Goal: Task Accomplishment & Management: Complete application form

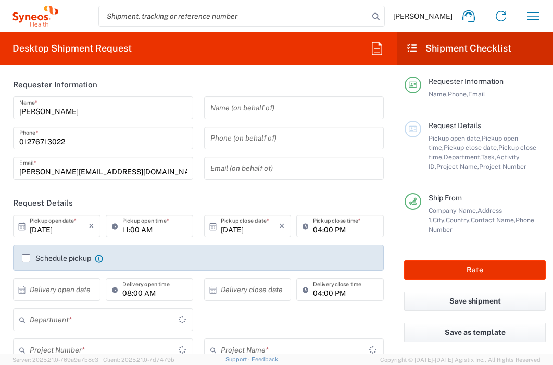
type input "3235"
type input "[GEOGRAPHIC_DATA]"
type input "Syneos Health UK Limited"
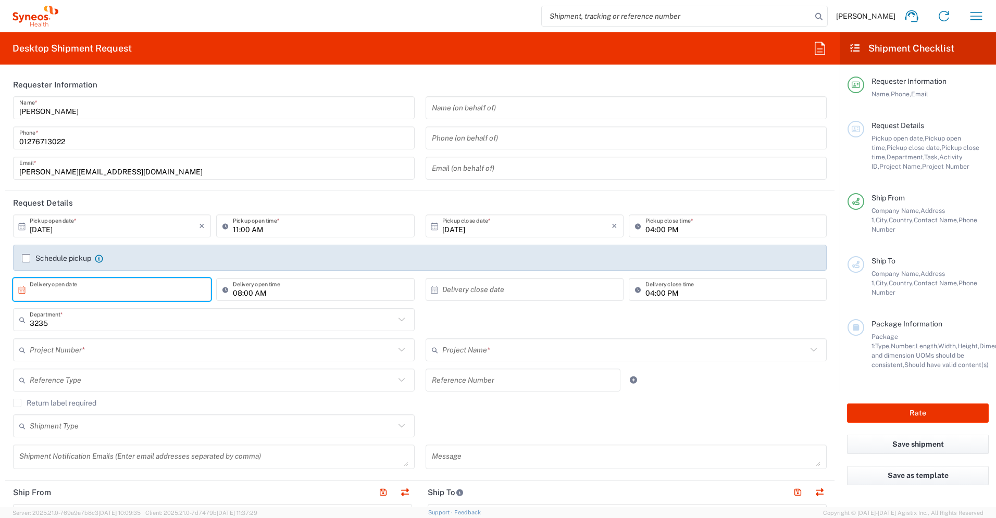
click at [146, 286] on input "text" at bounding box center [114, 290] width 169 height 18
drag, startPoint x: 120, startPoint y: 373, endPoint x: 127, endPoint y: 371, distance: 6.9
click at [126, 364] on span "16" at bounding box center [127, 370] width 15 height 15
type input "[DATE]"
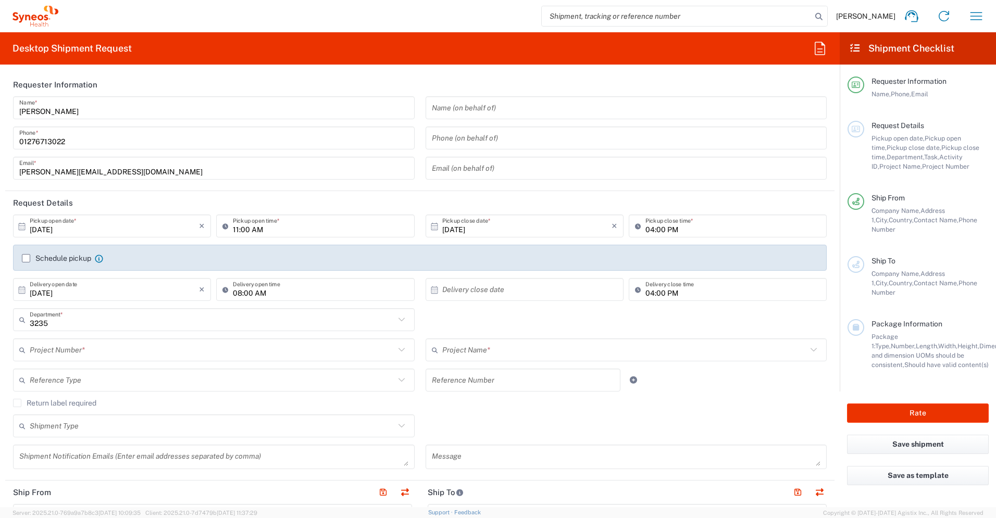
click at [454, 285] on input "text" at bounding box center [526, 290] width 169 height 18
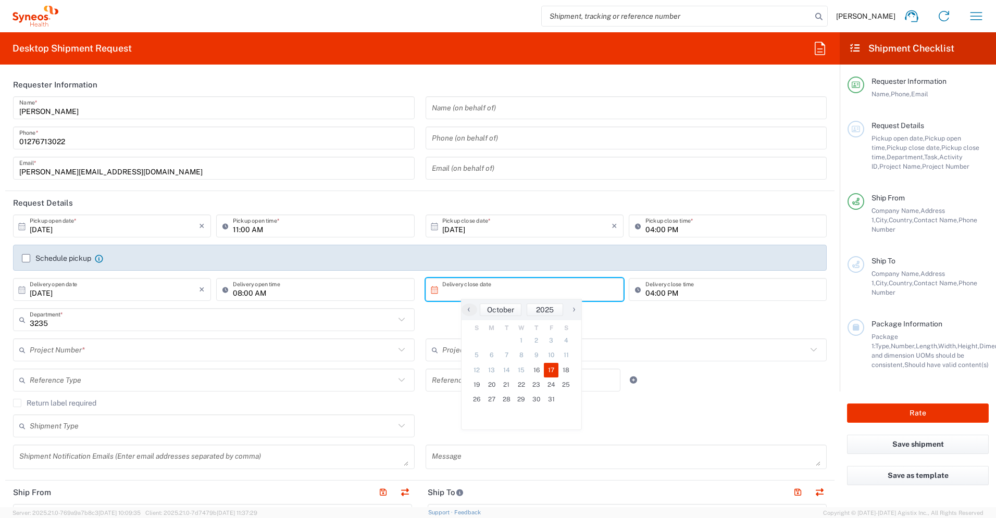
click at [550, 364] on span "17" at bounding box center [551, 370] width 15 height 15
type input "[DATE]"
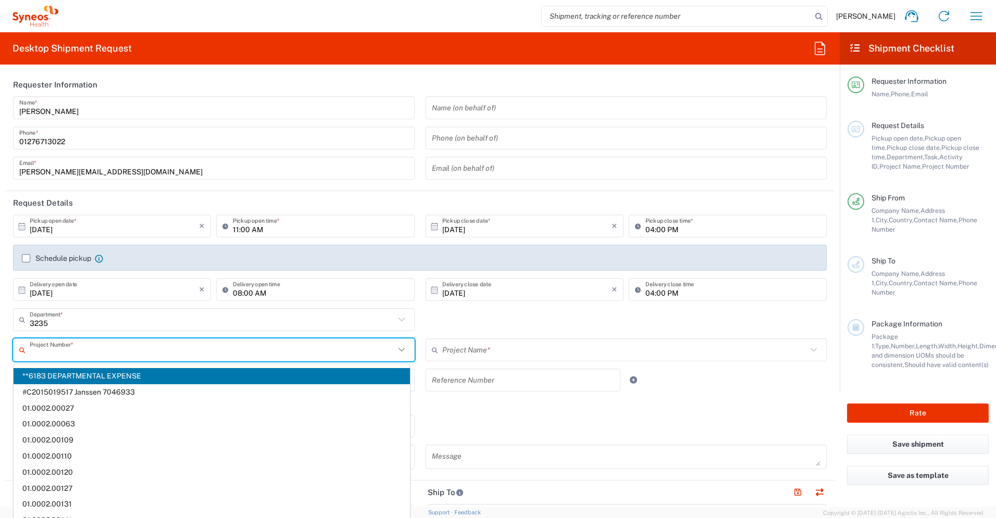
click at [262, 346] on input "text" at bounding box center [212, 350] width 365 height 18
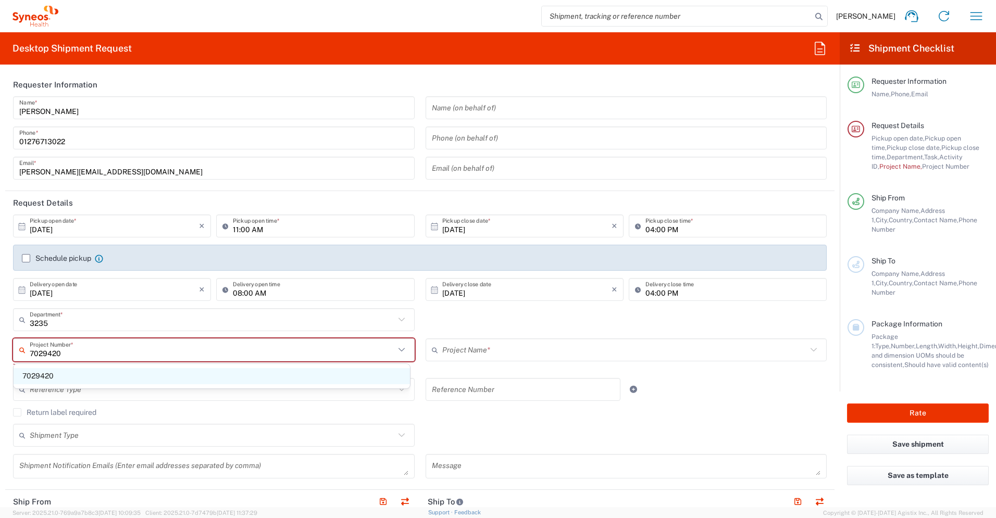
type input "7029420"
click at [207, 364] on span "7029420" at bounding box center [212, 376] width 396 height 16
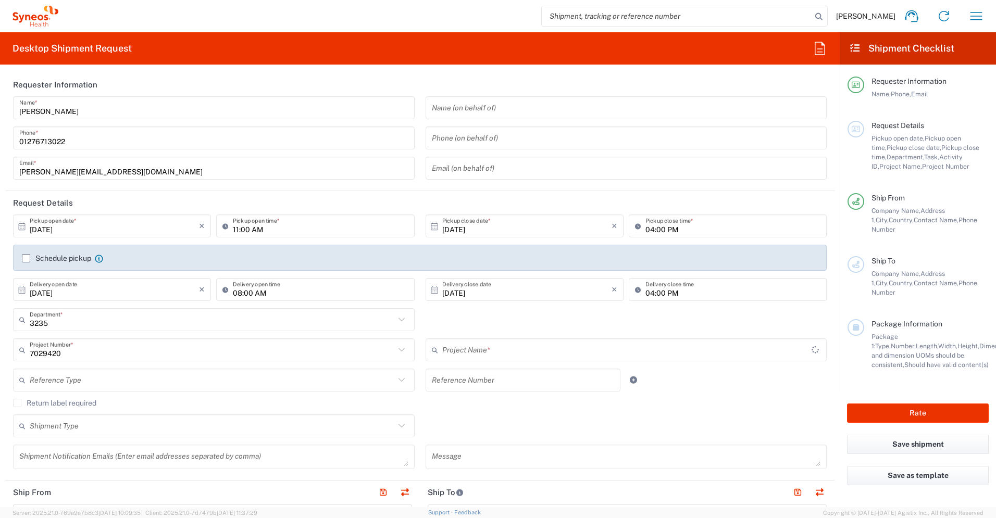
type input "DevPro 7029420"
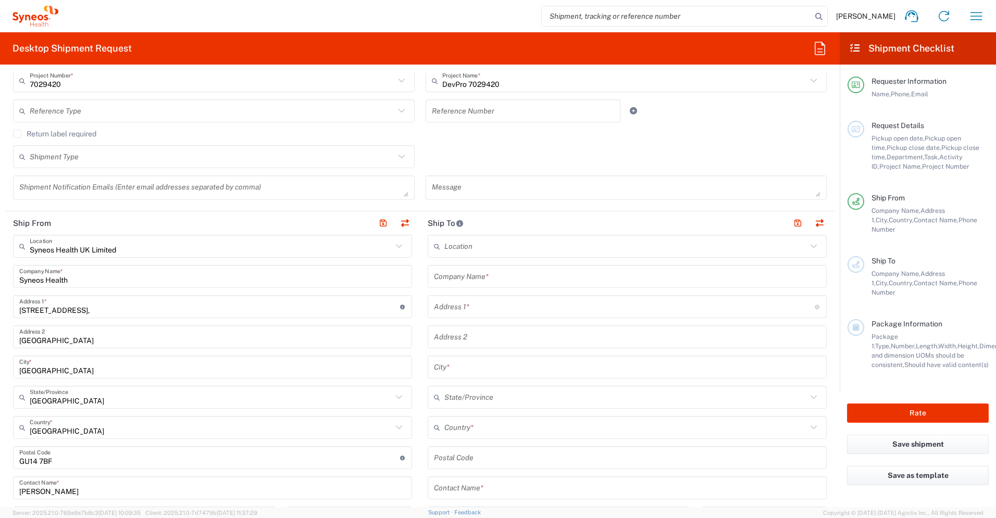
scroll to position [271, 0]
click at [552, 280] on input "text" at bounding box center [627, 275] width 386 height 18
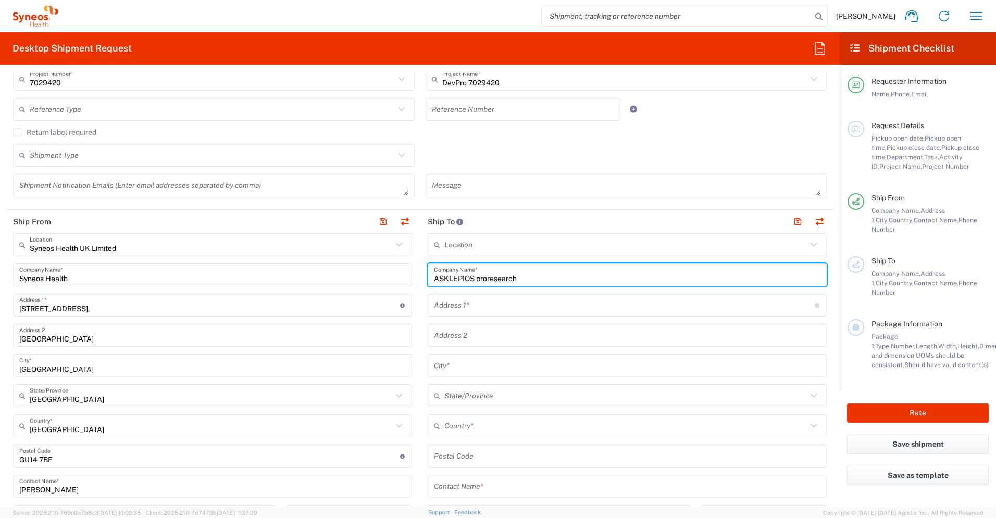
type input "ASKLEPIOS proresearch"
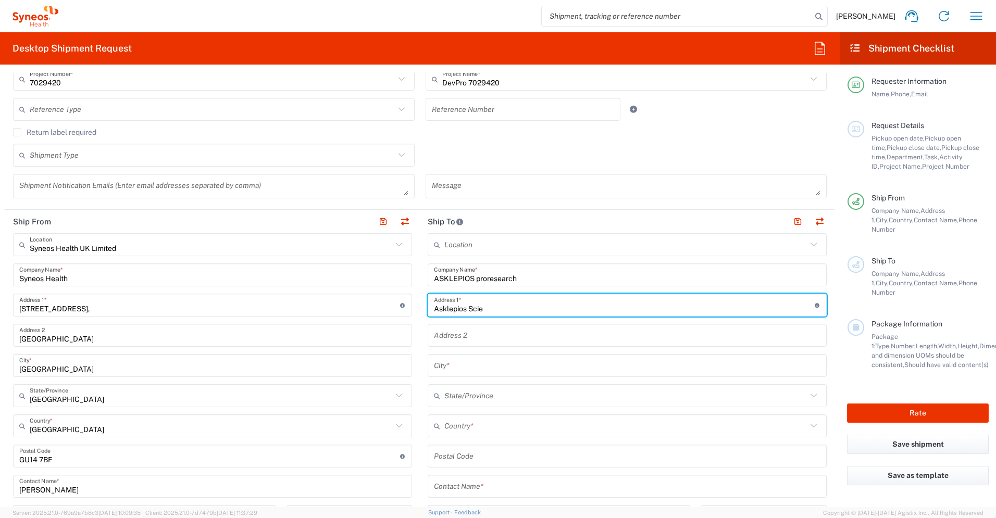
type input "Asklepios Science & Research"
type input "[STREET_ADDRESS], Haus J"
type input "[GEOGRAPHIC_DATA]"
type input "20099"
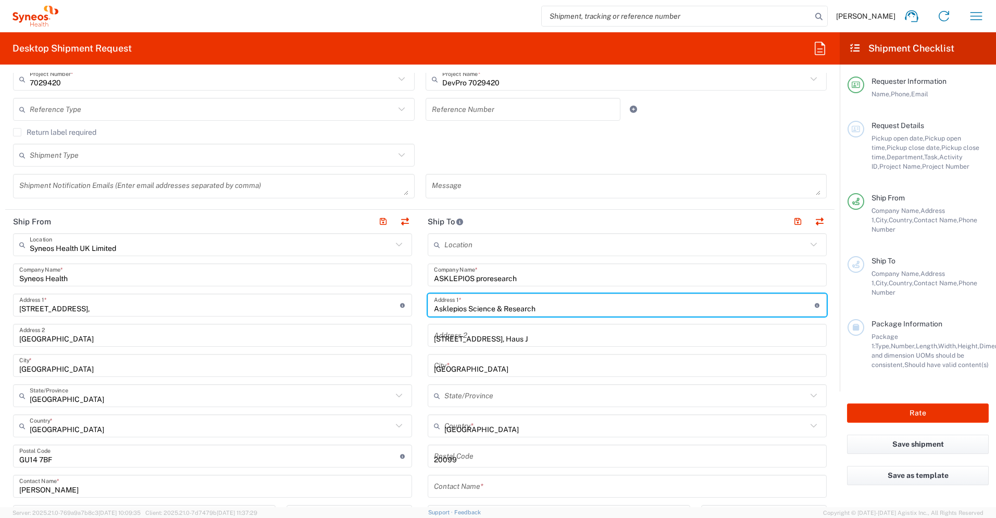
type input "0401818853163"
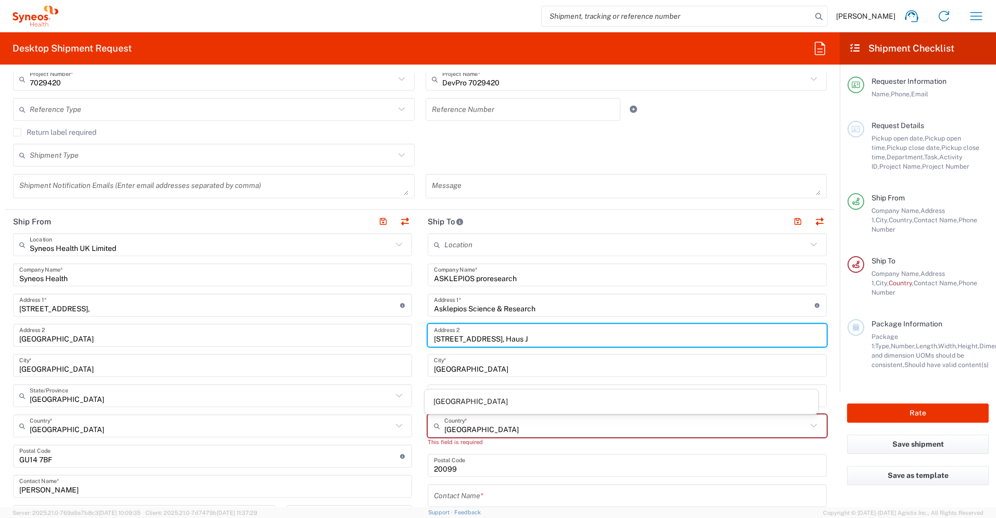
click at [552, 339] on input "[STREET_ADDRESS], Haus J" at bounding box center [627, 335] width 386 height 18
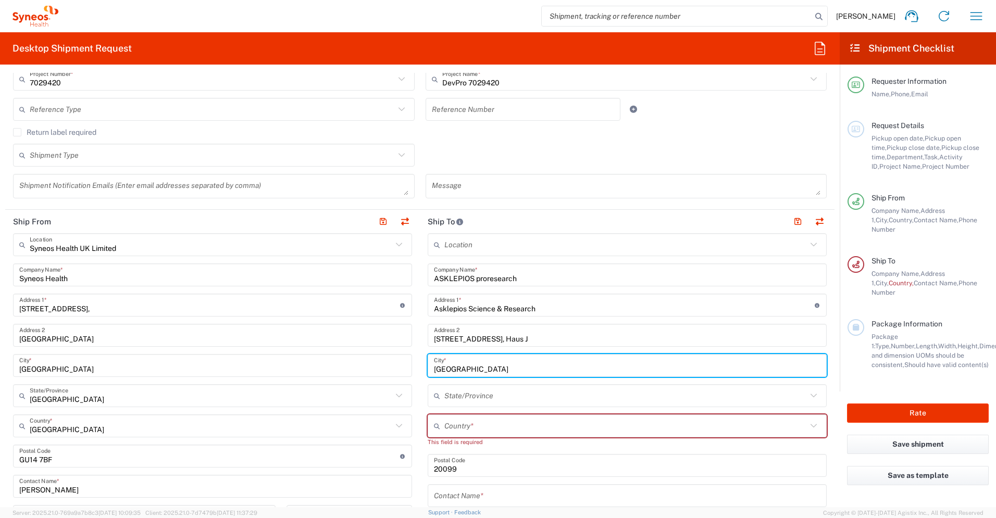
click at [552, 364] on input "[GEOGRAPHIC_DATA]" at bounding box center [627, 366] width 386 height 18
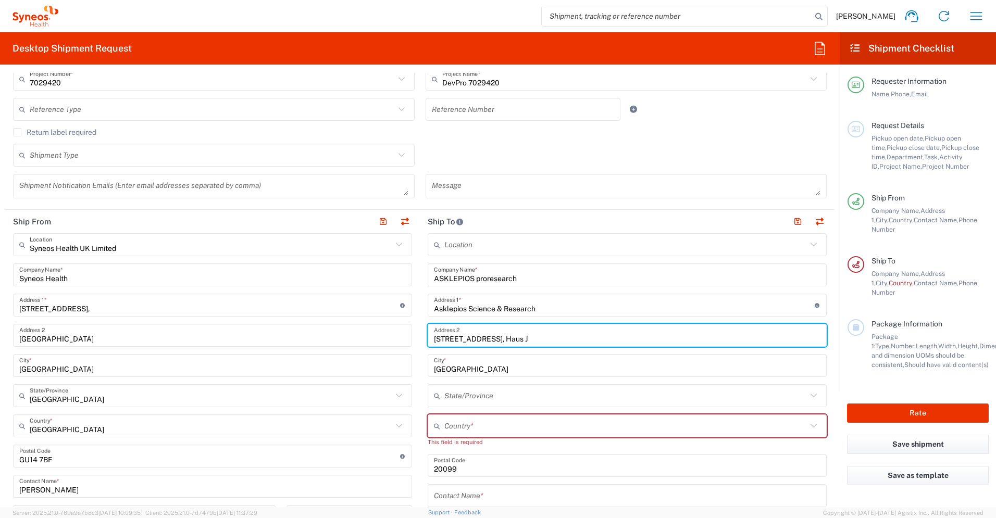
click at [521, 339] on input "[STREET_ADDRESS], Haus J" at bounding box center [627, 335] width 386 height 18
type input "[STREET_ADDRESS],"
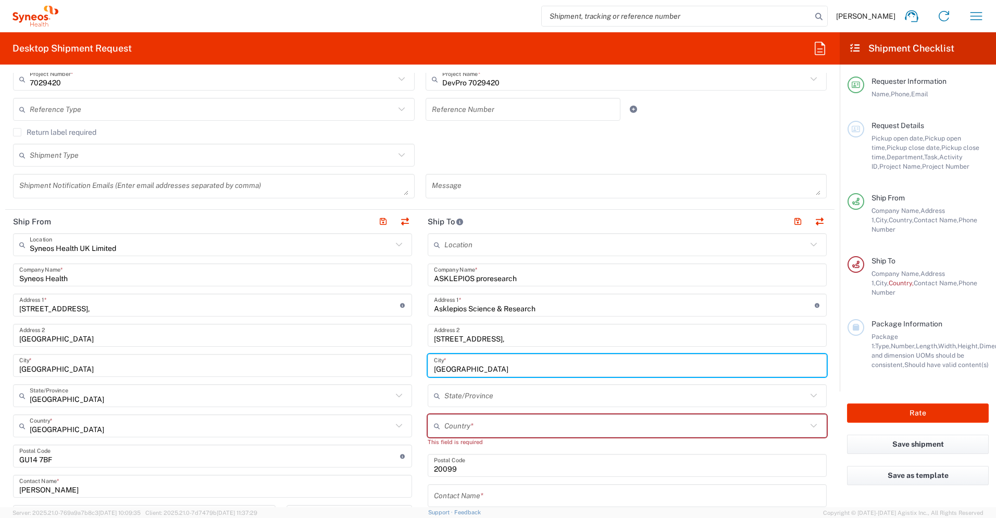
type input "[GEOGRAPHIC_DATA]"
click at [513, 340] on input "[STREET_ADDRESS]," at bounding box center [627, 335] width 386 height 18
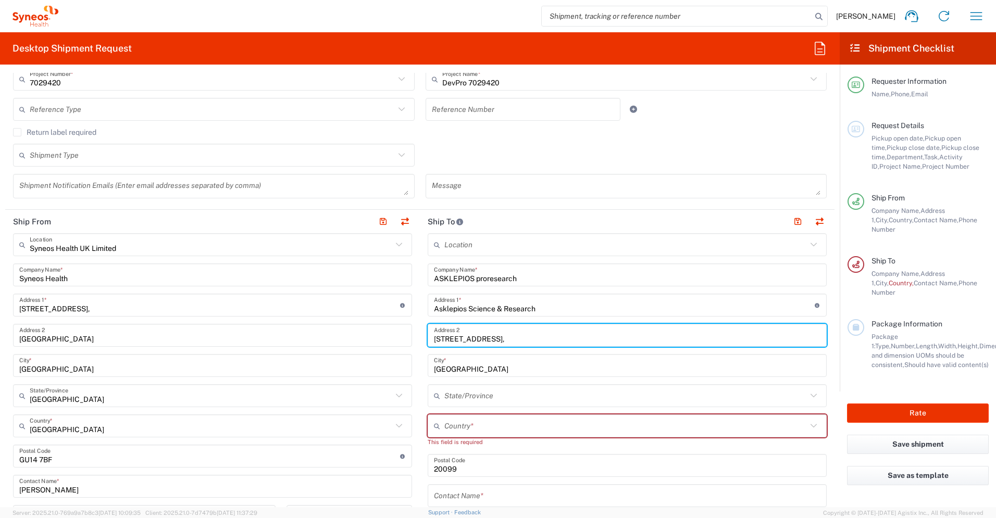
type input "[STREET_ADDRESS], Haus J"
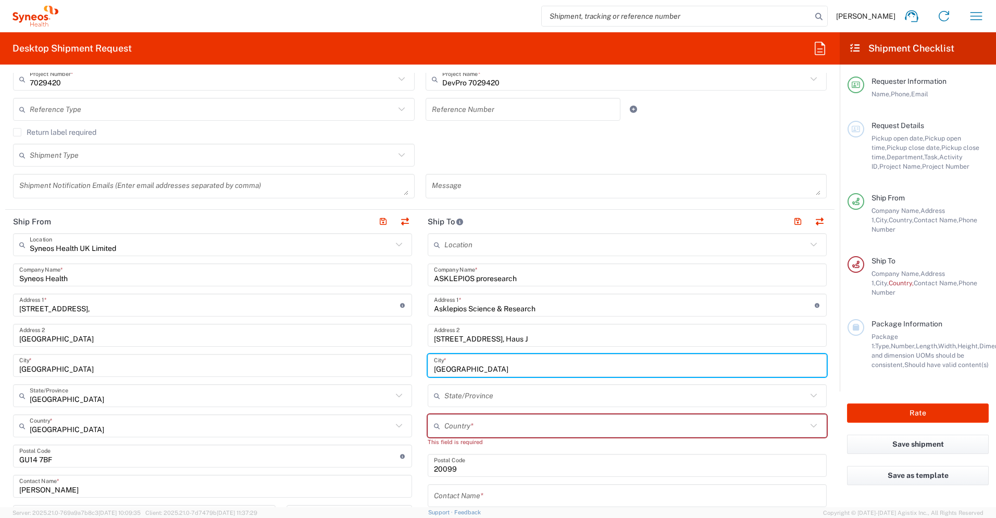
click at [514, 364] on input "text" at bounding box center [625, 426] width 362 height 18
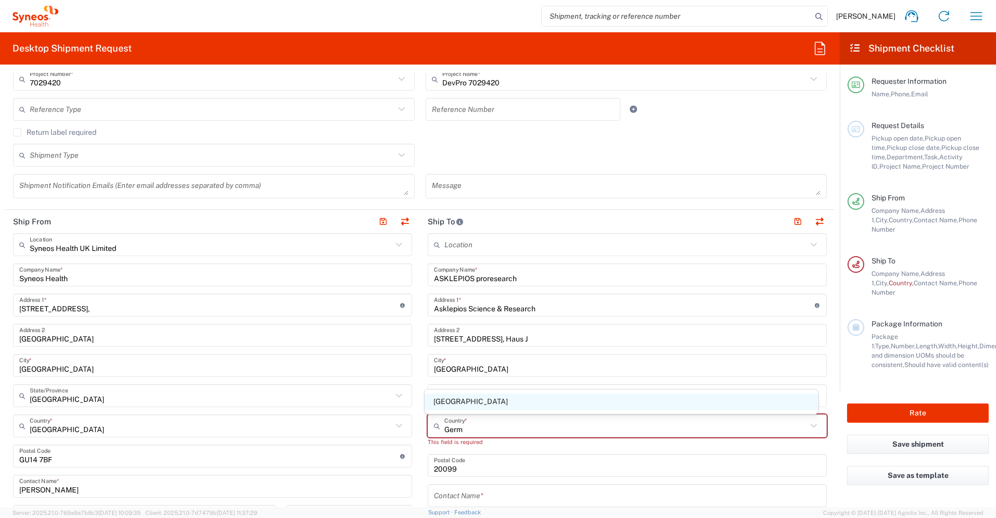
click at [461, 364] on span "[GEOGRAPHIC_DATA]" at bounding box center [621, 402] width 394 height 16
type input "[GEOGRAPHIC_DATA]"
type input "Sender/Shipper"
type input "Delivery Duty Paid"
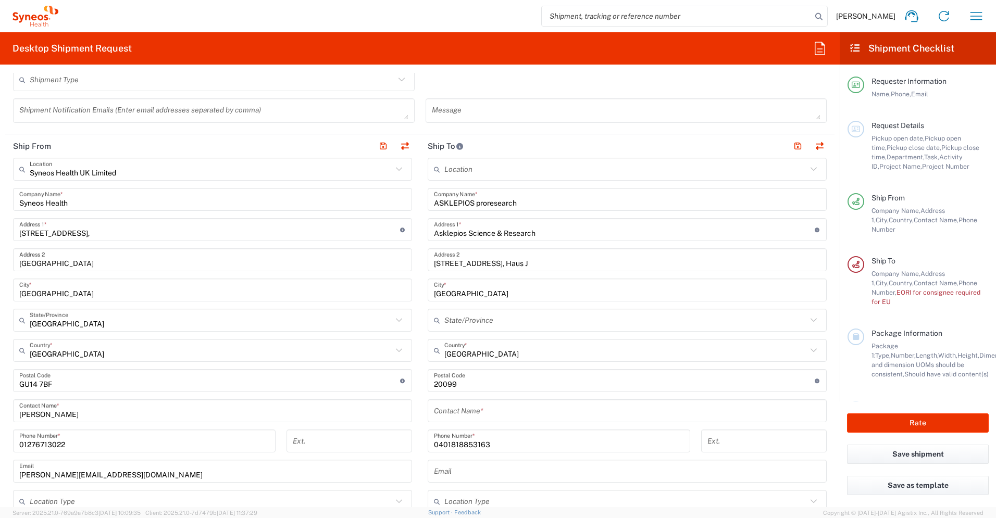
scroll to position [372, 0]
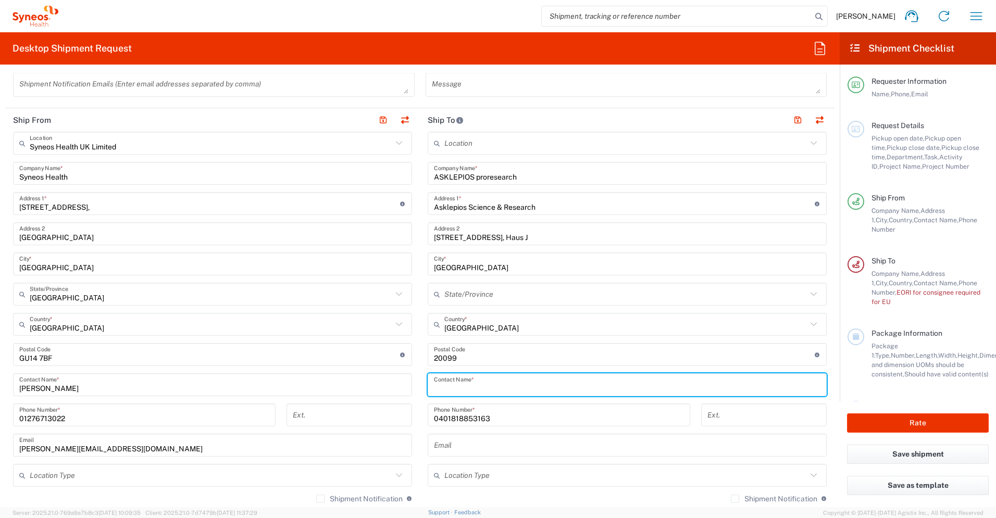
click at [492, 364] on input "text" at bounding box center [627, 385] width 386 height 18
type input "[PERSON_NAME]"
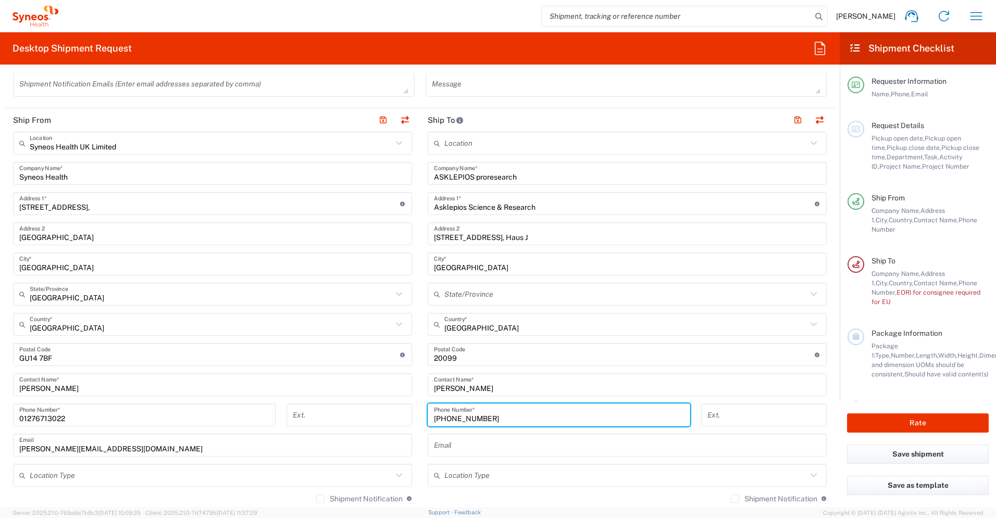
type input "[PHONE_NUMBER]"
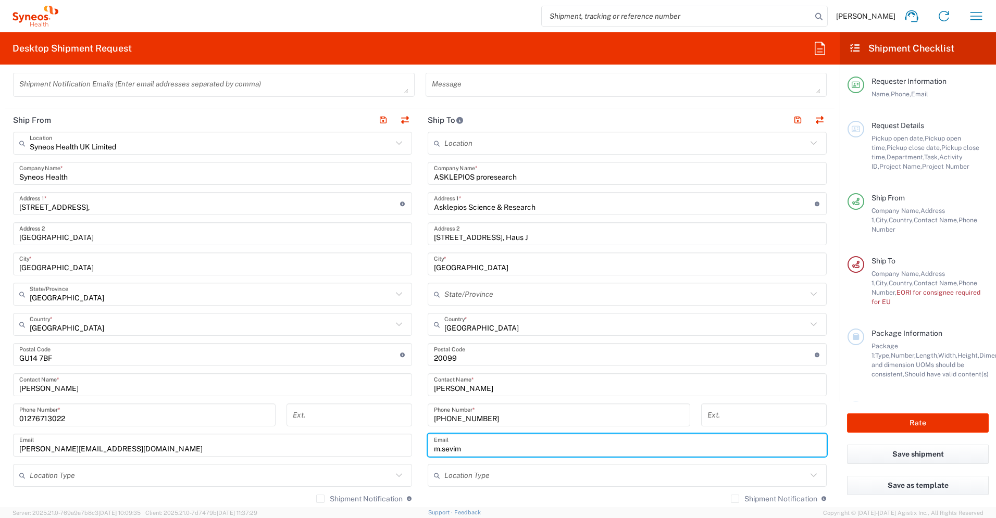
type input "[EMAIL_ADDRESS][DOMAIN_NAME]"
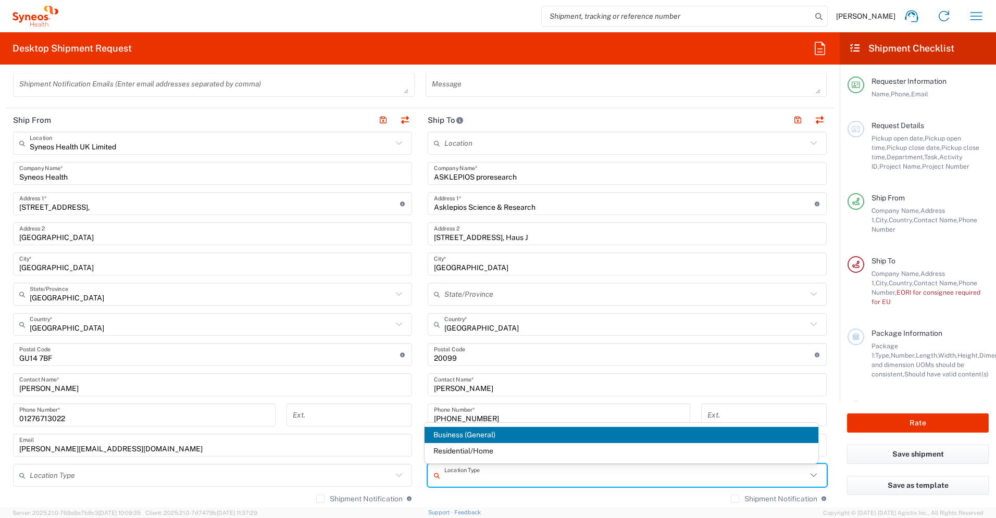
click at [447, 364] on div "Shipment Notification If checked, a shipment notification email will be sent to…" at bounding box center [626, 502] width 399 height 17
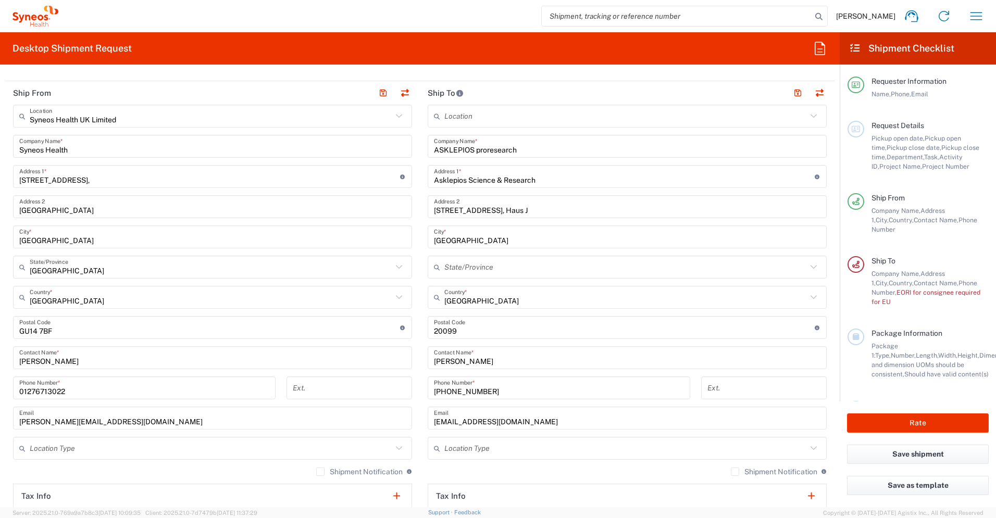
scroll to position [519, 0]
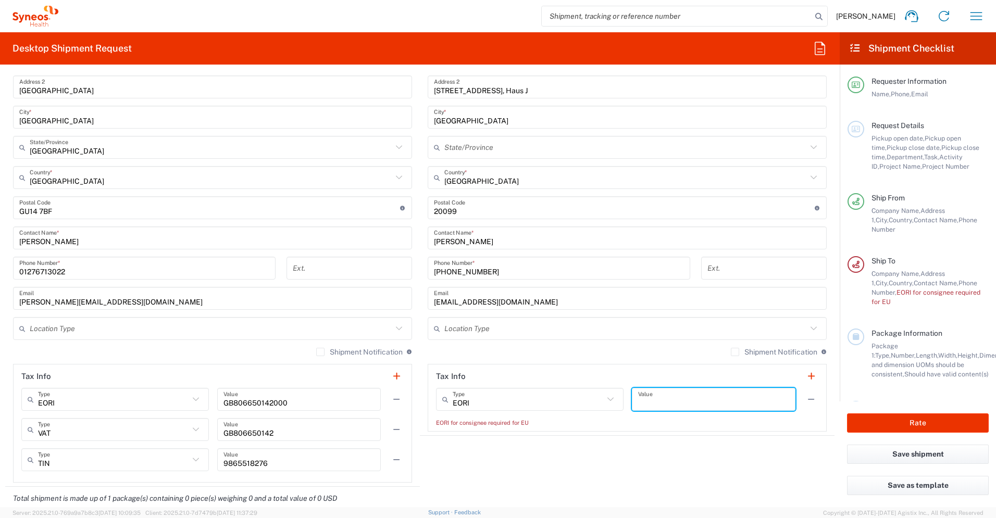
click at [552, 364] on input "text" at bounding box center [713, 400] width 151 height 18
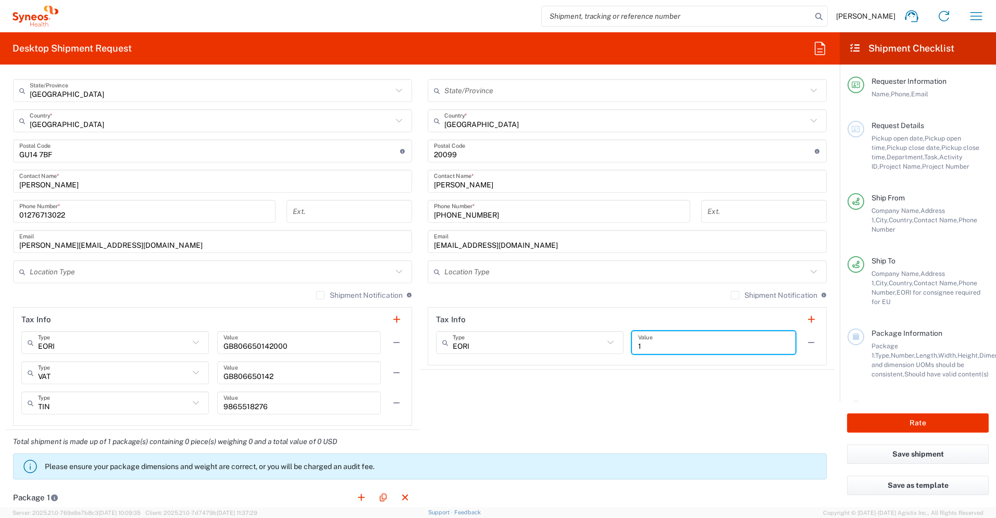
scroll to position [664, 0]
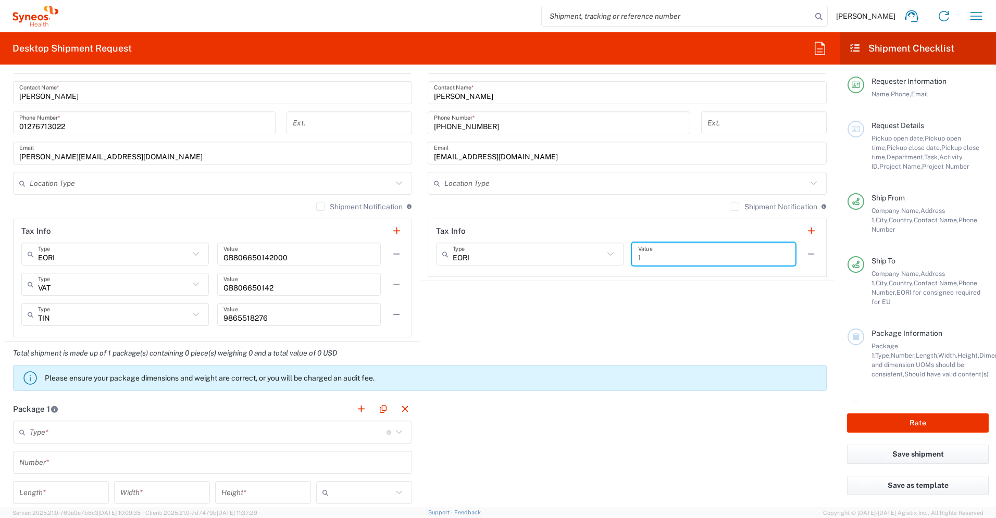
type input "1"
click at [223, 364] on input "text" at bounding box center [208, 432] width 357 height 18
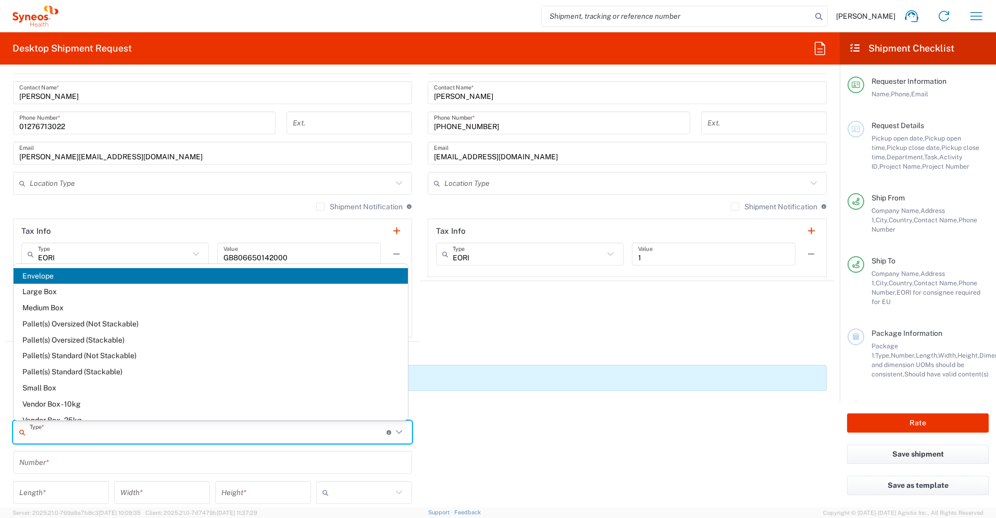
click at [165, 278] on span "Envelope" at bounding box center [211, 276] width 394 height 16
type input "Envelope"
type input "1"
type input "9.5"
type input "12.5"
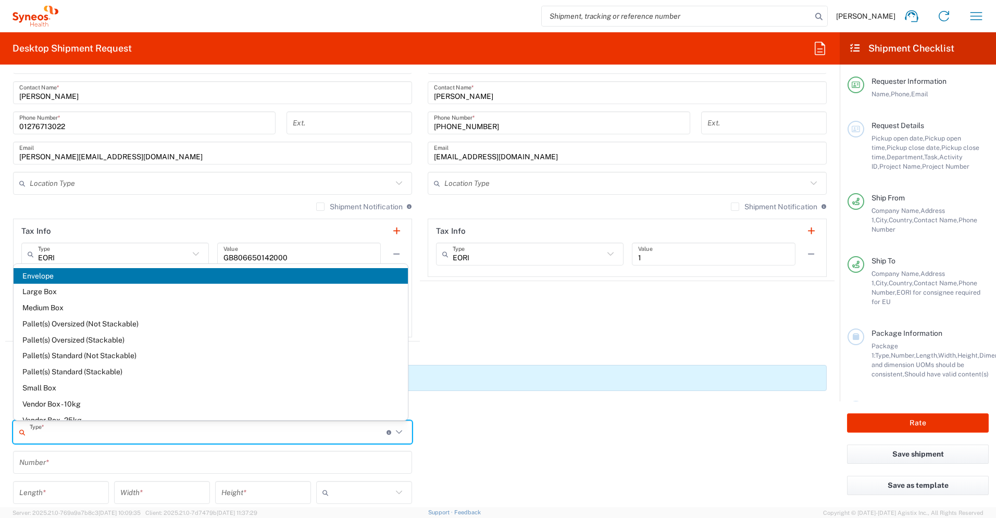
type input "0.25"
type input "in"
type input "0.45"
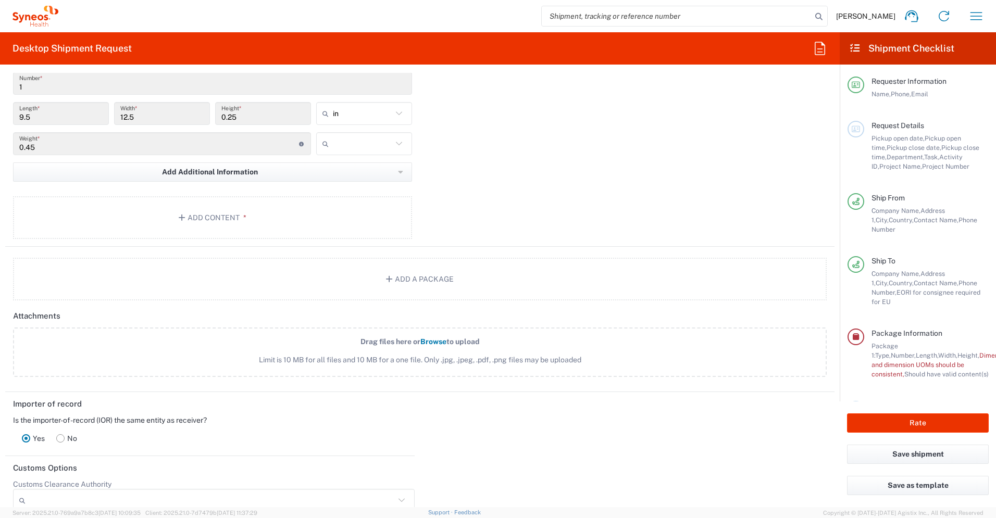
scroll to position [1045, 0]
click at [363, 142] on input "text" at bounding box center [362, 142] width 59 height 17
click at [363, 185] on span "lbs" at bounding box center [360, 185] width 94 height 16
type input "lbs"
click at [245, 209] on button "Add Content *" at bounding box center [212, 216] width 399 height 43
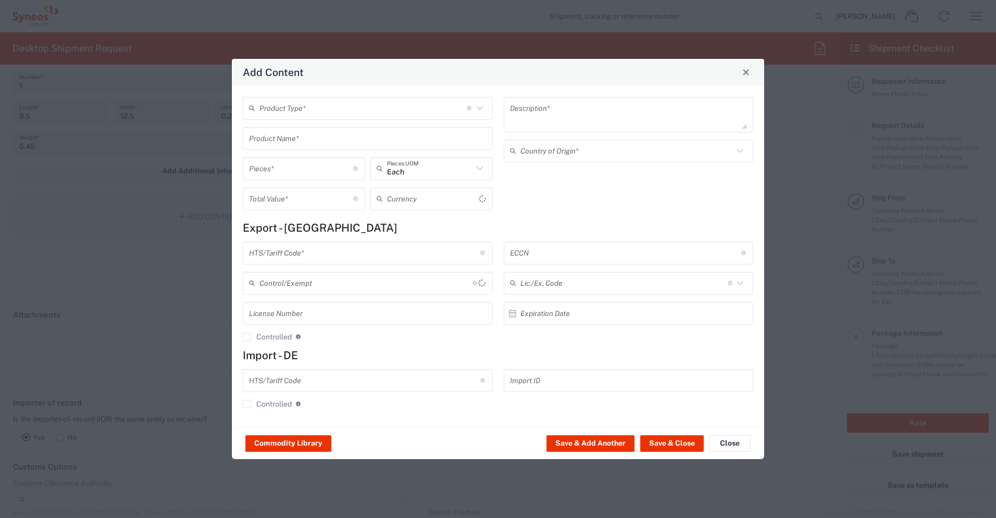
type input "US Dollar"
click at [279, 110] on input "text" at bounding box center [362, 108] width 207 height 18
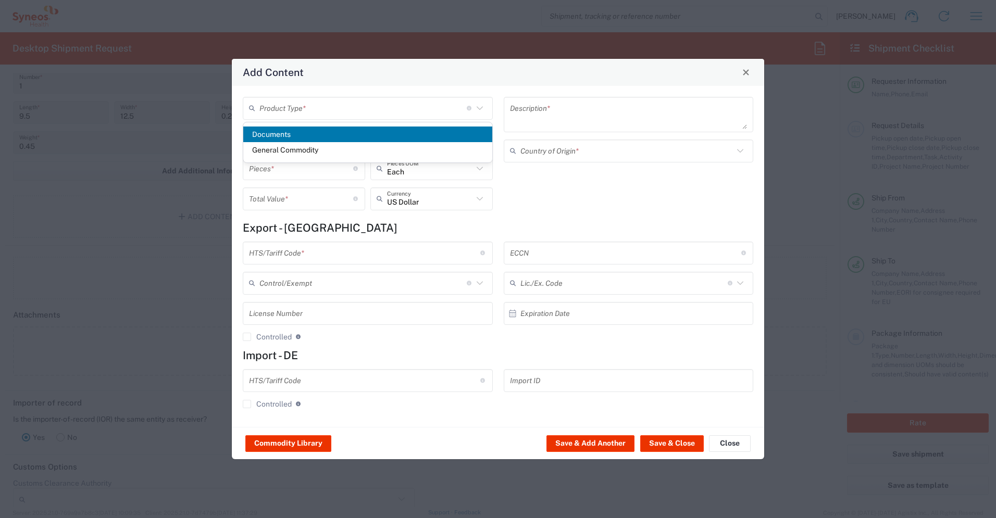
click at [290, 136] on span "Documents" at bounding box center [367, 135] width 249 height 16
type input "Documents"
type input "1"
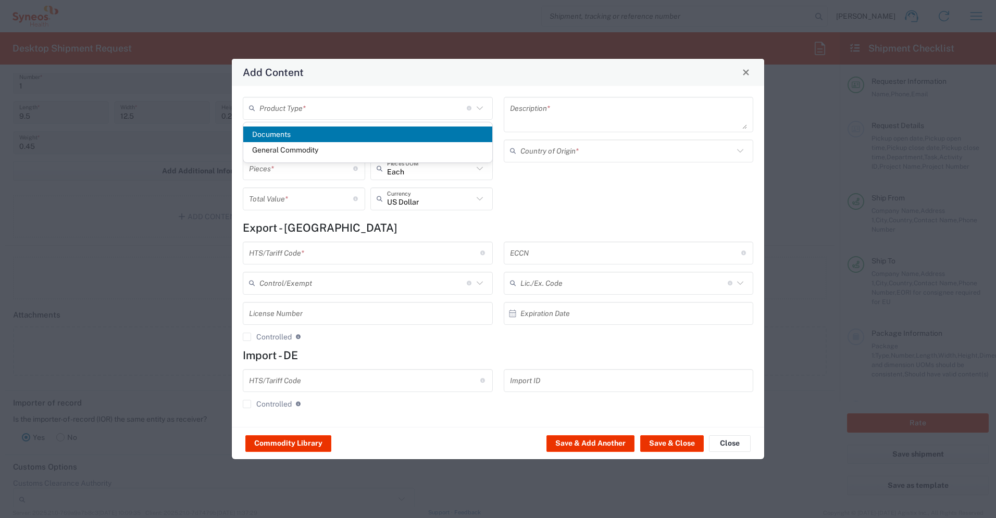
type textarea "Documents"
type input "[GEOGRAPHIC_DATA]"
type input "0000.00.0000"
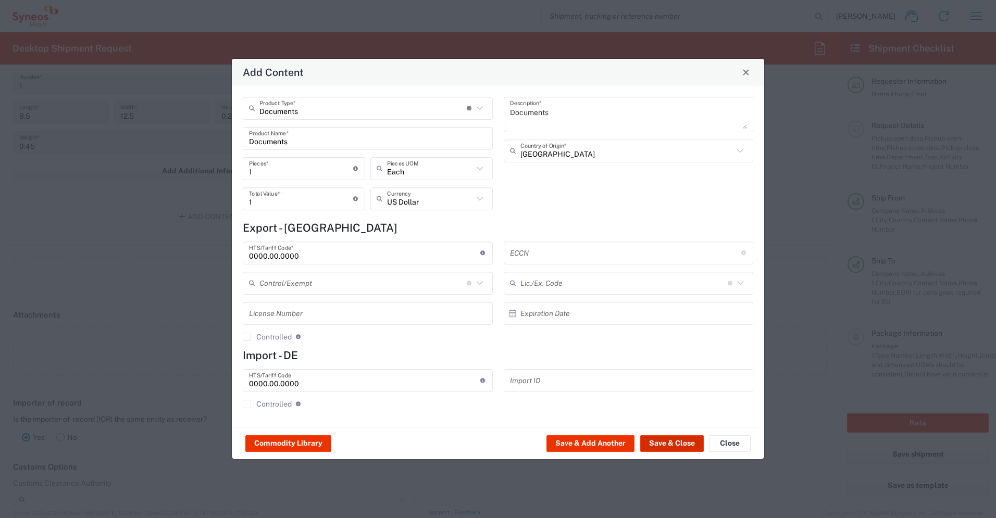
click at [552, 364] on button "Save & Close" at bounding box center [672, 443] width 64 height 17
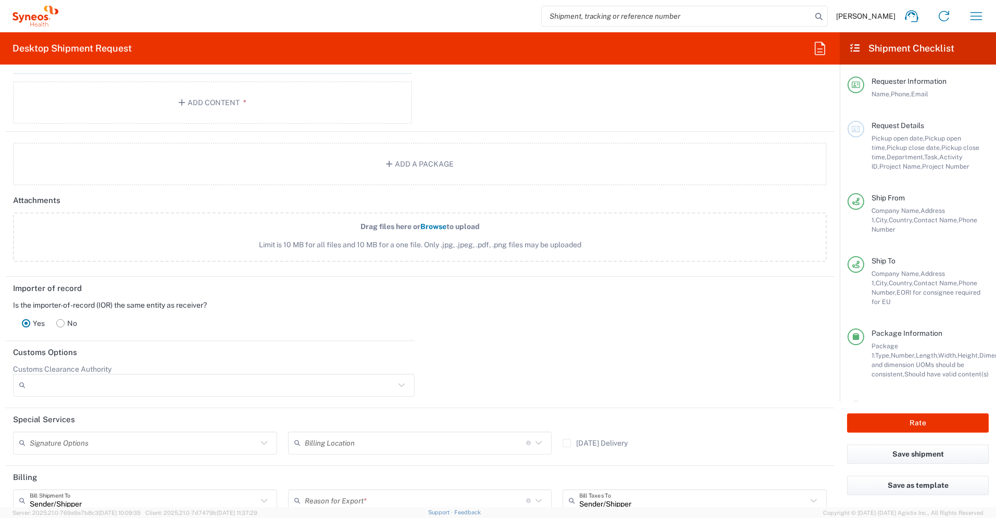
scroll to position [1334, 0]
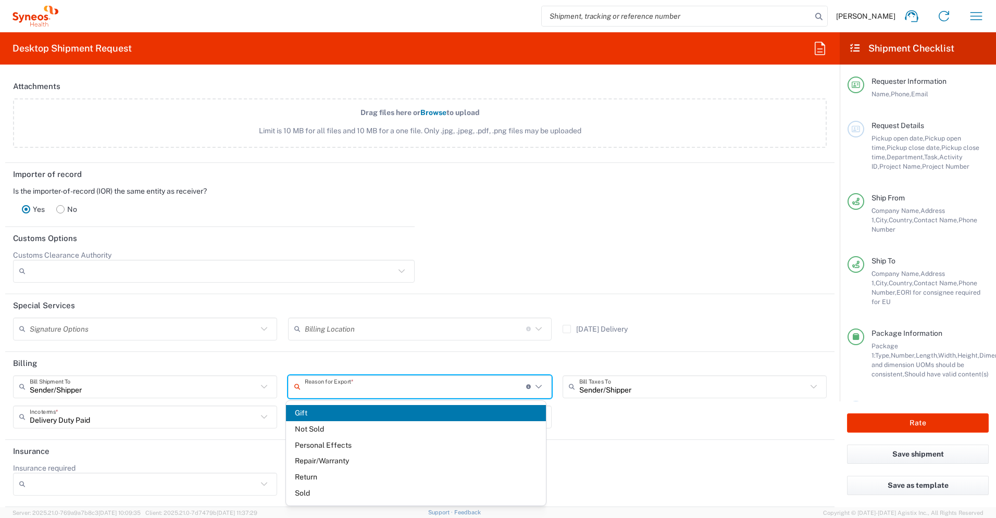
click at [400, 364] on input "text" at bounding box center [415, 386] width 221 height 18
click at [368, 364] on span "Not Sold" at bounding box center [416, 429] width 260 height 16
type input "Not Sold"
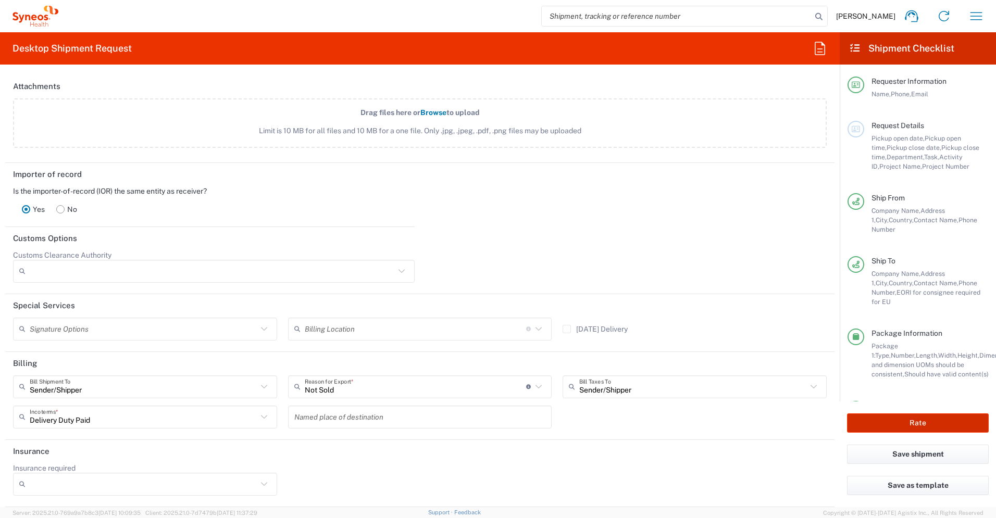
click at [552, 364] on button "Rate" at bounding box center [918, 422] width 142 height 19
type input "3235"
type input "7029420"
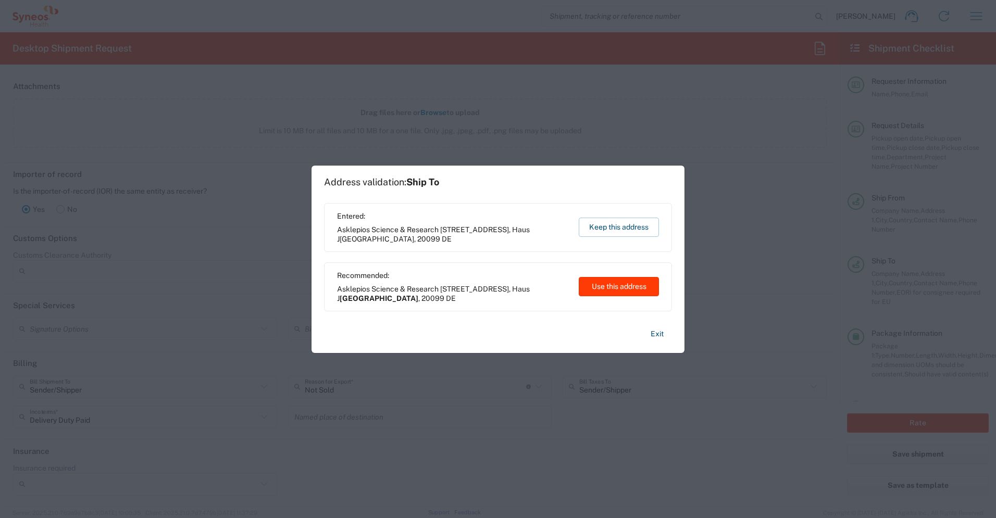
click at [552, 292] on button "Use this address" at bounding box center [618, 286] width 80 height 19
type input "[GEOGRAPHIC_DATA]"
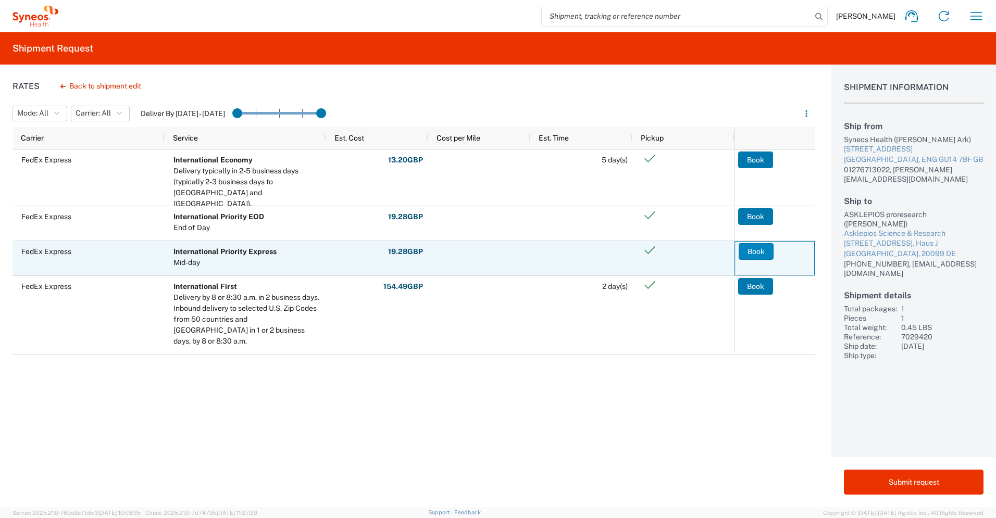
click at [552, 251] on button "Book" at bounding box center [755, 251] width 35 height 17
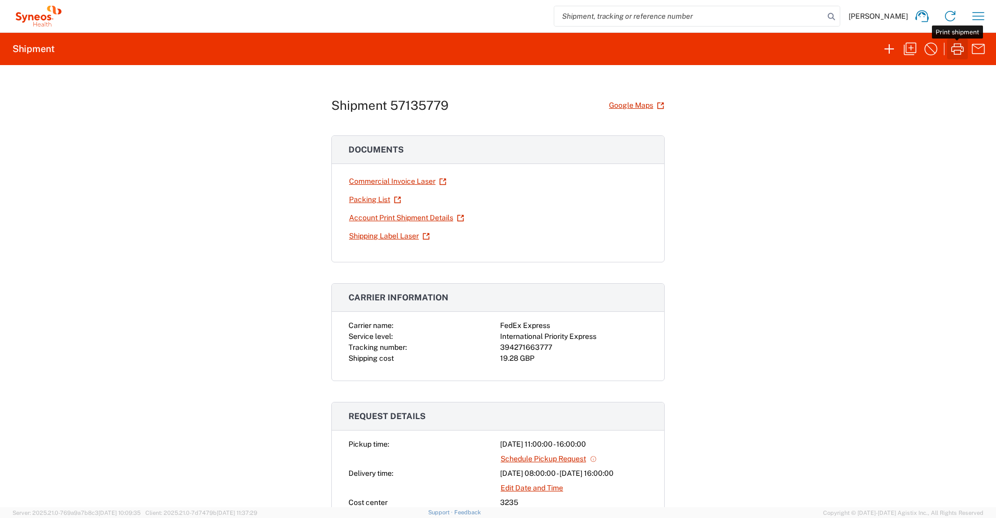
click at [552, 50] on icon "button" at bounding box center [957, 49] width 17 height 17
click at [552, 12] on icon "button" at bounding box center [978, 16] width 17 height 17
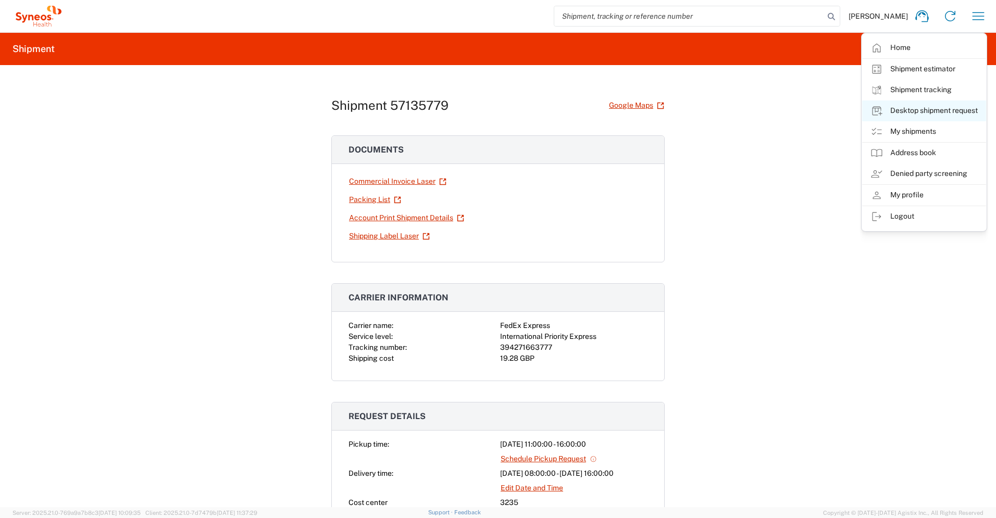
click at [552, 110] on link "Desktop shipment request" at bounding box center [924, 110] width 124 height 21
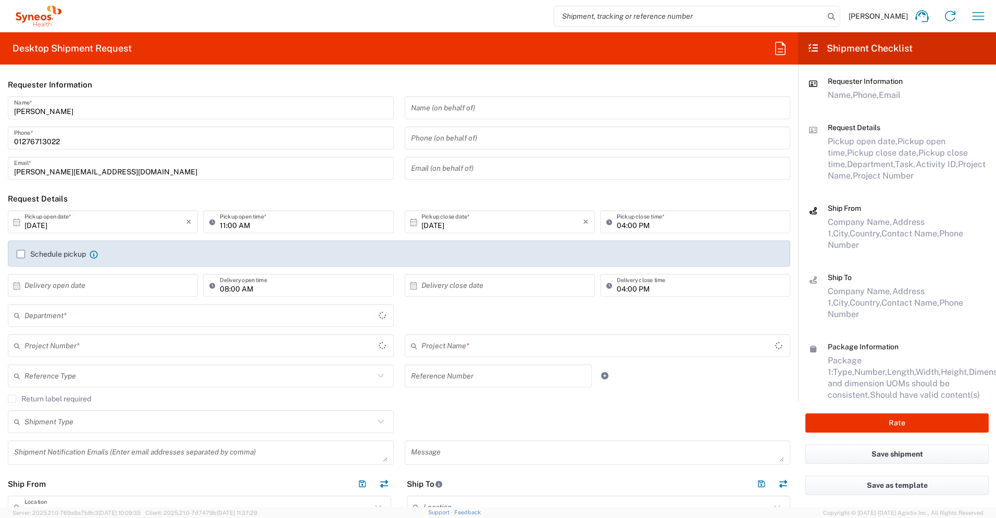
type input "[GEOGRAPHIC_DATA]"
type input "3235"
click at [111, 285] on input "text" at bounding box center [104, 285] width 161 height 18
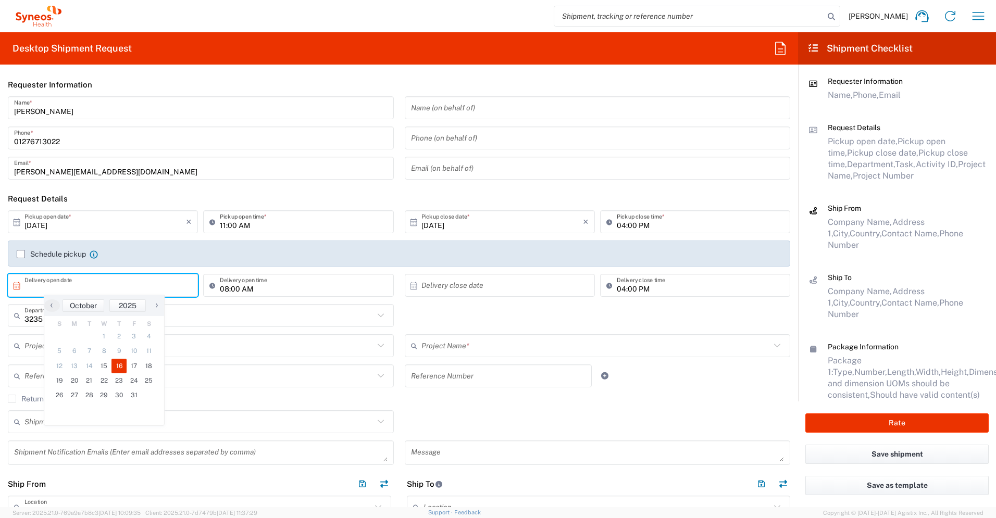
drag, startPoint x: 119, startPoint y: 364, endPoint x: 268, endPoint y: 330, distance: 153.3
click at [119, 364] on span "16" at bounding box center [118, 366] width 15 height 15
type input "[DATE]"
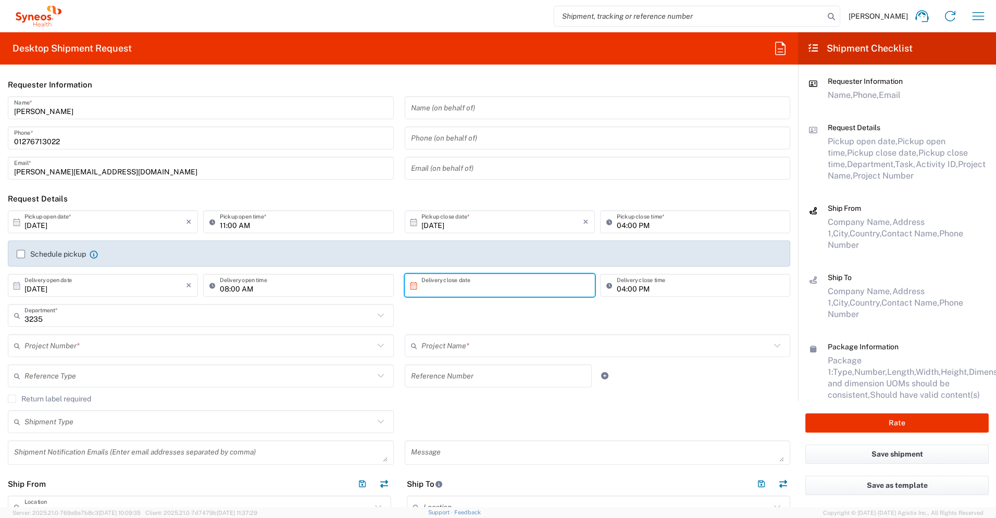
click at [552, 282] on input "text" at bounding box center [501, 285] width 161 height 18
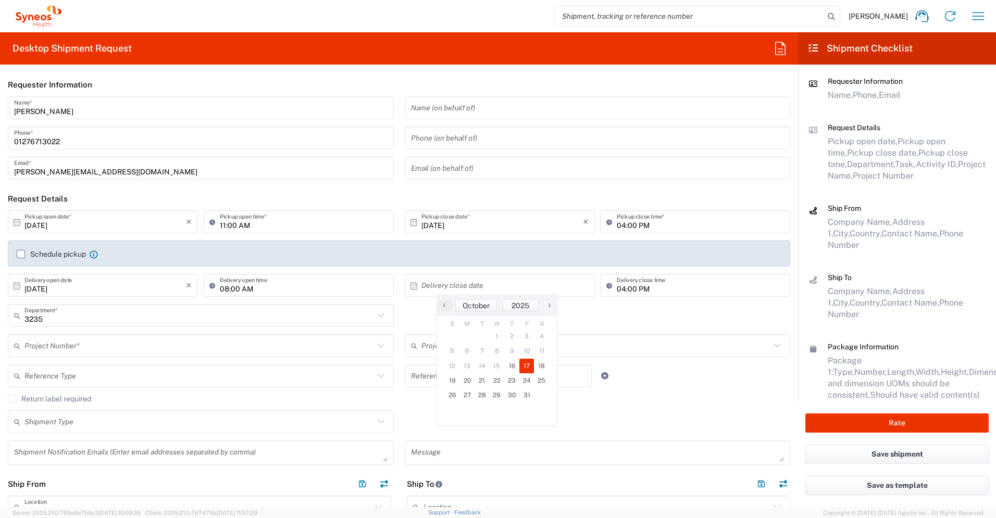
click at [531, 364] on span "17" at bounding box center [526, 366] width 15 height 15
type input "[DATE]"
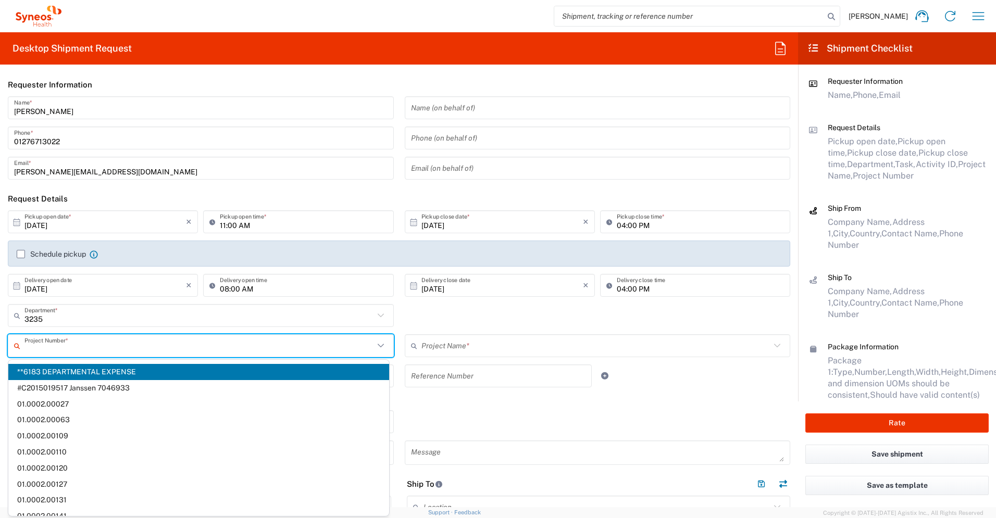
click at [198, 342] on input "text" at bounding box center [198, 346] width 349 height 18
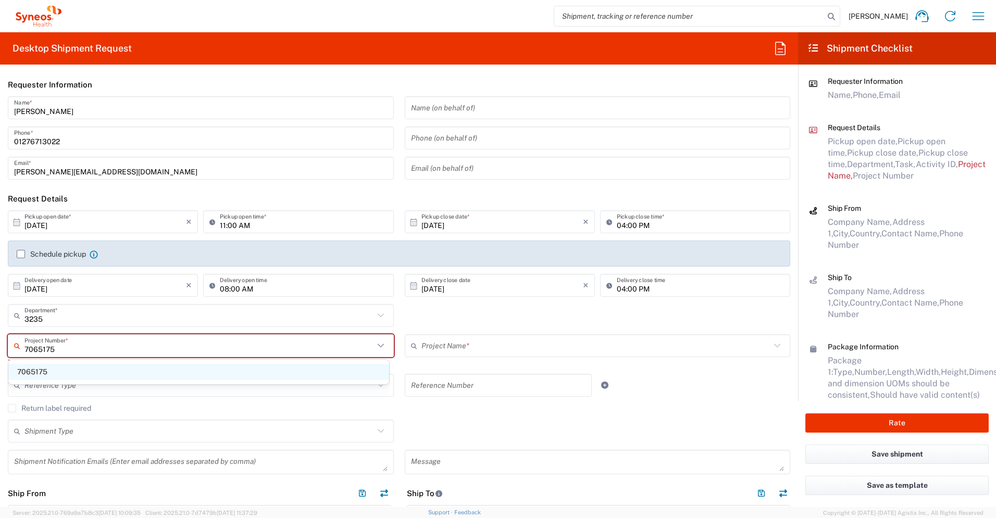
type input "7065175"
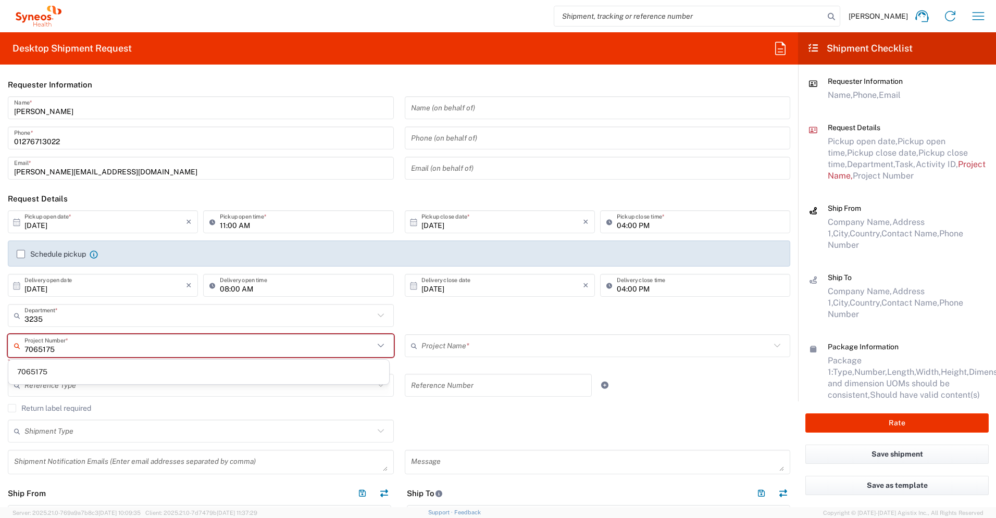
click at [190, 364] on span "7065175" at bounding box center [198, 372] width 381 height 16
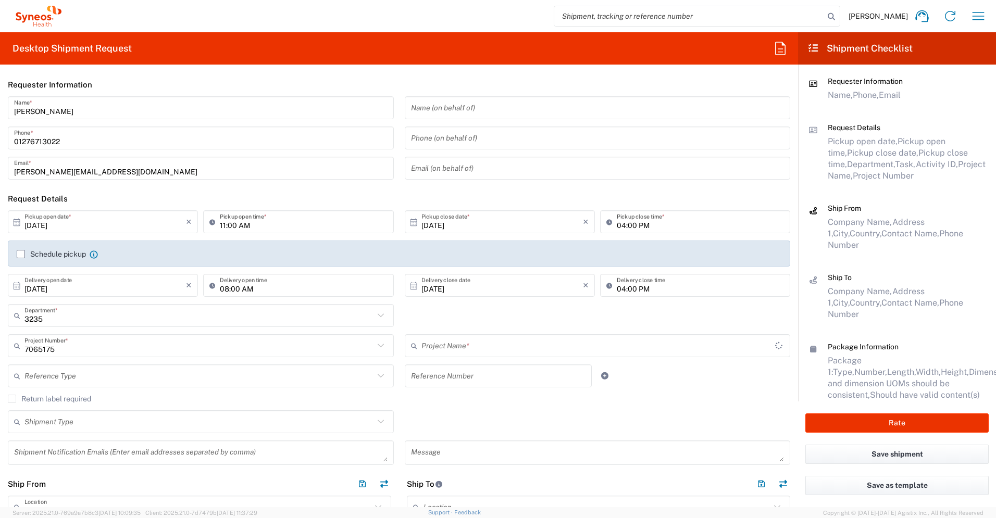
type input "Kiniksa 7065175"
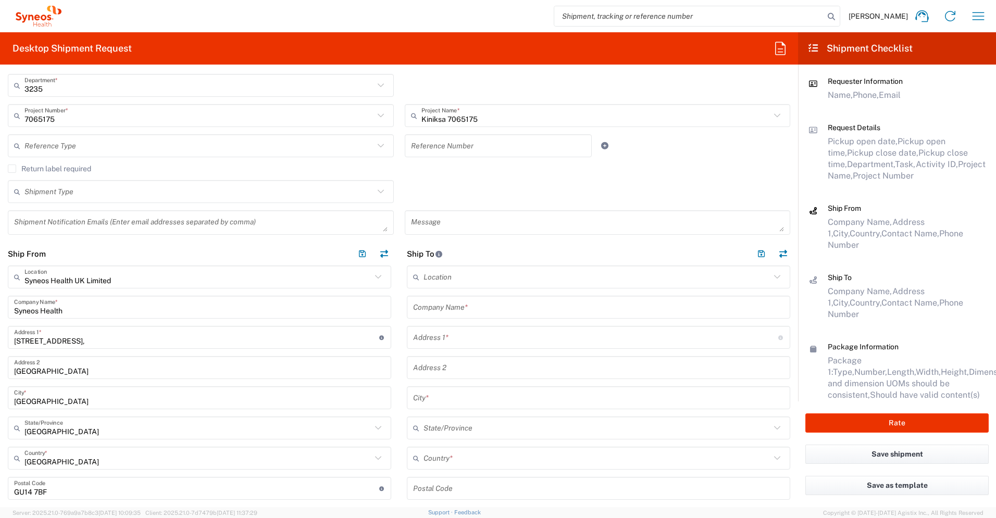
scroll to position [232, 0]
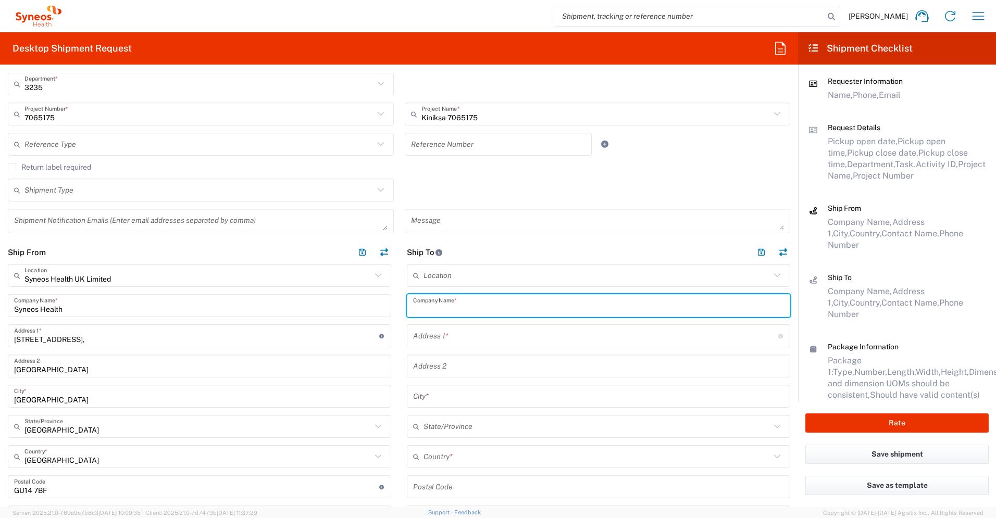
click at [552, 310] on input "text" at bounding box center [598, 306] width 371 height 18
type input "Institut za kardiovaskularne bolesti Dedinje"
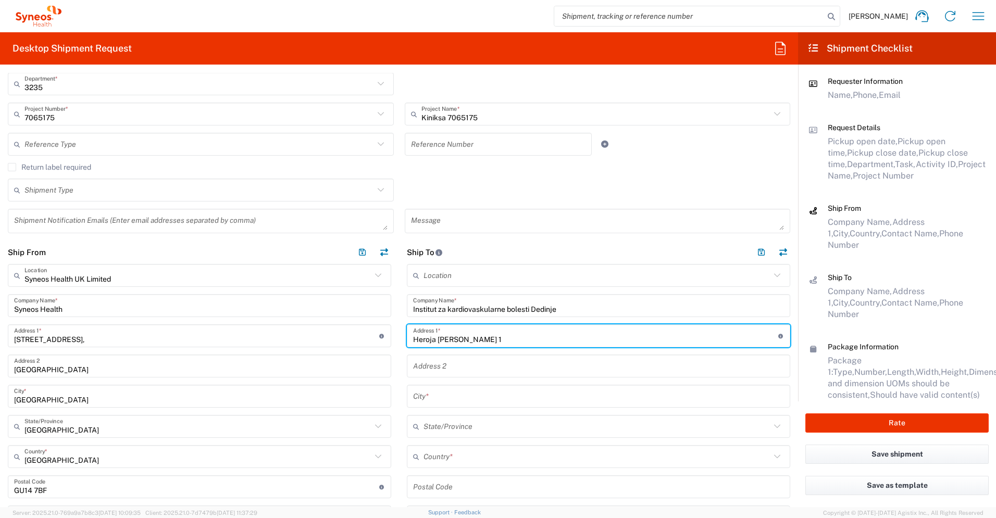
type input "Heroja [PERSON_NAME] 1"
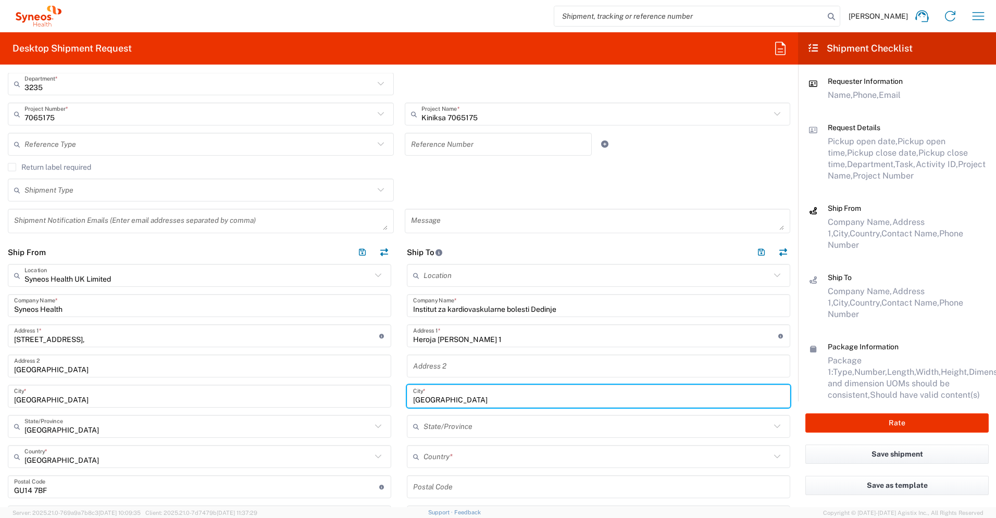
type input "[GEOGRAPHIC_DATA]"
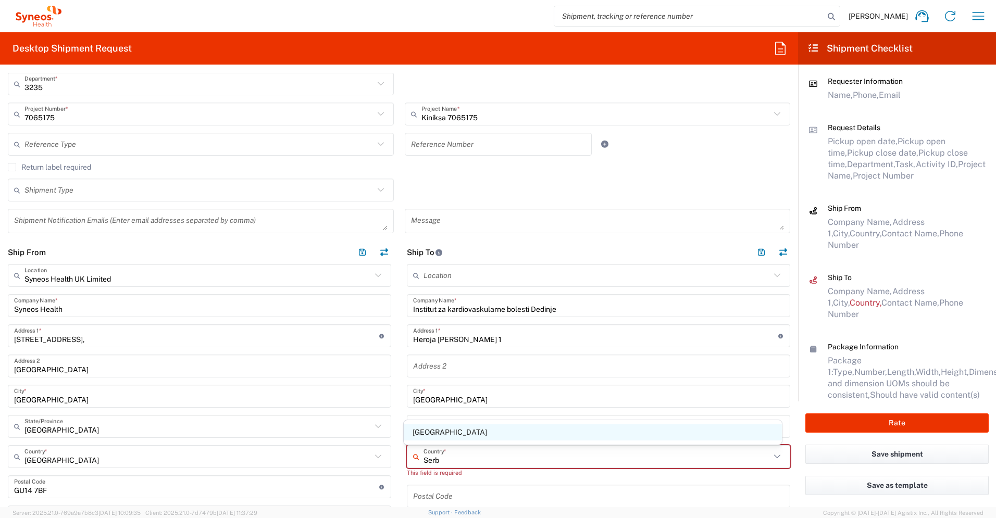
click at [425, 364] on span "[GEOGRAPHIC_DATA]" at bounding box center [593, 432] width 379 height 16
type input "[GEOGRAPHIC_DATA]"
type input "Sender/Shipper"
type input "Delivery Duty Paid"
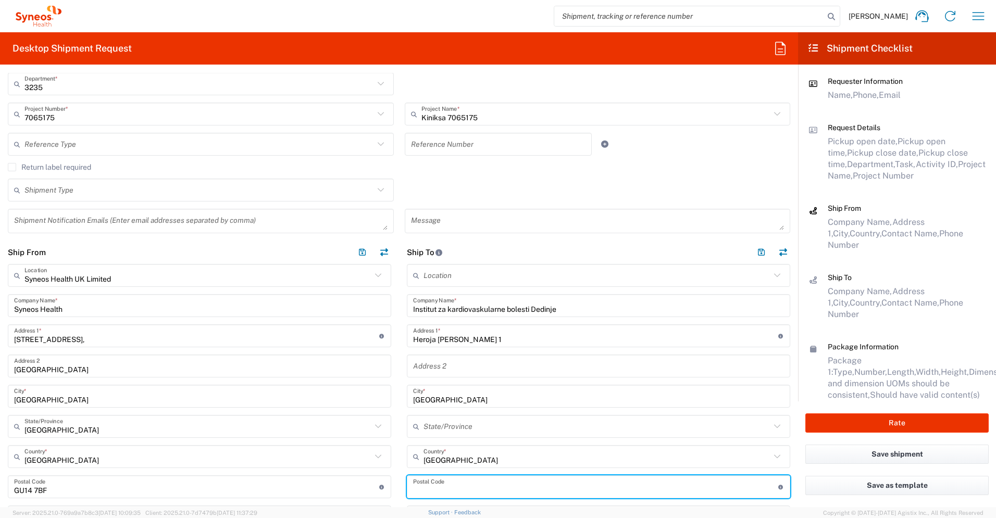
click at [459, 364] on input "undefined" at bounding box center [595, 487] width 365 height 18
type input "11040"
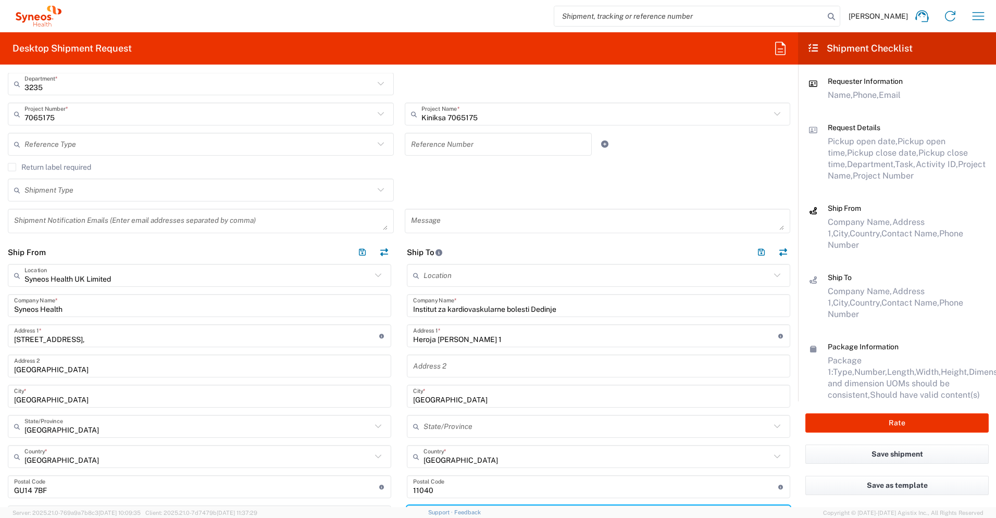
scroll to position [459, 0]
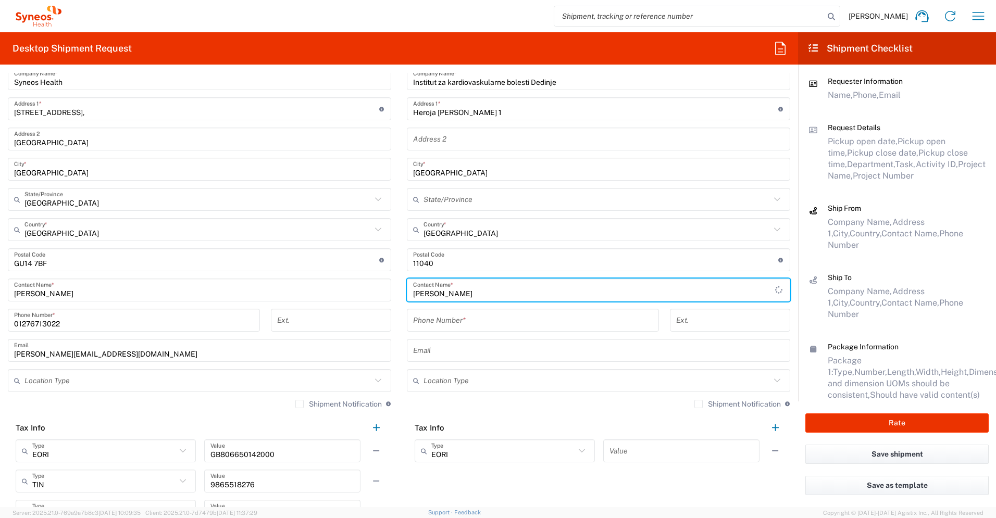
type input "[PERSON_NAME]"
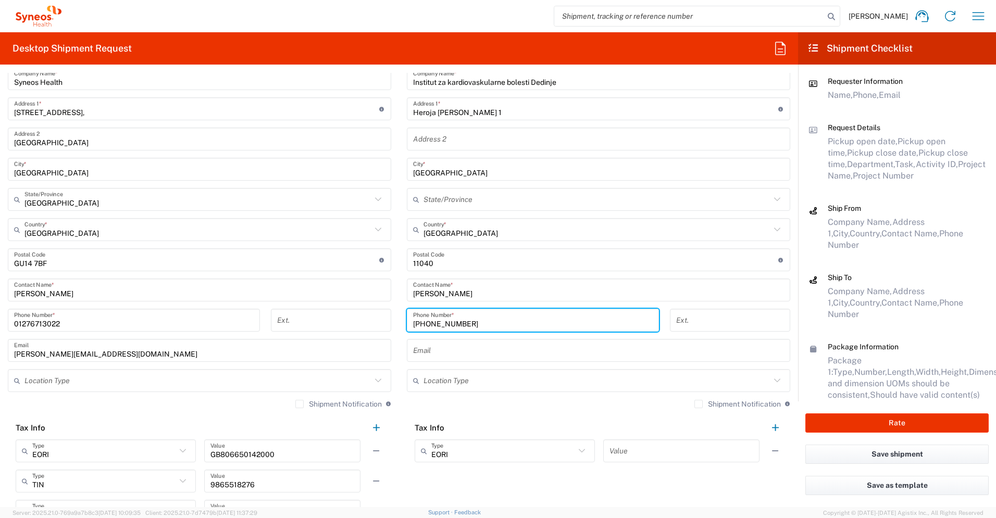
type input "[PHONE_NUMBER]"
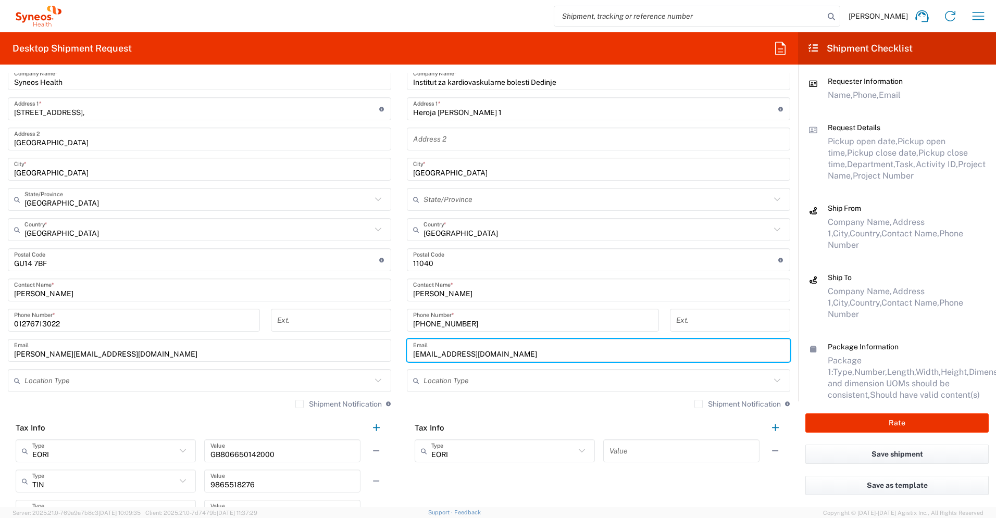
type input "[EMAIL_ADDRESS][DOMAIN_NAME]"
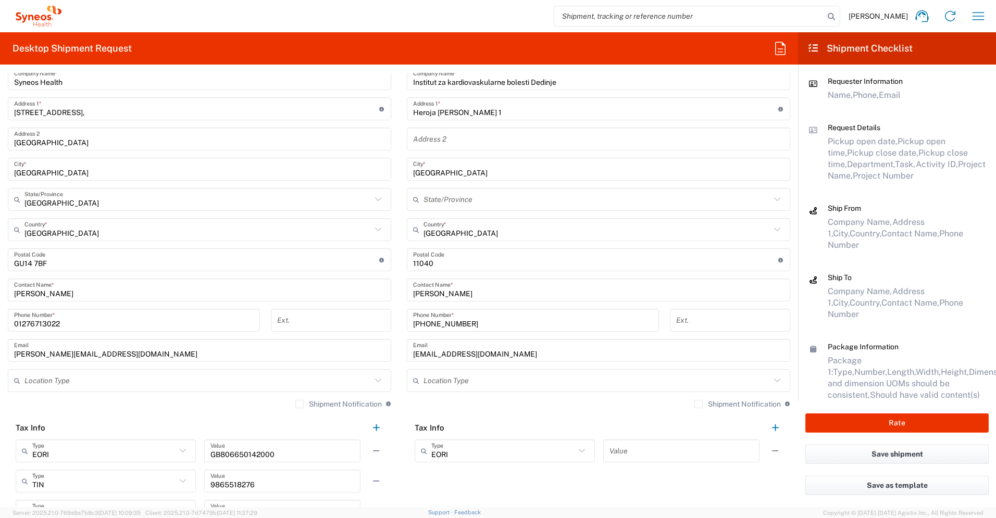
click at [552, 364] on div "Value" at bounding box center [681, 450] width 156 height 23
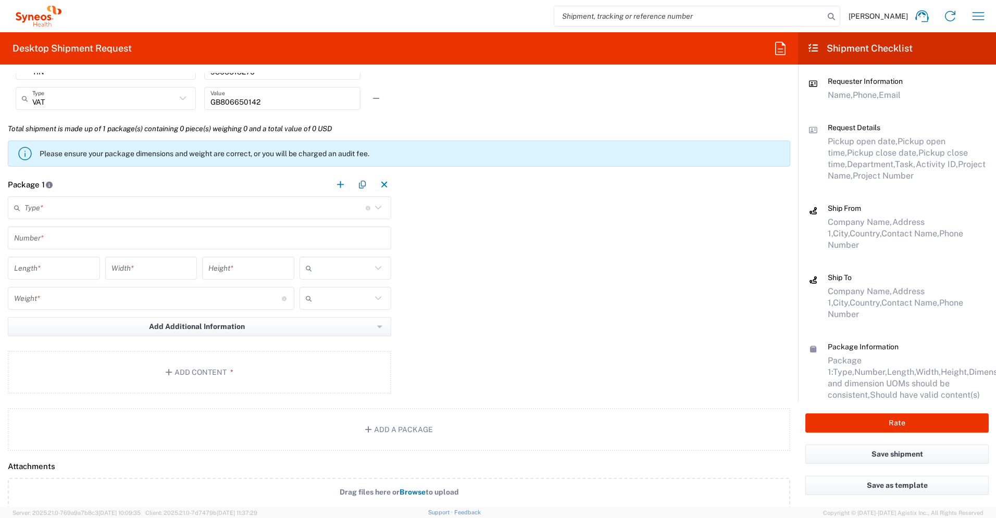
scroll to position [877, 0]
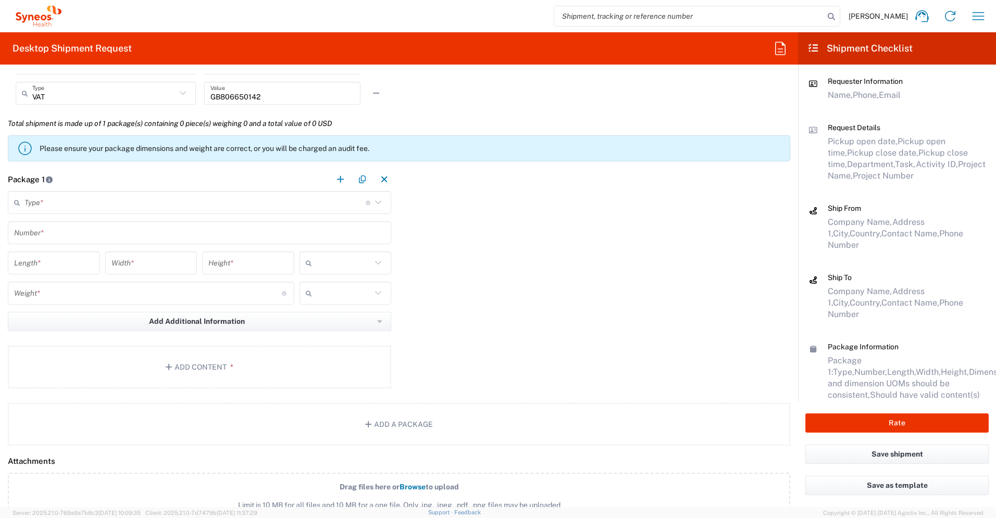
type input "1"
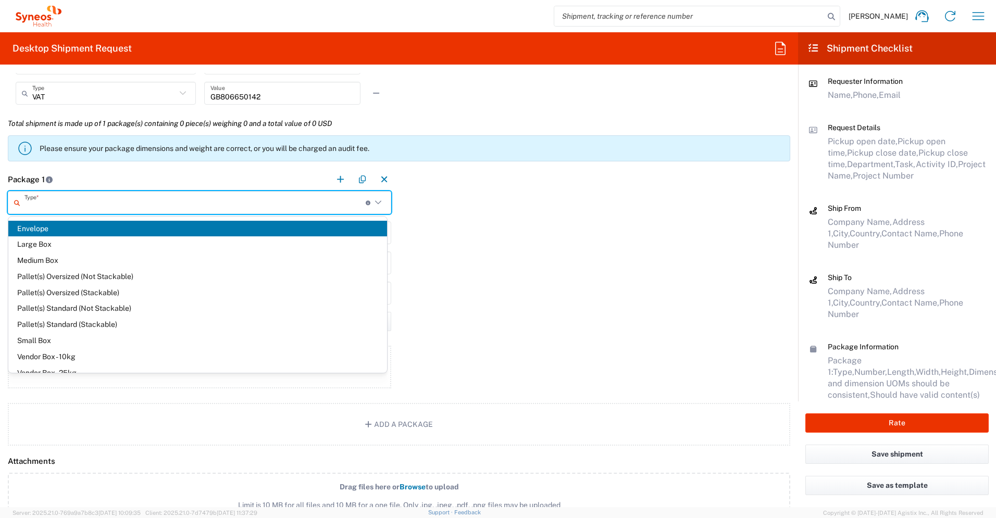
click at [234, 208] on input "text" at bounding box center [194, 203] width 341 height 18
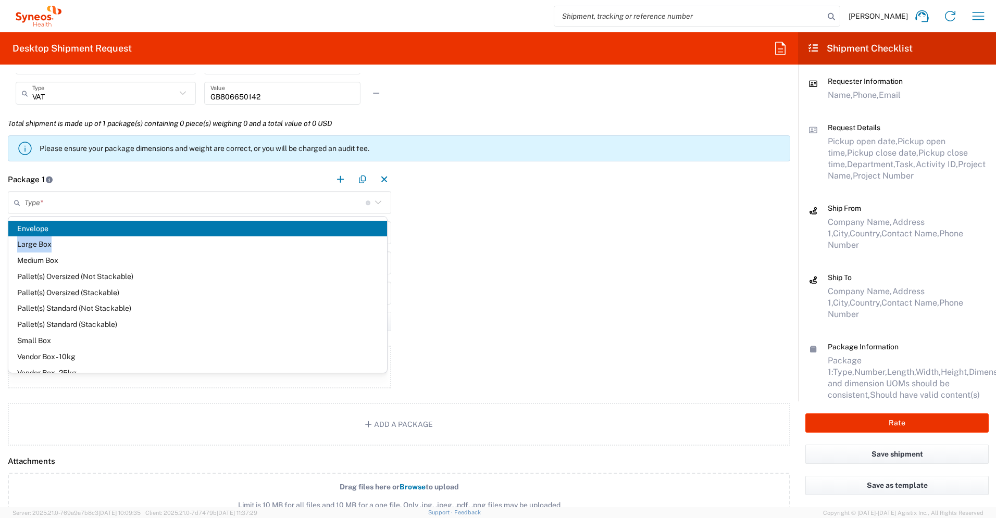
drag, startPoint x: 235, startPoint y: 240, endPoint x: 236, endPoint y: 230, distance: 10.5
click at [236, 230] on ul "Envelope Large Box Medium Box Pallet(s) Oversized (Not Stackable) Pallet(s) Ove…" at bounding box center [197, 309] width 379 height 177
click at [273, 231] on span "Envelope" at bounding box center [197, 229] width 379 height 16
type input "Envelope"
type input "1"
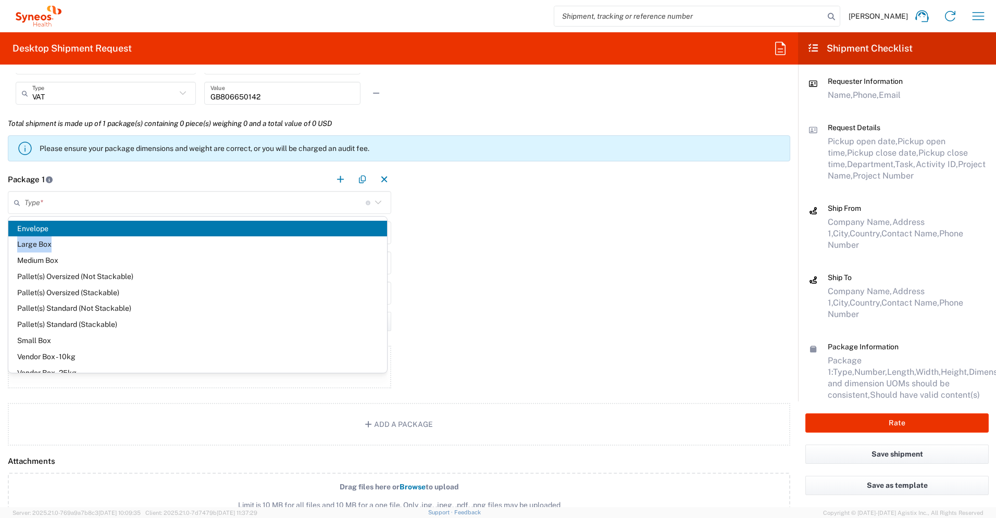
type input "9.5"
type input "12.5"
type input "0.25"
type input "in"
type input "0.45"
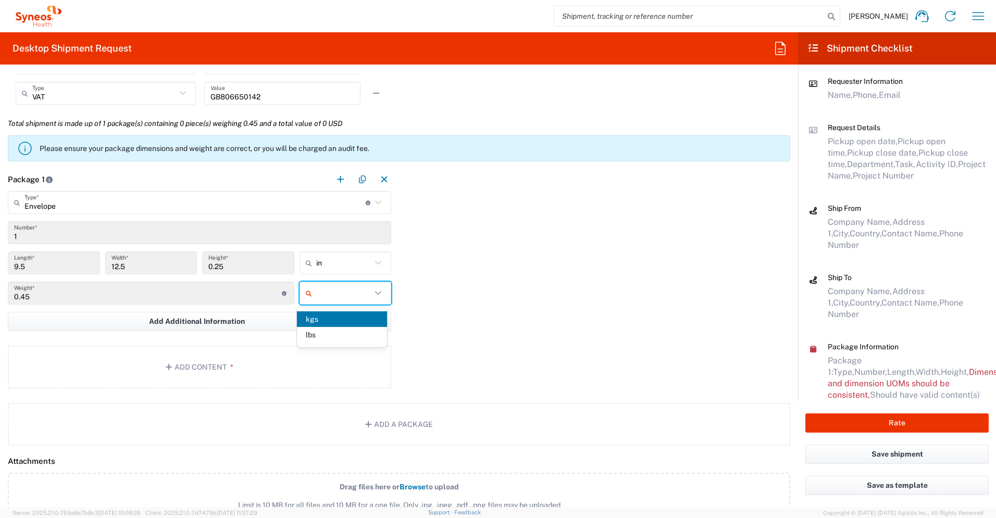
click at [332, 293] on input "text" at bounding box center [344, 293] width 56 height 17
click at [337, 335] on span "lbs" at bounding box center [342, 335] width 90 height 16
type input "lbs"
click at [291, 354] on button "Add Content *" at bounding box center [199, 367] width 383 height 43
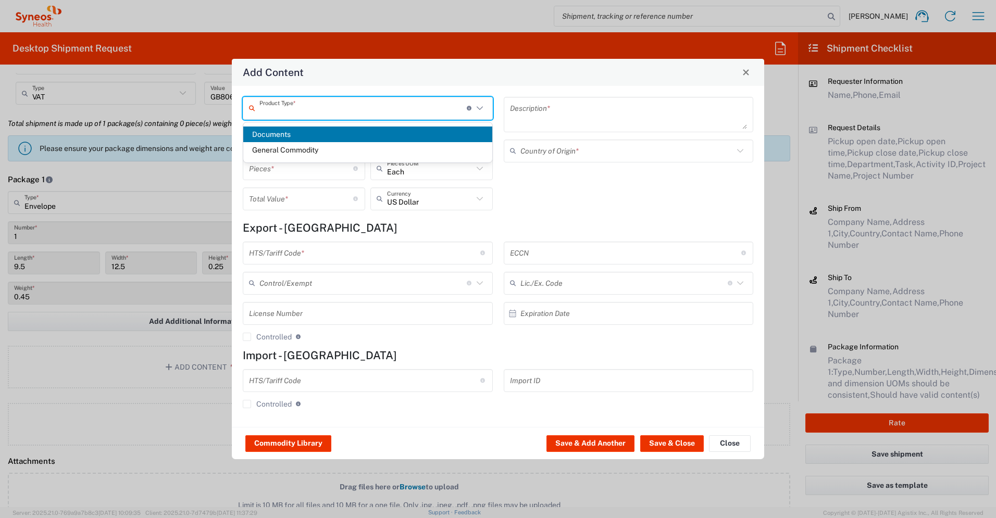
click at [306, 115] on input "text" at bounding box center [362, 108] width 207 height 18
click at [309, 131] on span "Documents" at bounding box center [367, 135] width 249 height 16
type input "Documents"
type input "1"
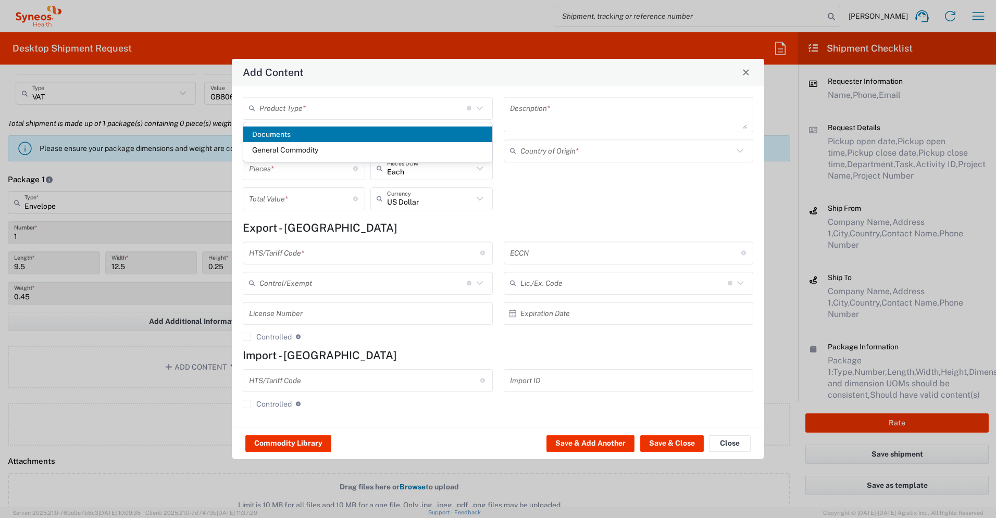
type input "1"
type textarea "Documents"
type input "[GEOGRAPHIC_DATA]"
type input "0000.00.0000"
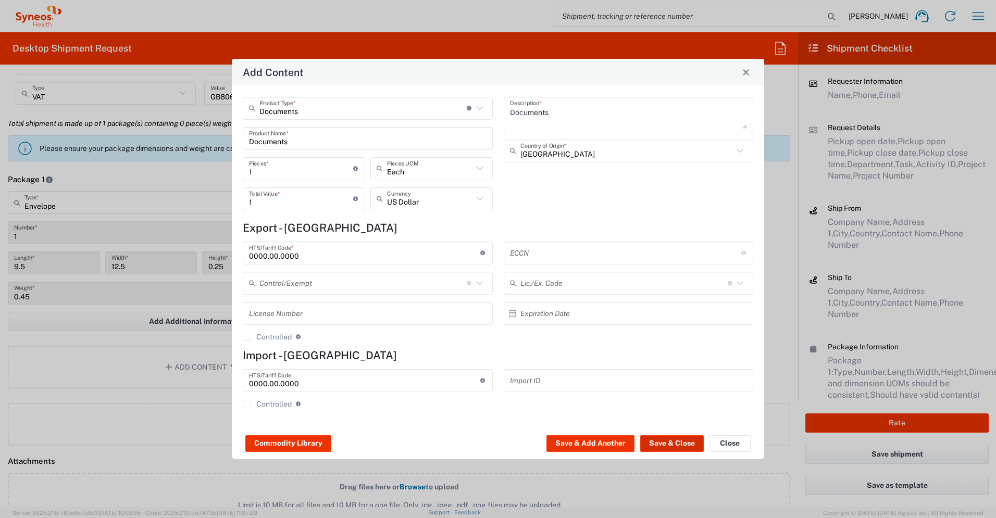
click at [552, 364] on button "Save & Close" at bounding box center [672, 443] width 64 height 17
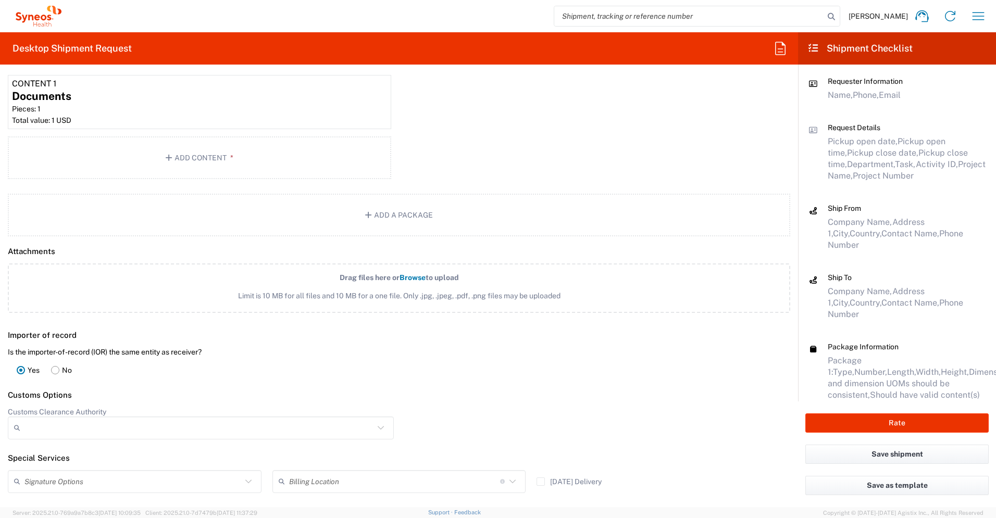
scroll to position [1288, 0]
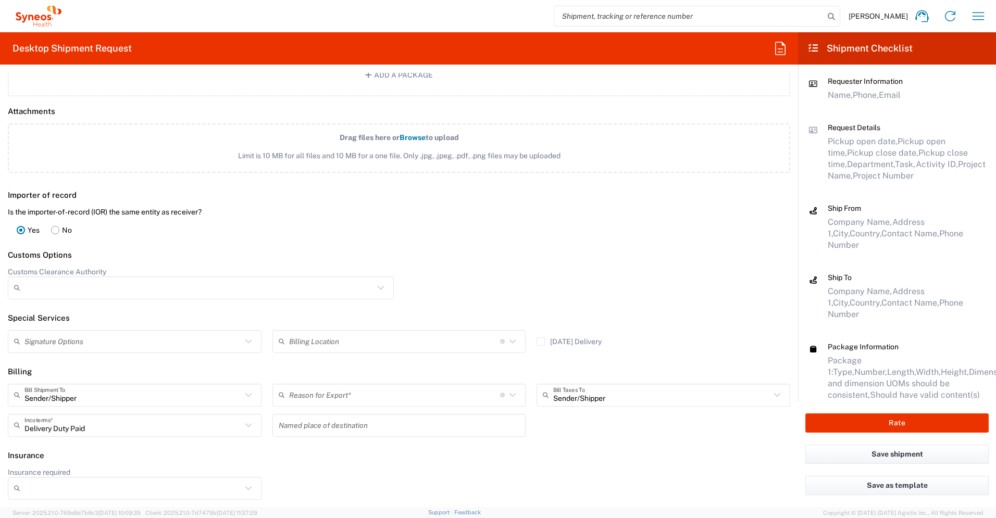
click at [390, 364] on input "text" at bounding box center [394, 395] width 211 height 18
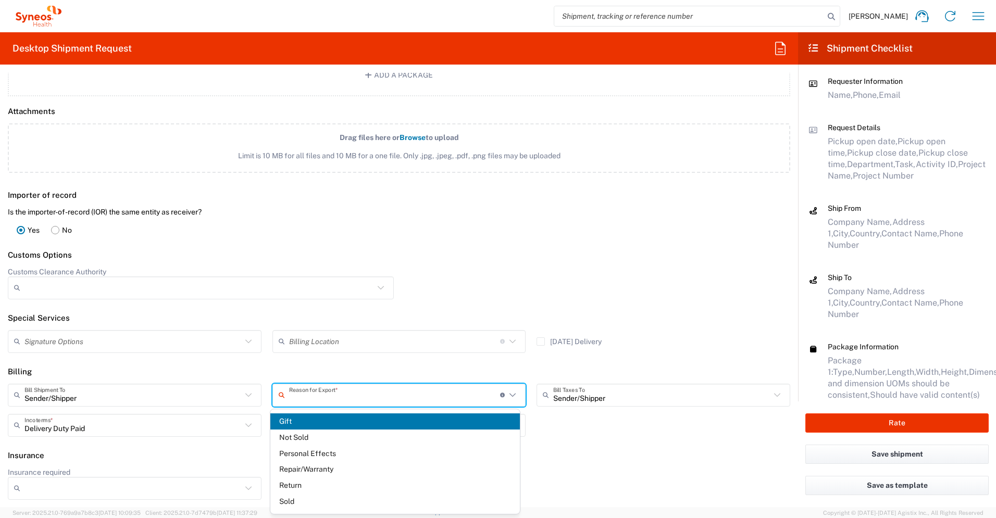
click at [379, 364] on span "Not Sold" at bounding box center [395, 438] width 250 height 16
type input "Not Sold"
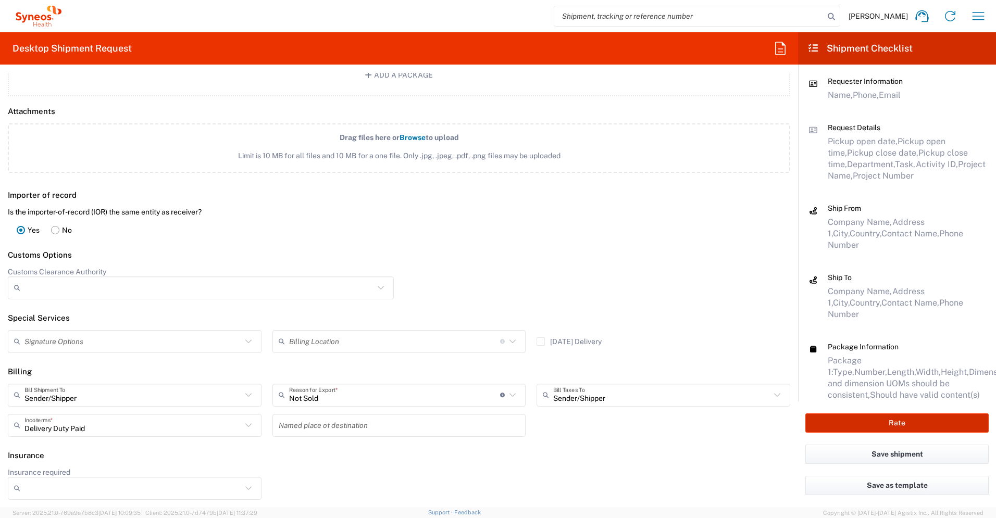
click at [552, 364] on button "Rate" at bounding box center [896, 422] width 183 height 19
type input "3235"
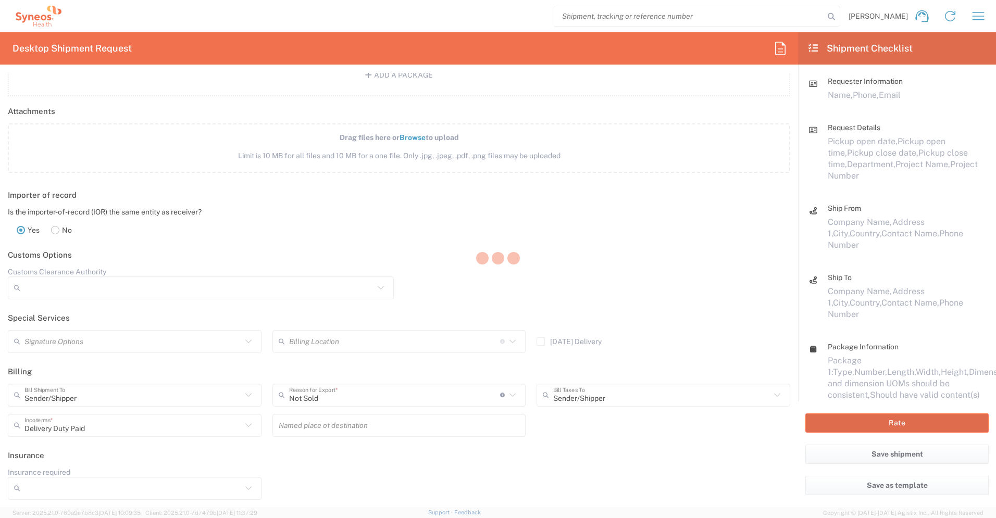
type input "7065175"
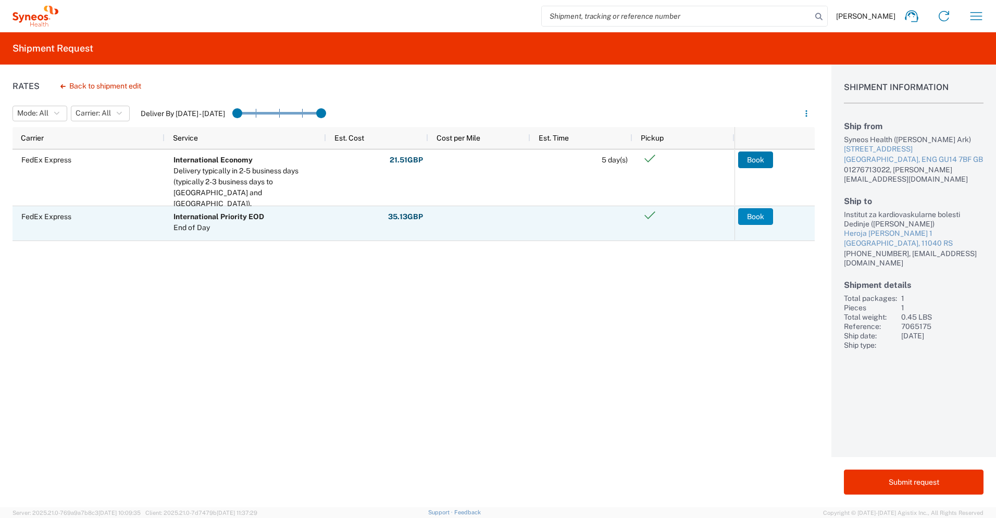
click at [552, 215] on button "Book" at bounding box center [755, 216] width 35 height 17
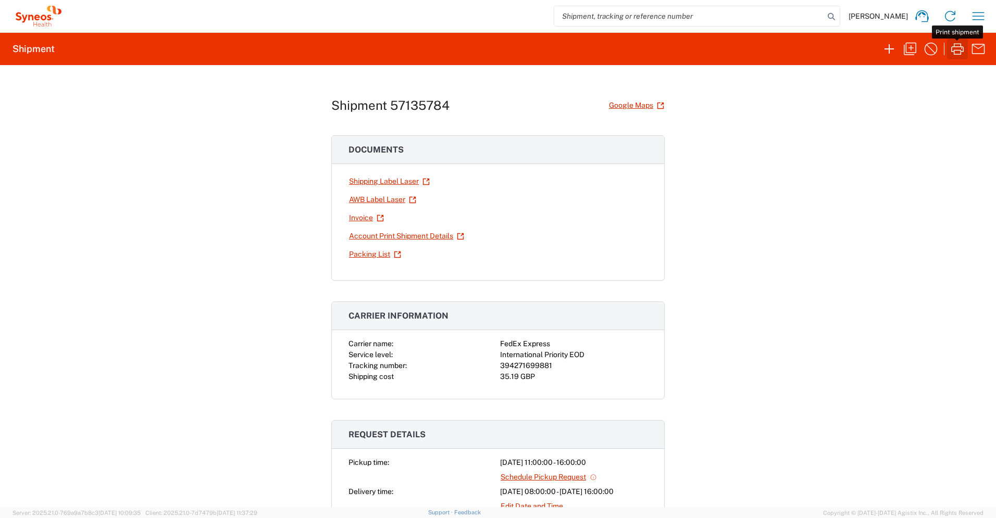
click at [552, 46] on icon "button" at bounding box center [957, 49] width 17 height 17
click at [552, 17] on icon "button" at bounding box center [978, 16] width 17 height 17
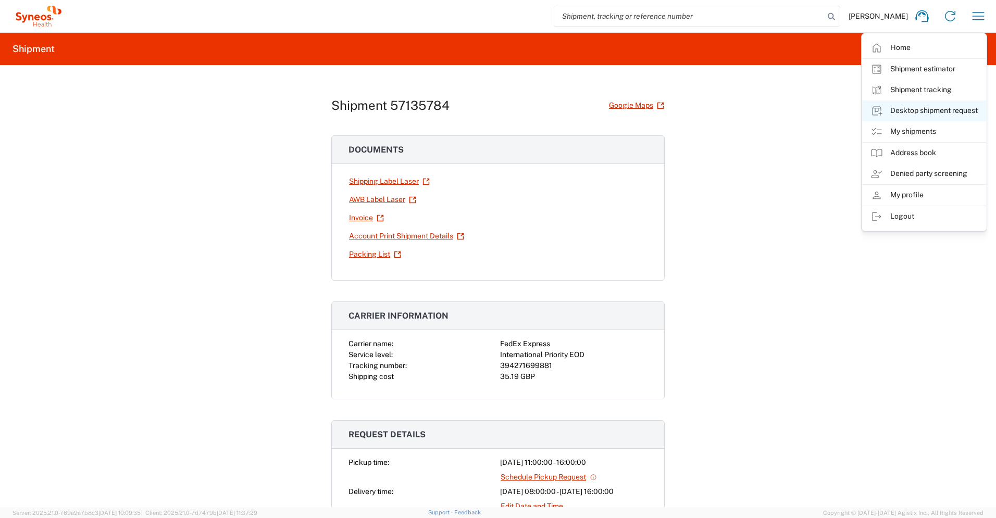
click at [552, 108] on link "Desktop shipment request" at bounding box center [924, 110] width 124 height 21
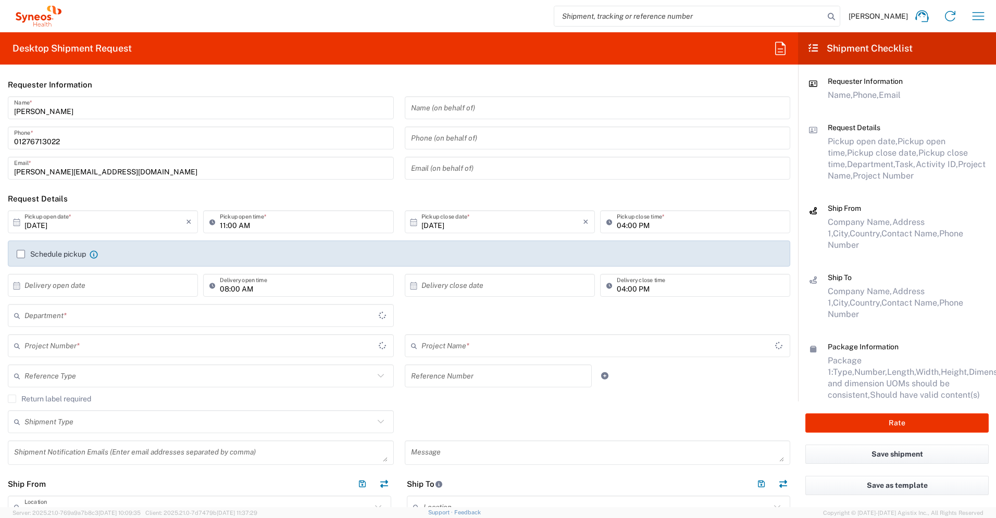
type input "[GEOGRAPHIC_DATA]"
type input "3235"
click at [134, 290] on input "text" at bounding box center [104, 285] width 161 height 18
click at [121, 364] on span "16" at bounding box center [118, 366] width 15 height 15
type input "[DATE]"
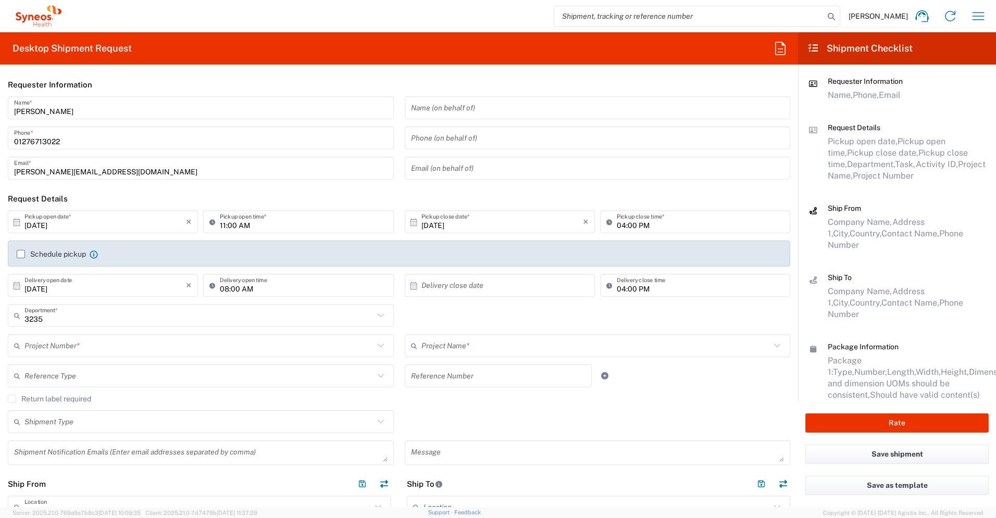
click at [552, 288] on input "text" at bounding box center [501, 285] width 161 height 18
click at [529, 362] on span "17" at bounding box center [526, 366] width 15 height 15
type input "[DATE]"
click at [199, 344] on input "text" at bounding box center [198, 346] width 349 height 18
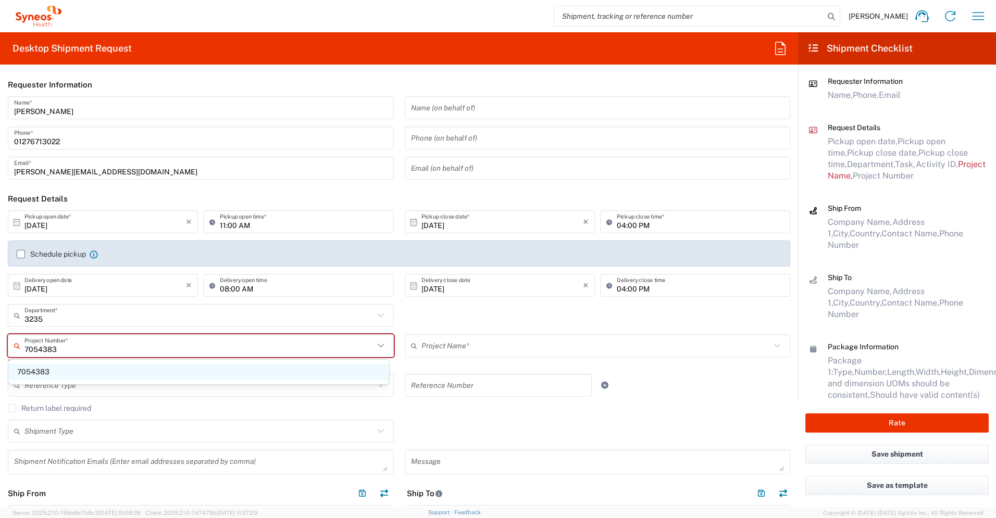
type input "7054383"
click at [171, 364] on span "7054383" at bounding box center [198, 372] width 381 height 16
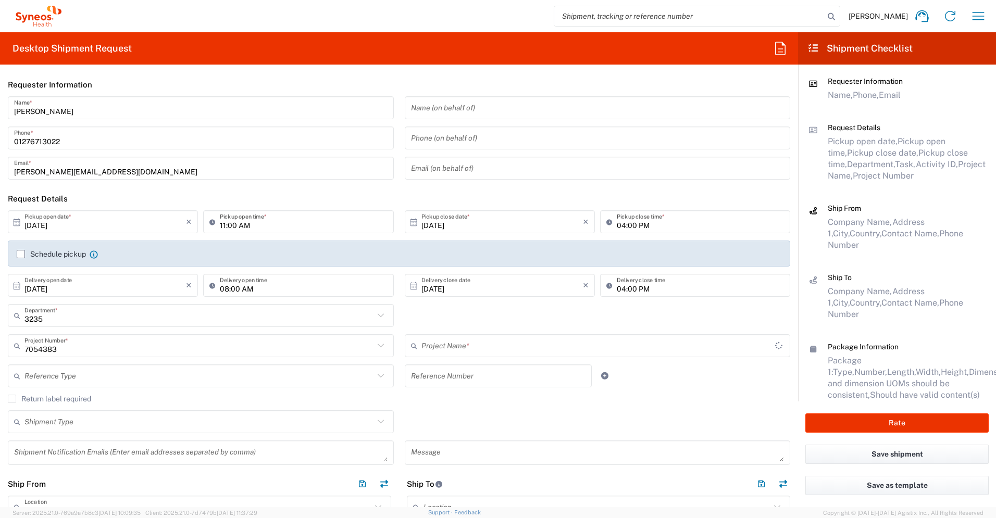
type input "Shanghai 7054383"
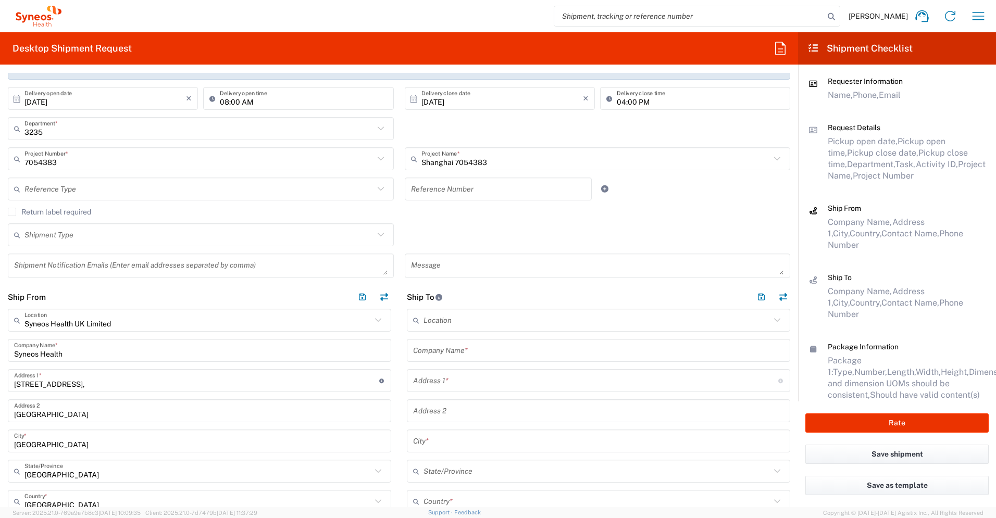
click at [552, 314] on input "text" at bounding box center [596, 320] width 347 height 18
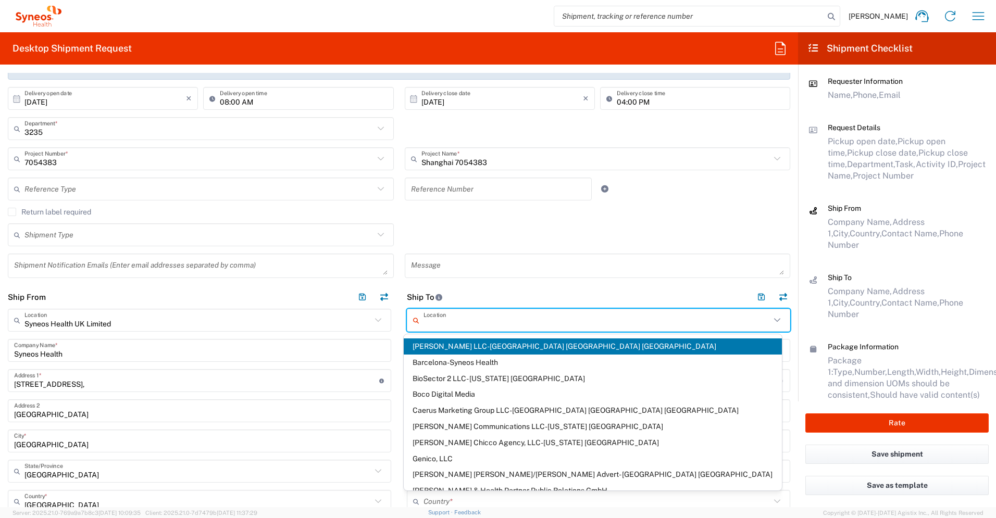
click at [552, 260] on textarea at bounding box center [597, 266] width 373 height 18
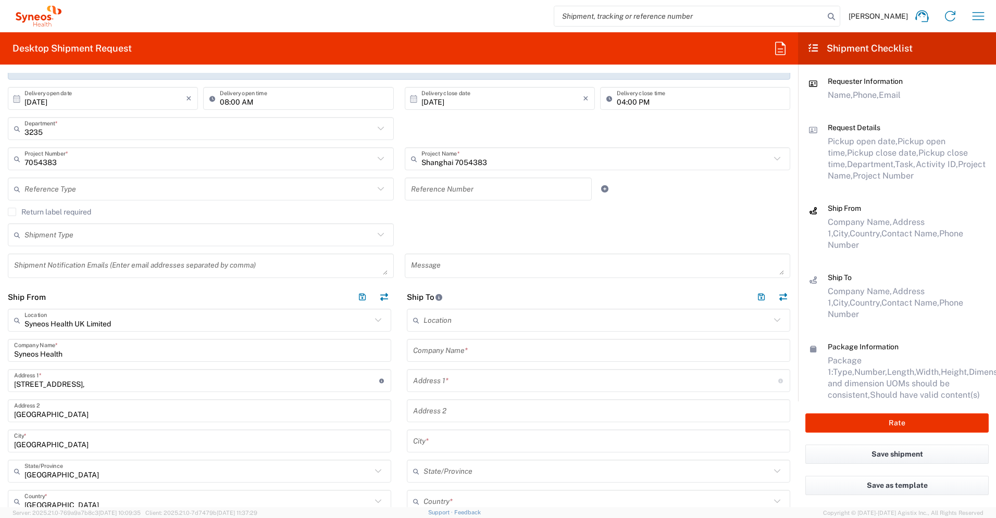
click at [552, 224] on div "Shipment Type Batch Regular" at bounding box center [399, 238] width 793 height 30
click at [552, 346] on input "text" at bounding box center [598, 351] width 371 height 18
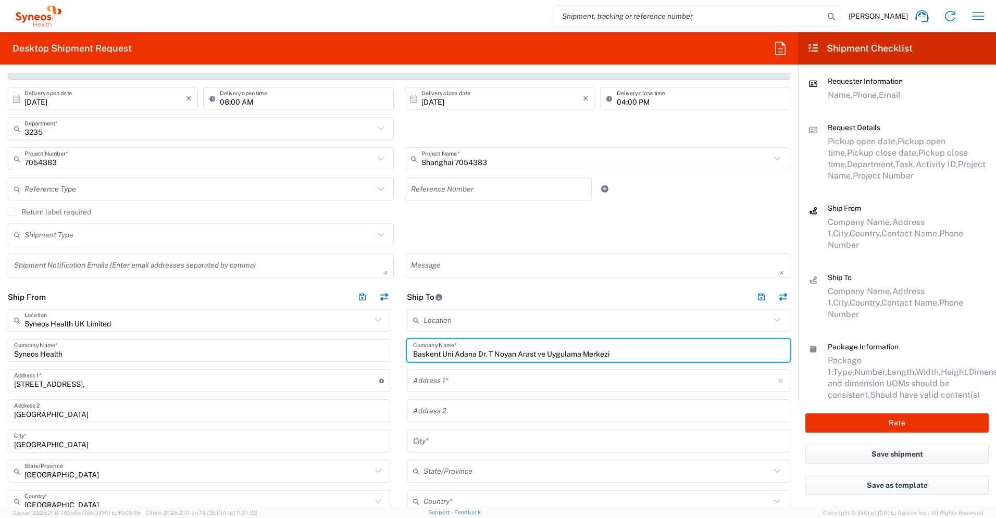
type input "Baskent Uni Adana Dr. T Noyan Arast ve Uygulama Merkezi"
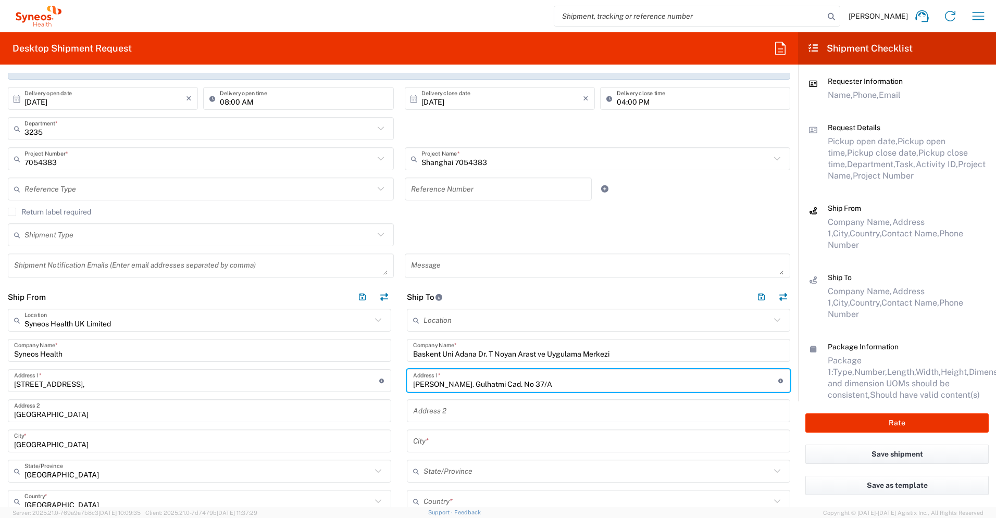
type input "[PERSON_NAME]. Gulhatmi Cad. No 37/A"
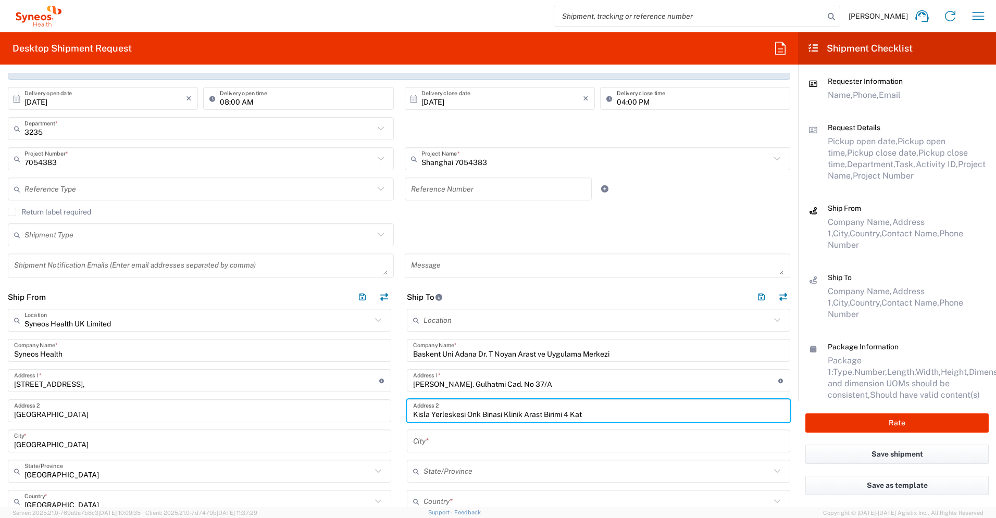
type input "Kisla Yerleskesi Onk Binasi Klinik Arast Birimi 4 Kat"
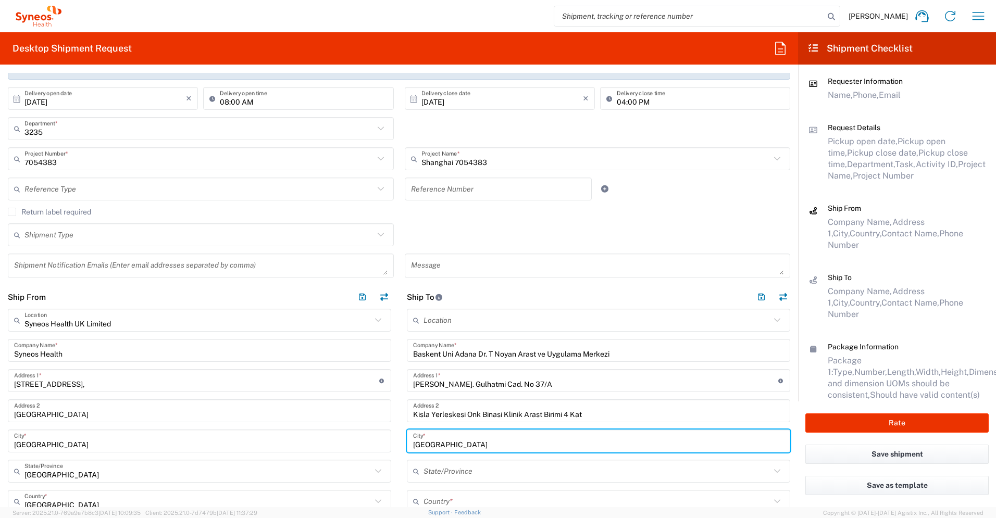
type input "[GEOGRAPHIC_DATA]"
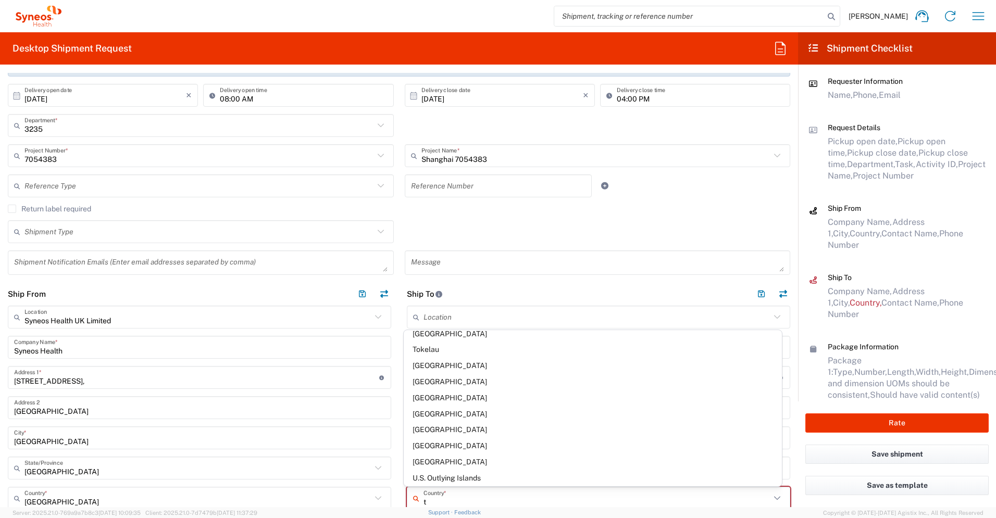
scroll to position [1160, 0]
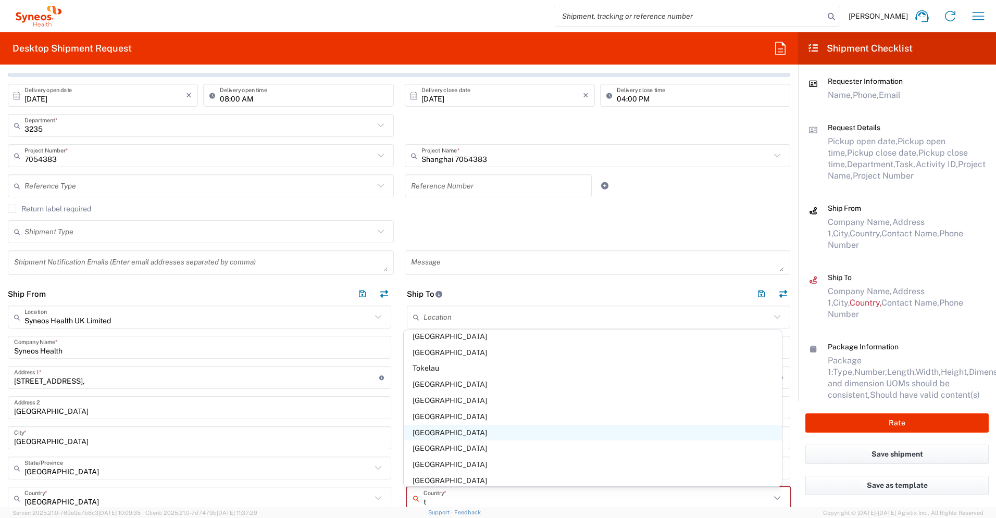
click at [428, 364] on span "[GEOGRAPHIC_DATA]" at bounding box center [593, 433] width 379 height 16
type input "[GEOGRAPHIC_DATA]"
type input "Sender/Shipper"
type input "Delivery Duty Paid"
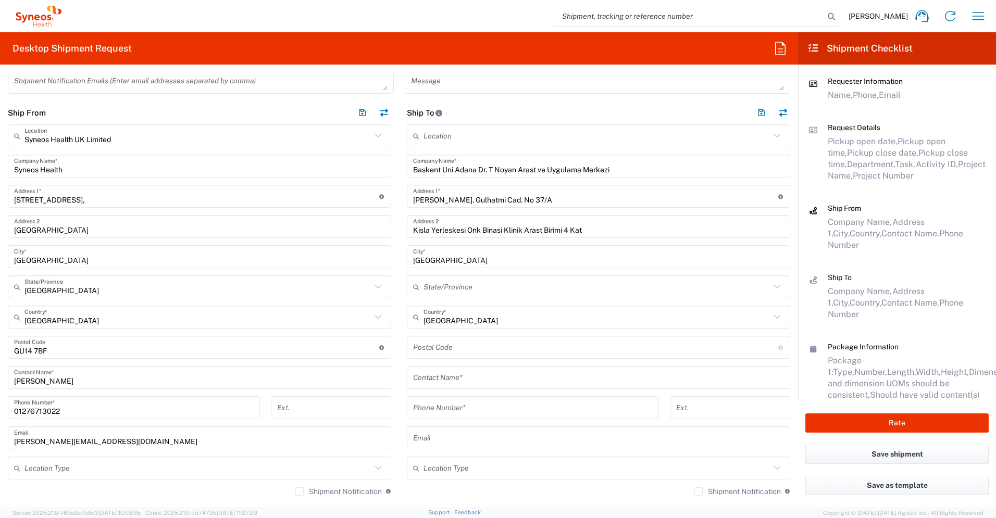
scroll to position [576, 0]
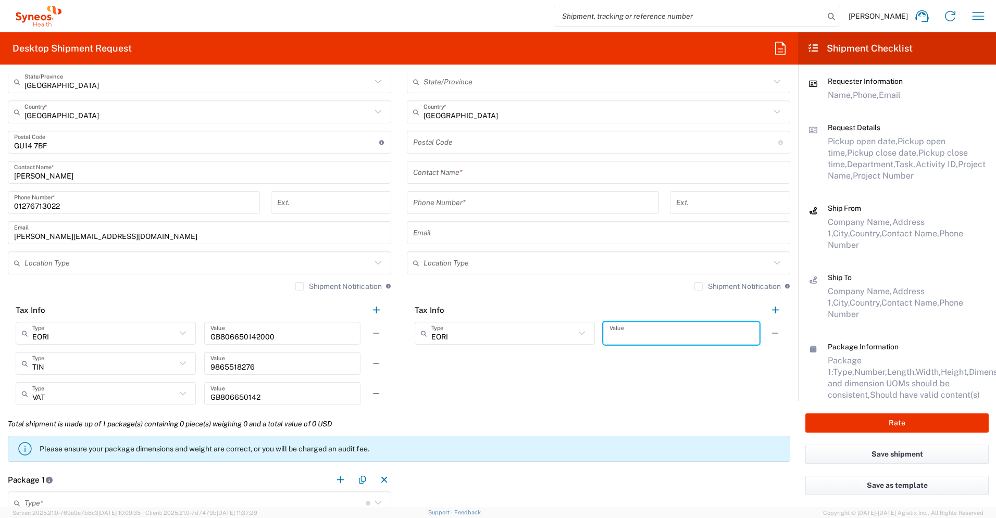
click at [552, 332] on input "text" at bounding box center [681, 333] width 144 height 18
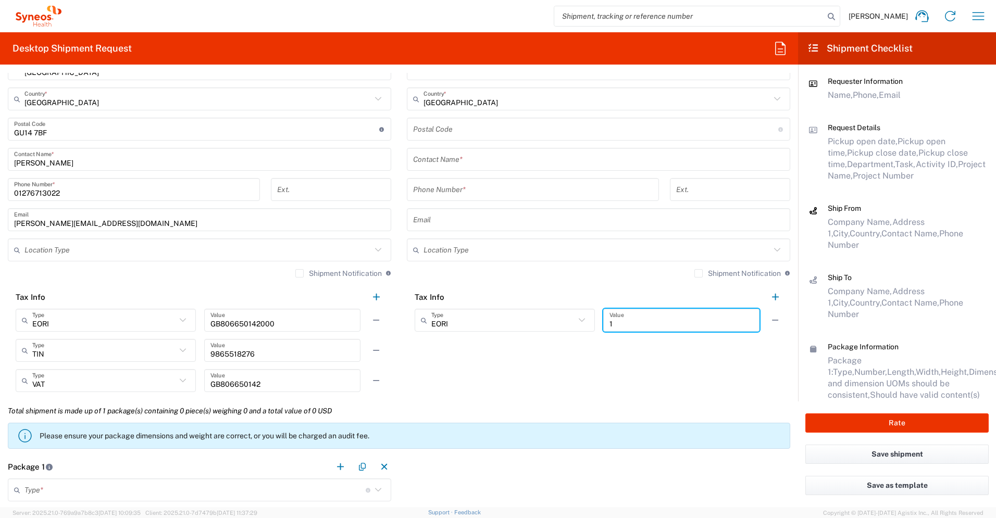
scroll to position [705, 0]
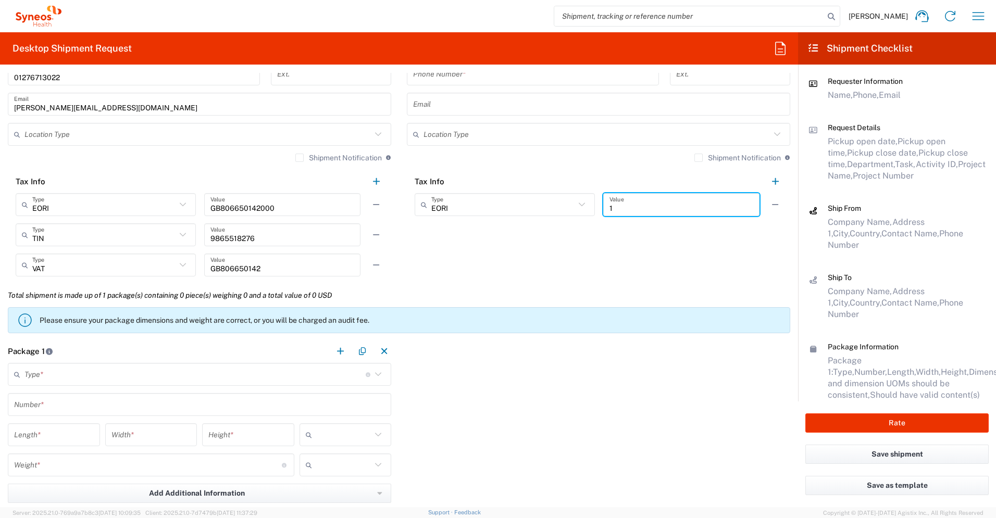
type input "1"
click at [286, 364] on input "text" at bounding box center [194, 375] width 341 height 18
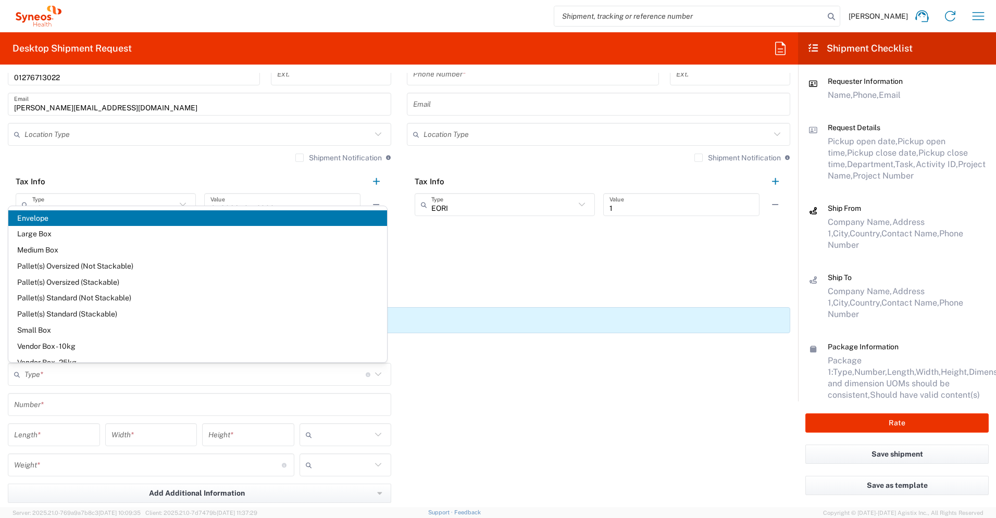
click at [240, 221] on span "Envelope" at bounding box center [197, 218] width 379 height 16
type input "Envelope"
type input "1"
type input "9.5"
type input "12.5"
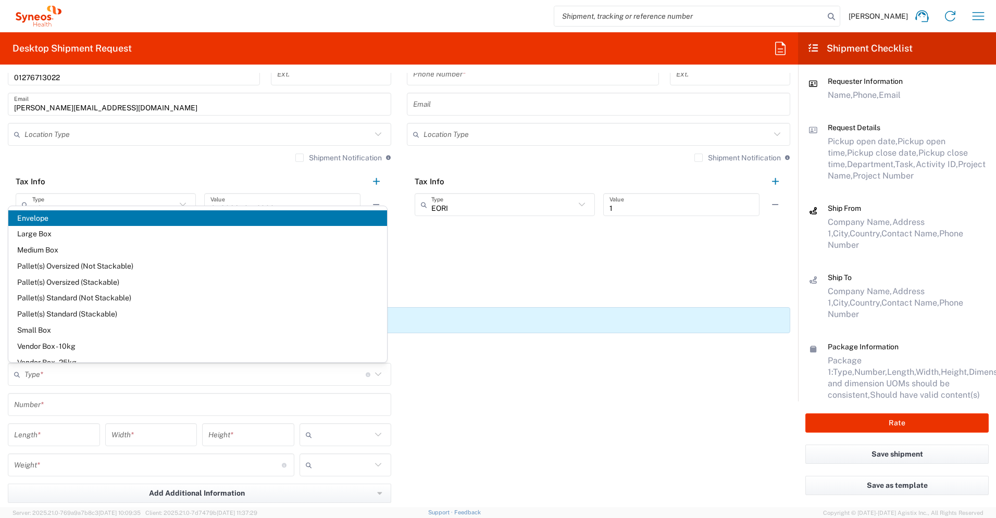
type input "0.25"
type input "in"
type input "0.45"
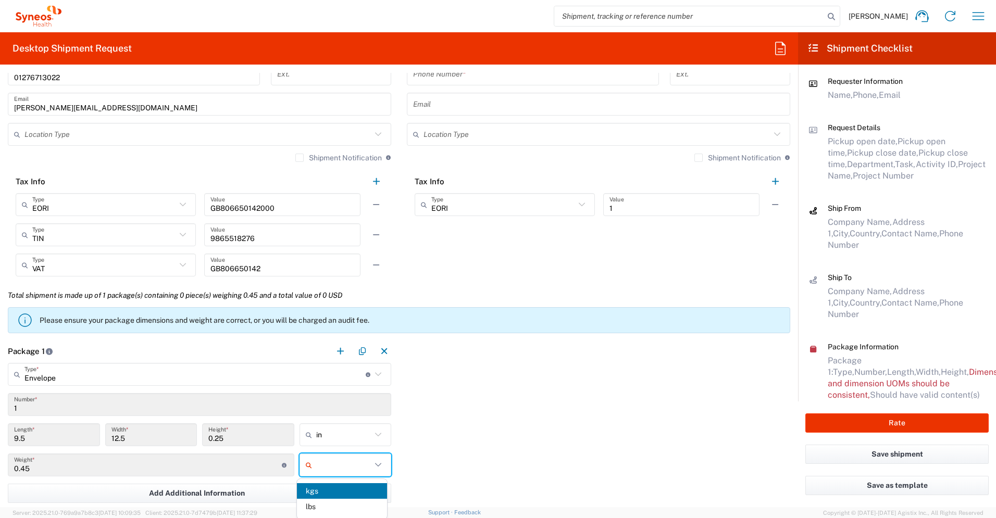
click at [359, 364] on input "text" at bounding box center [344, 465] width 56 height 17
click at [348, 364] on span "lbs" at bounding box center [342, 507] width 90 height 16
type input "lbs"
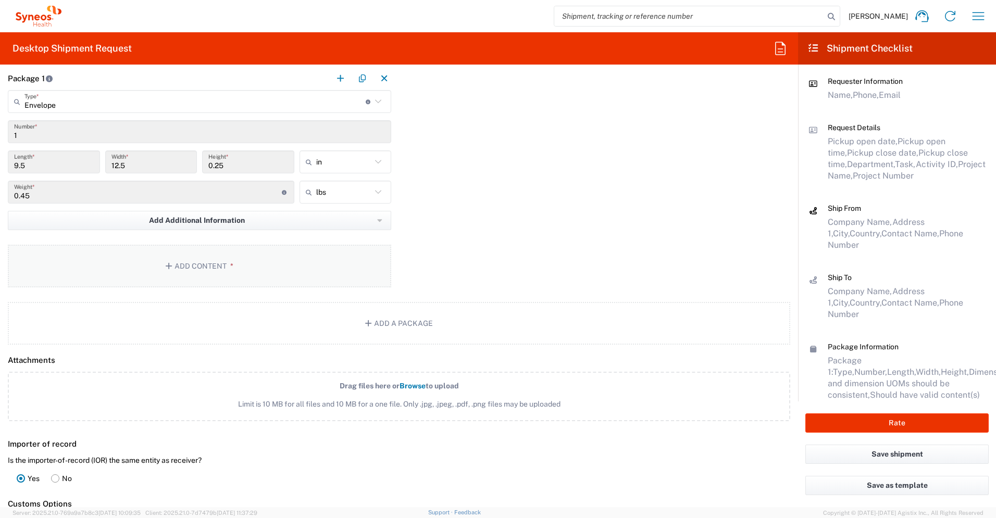
scroll to position [918, 0]
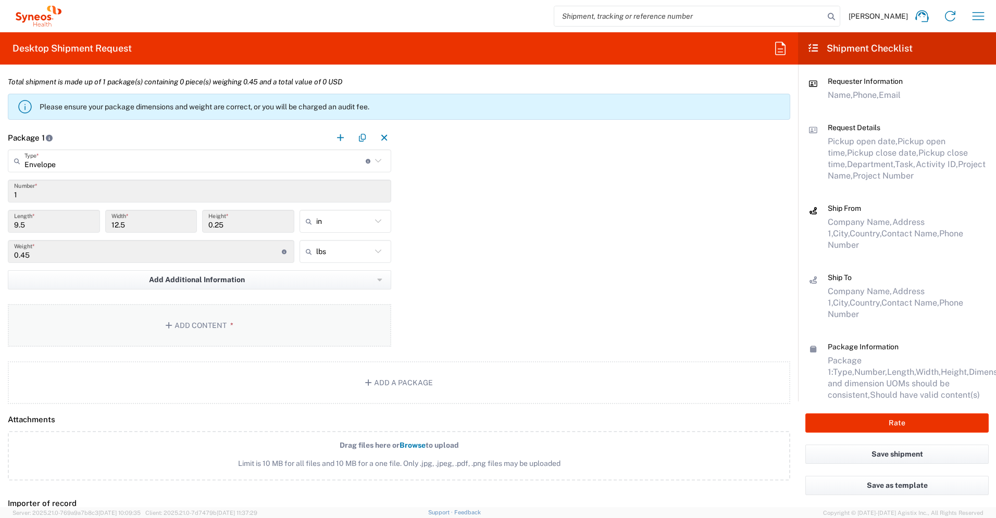
click at [306, 330] on button "Add Content *" at bounding box center [199, 325] width 383 height 43
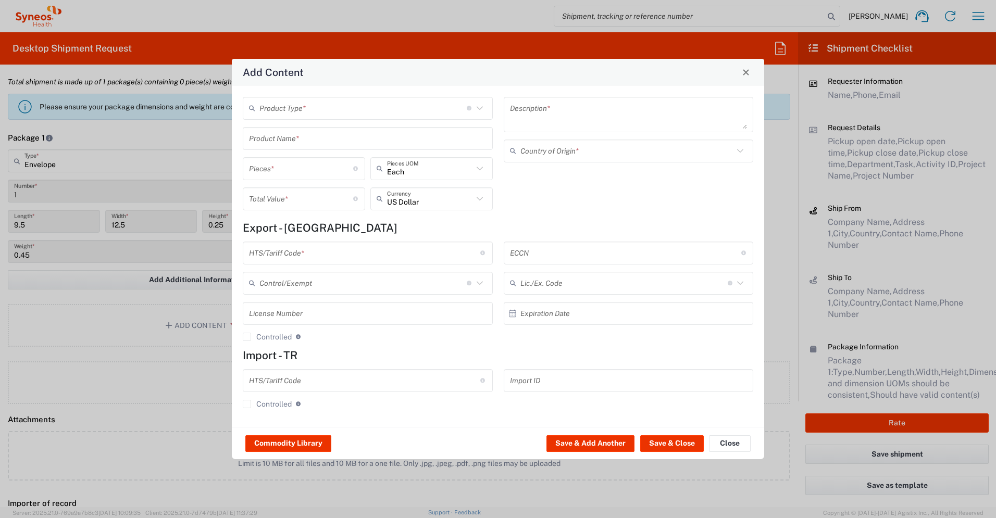
click at [391, 105] on input "text" at bounding box center [362, 108] width 207 height 18
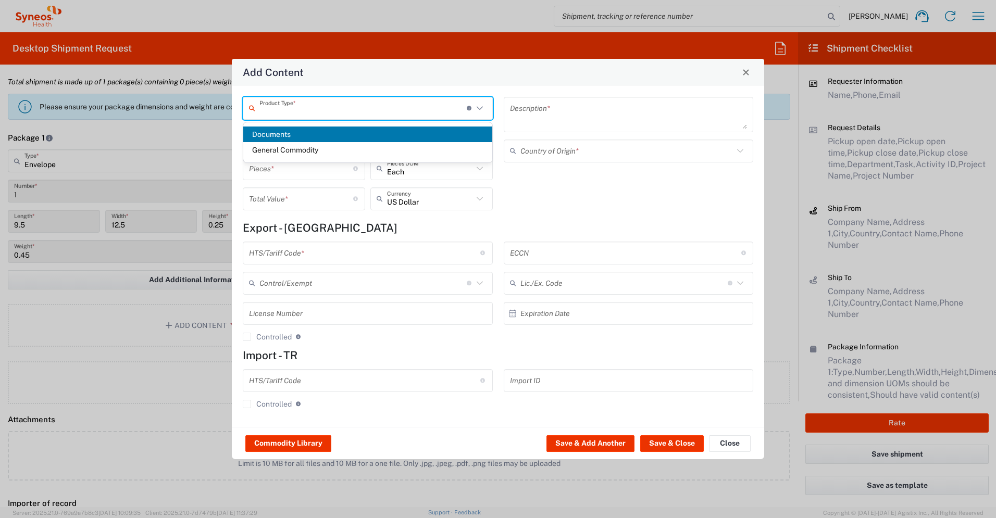
click at [394, 133] on span "Documents" at bounding box center [367, 135] width 249 height 16
type input "Documents"
type input "1"
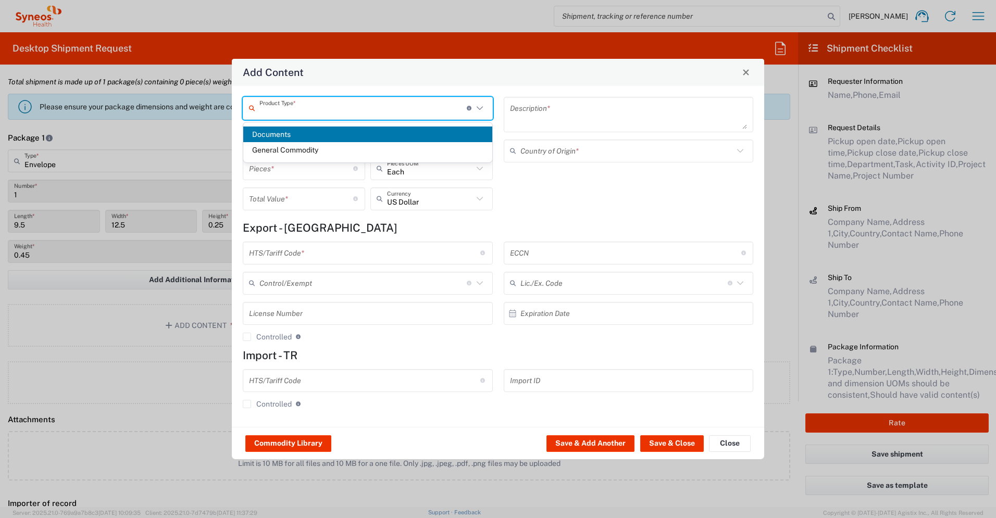
type textarea "Documents"
type input "[GEOGRAPHIC_DATA]"
type input "0000.00.0000"
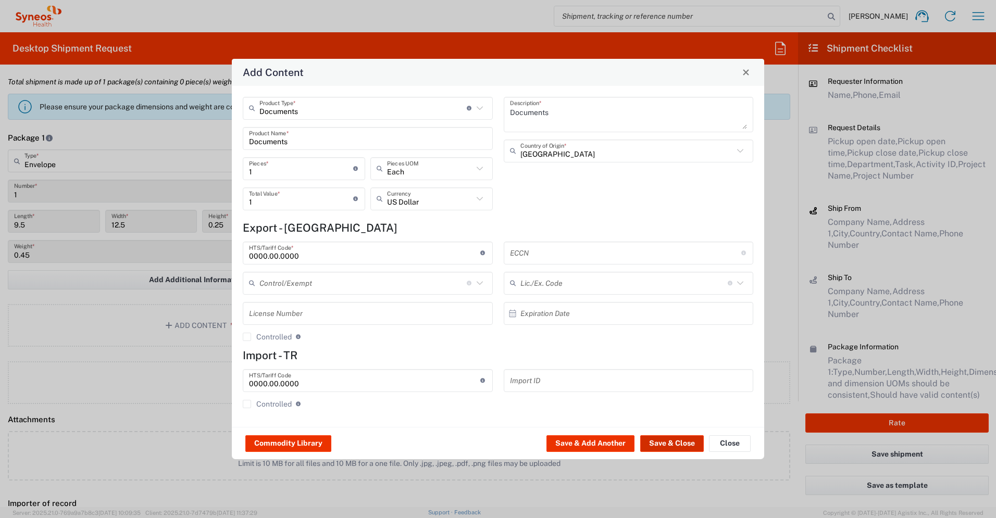
click at [552, 364] on button "Save & Close" at bounding box center [672, 443] width 64 height 17
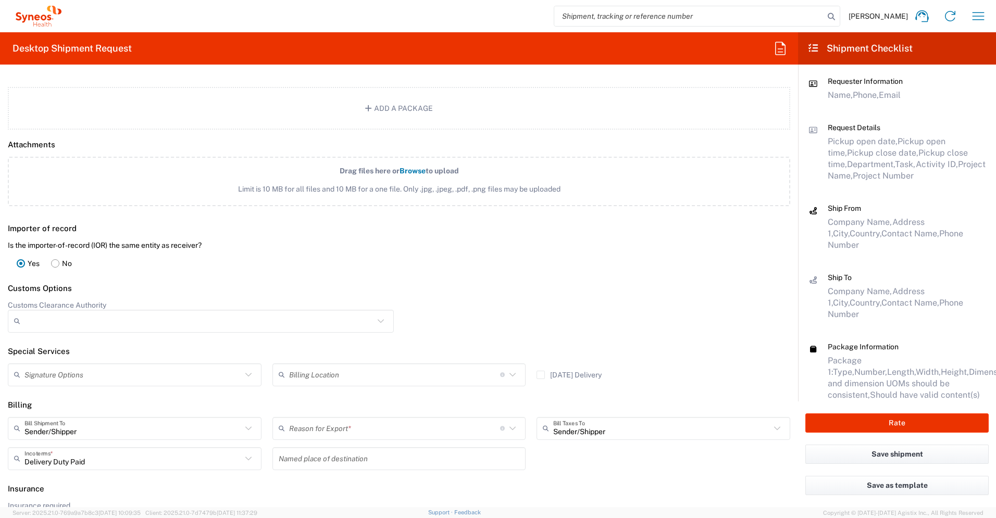
scroll to position [1288, 0]
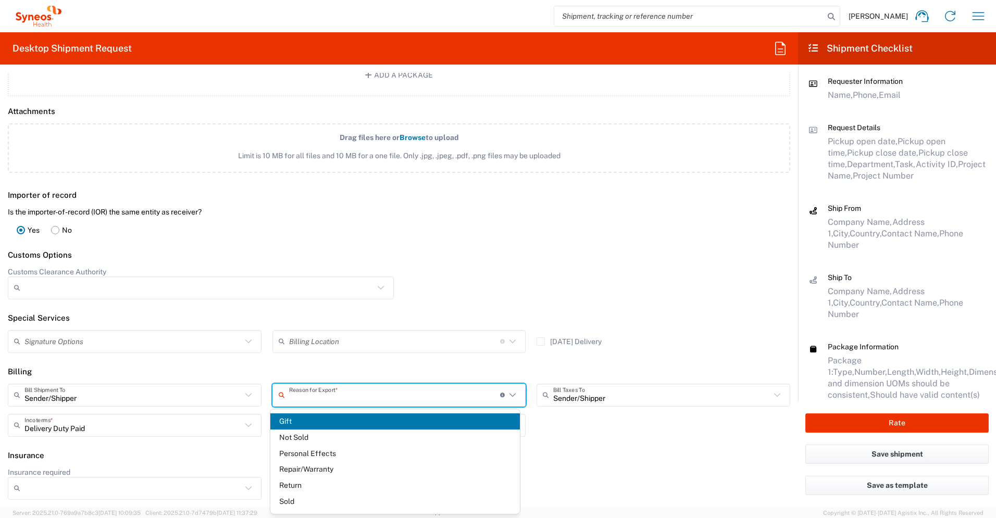
click at [426, 364] on input "text" at bounding box center [394, 395] width 211 height 18
click at [383, 364] on span "Not Sold" at bounding box center [395, 438] width 250 height 16
type input "Not Sold"
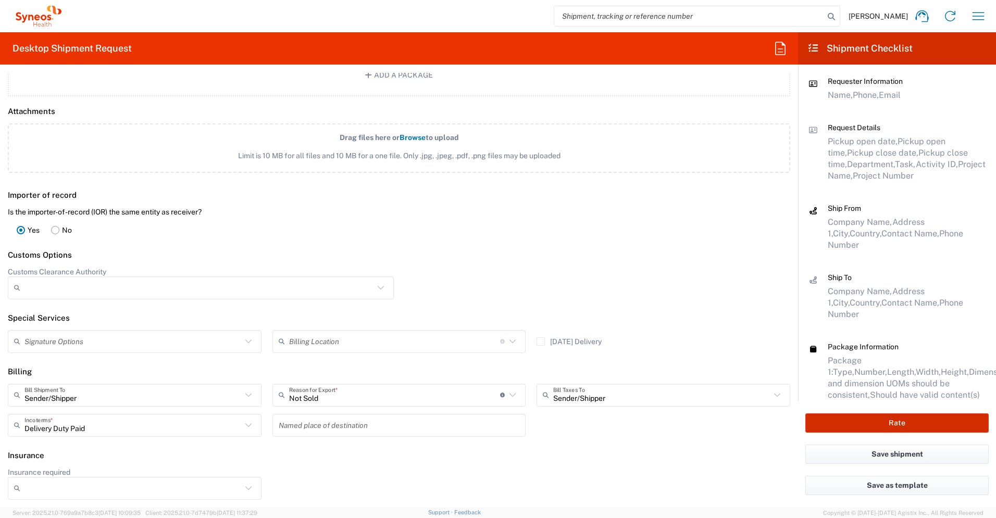
click at [552, 364] on button "Rate" at bounding box center [896, 422] width 183 height 19
type input "3235"
type input "7054383"
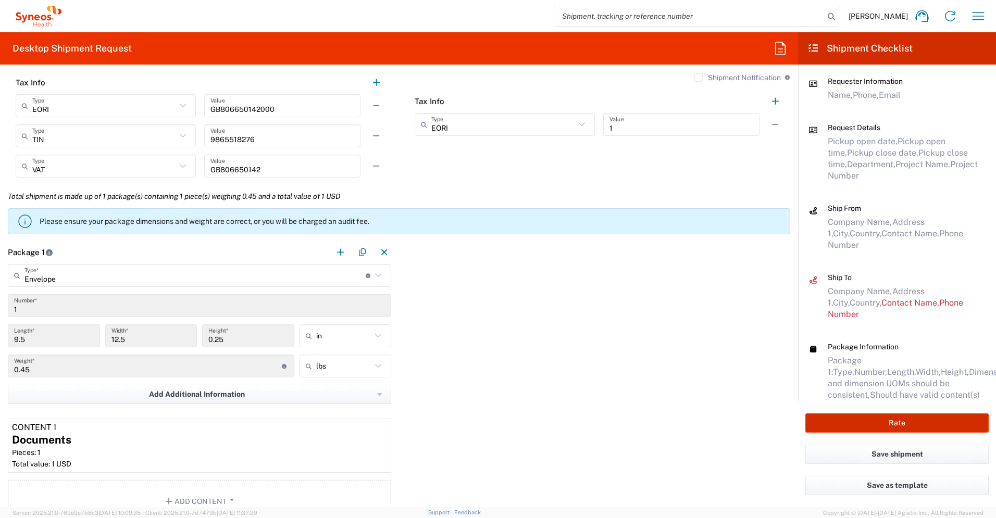
scroll to position [590, 0]
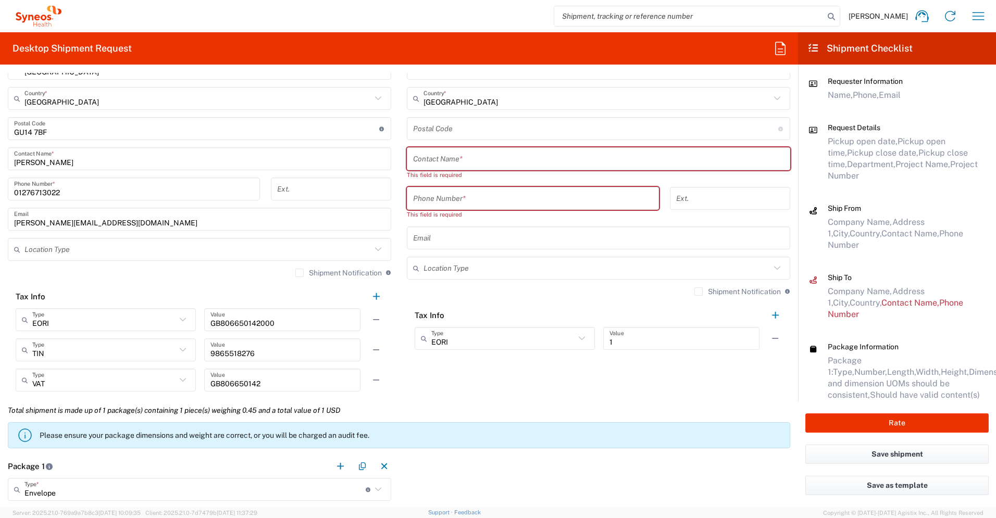
click at [529, 166] on input "text" at bounding box center [598, 159] width 371 height 18
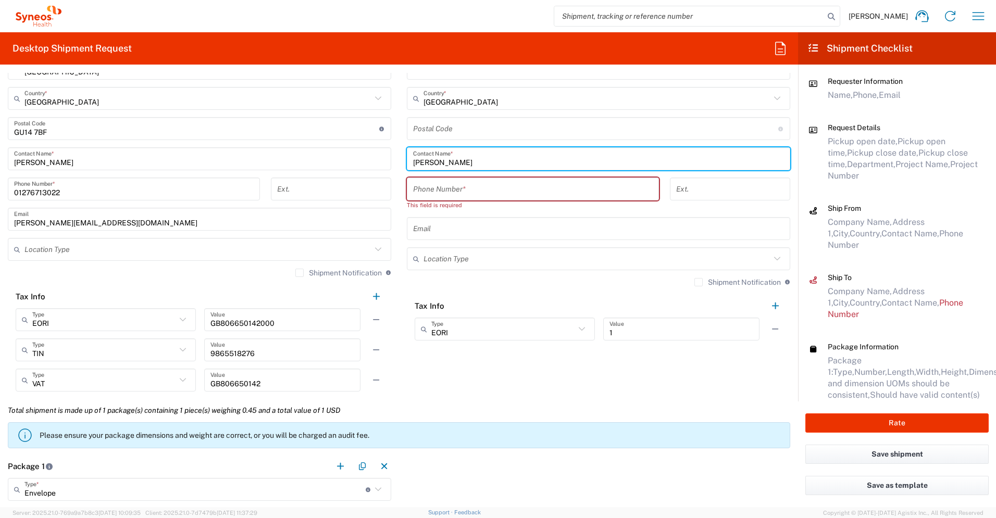
type input "[PERSON_NAME]"
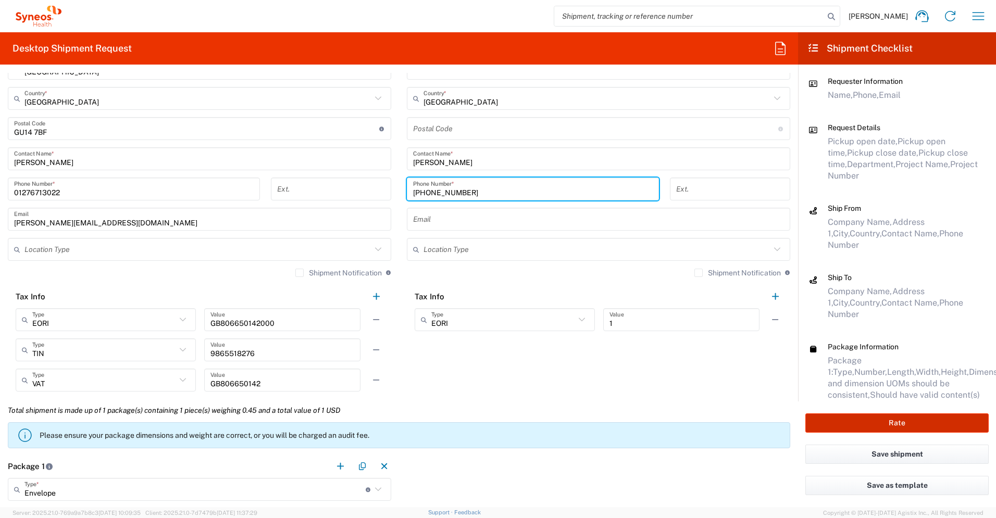
type input "[PHONE_NUMBER]"
click at [552, 364] on button "Rate" at bounding box center [896, 422] width 183 height 19
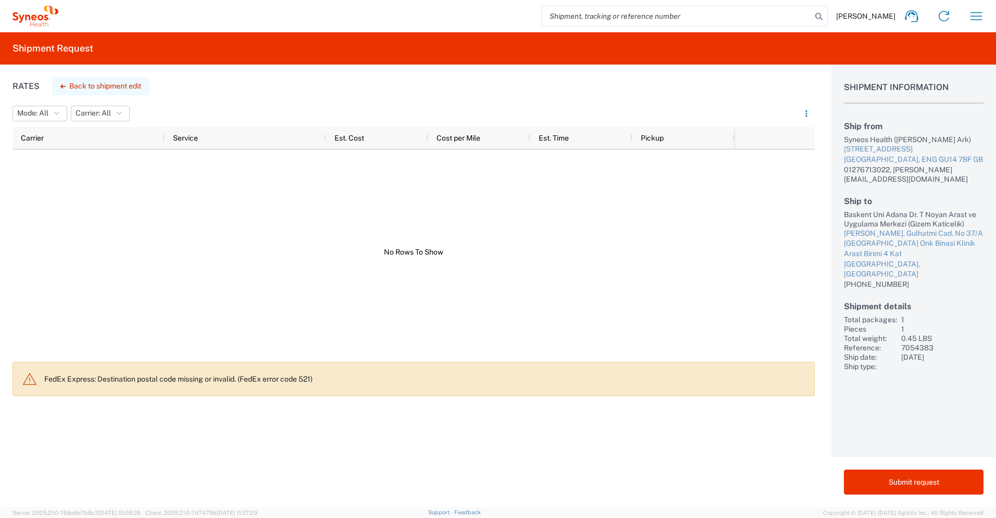
click at [81, 86] on button "Back to shipment edit" at bounding box center [100, 86] width 97 height 18
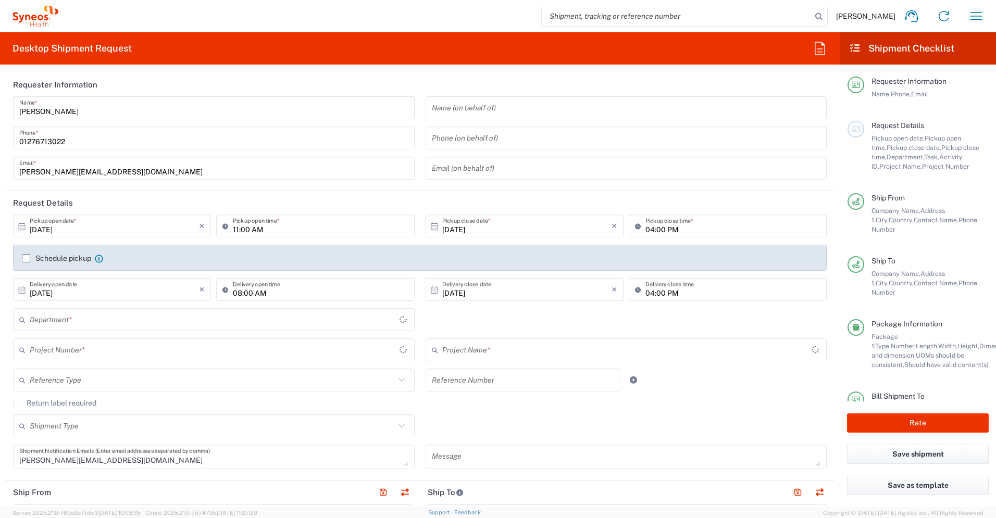
type input "[GEOGRAPHIC_DATA]"
type input "3235"
type input "7054383"
type input "Envelope"
type input "Shanghai 7054383"
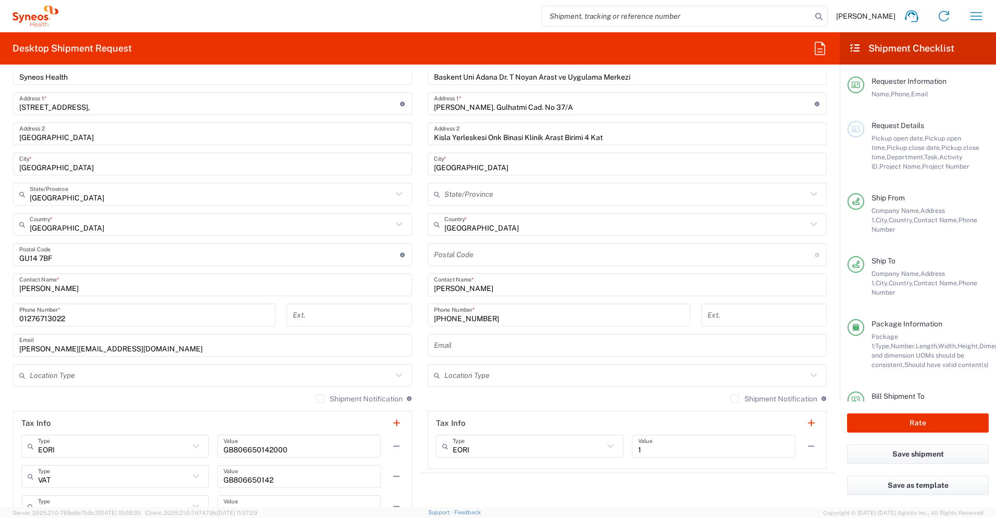
scroll to position [480, 0]
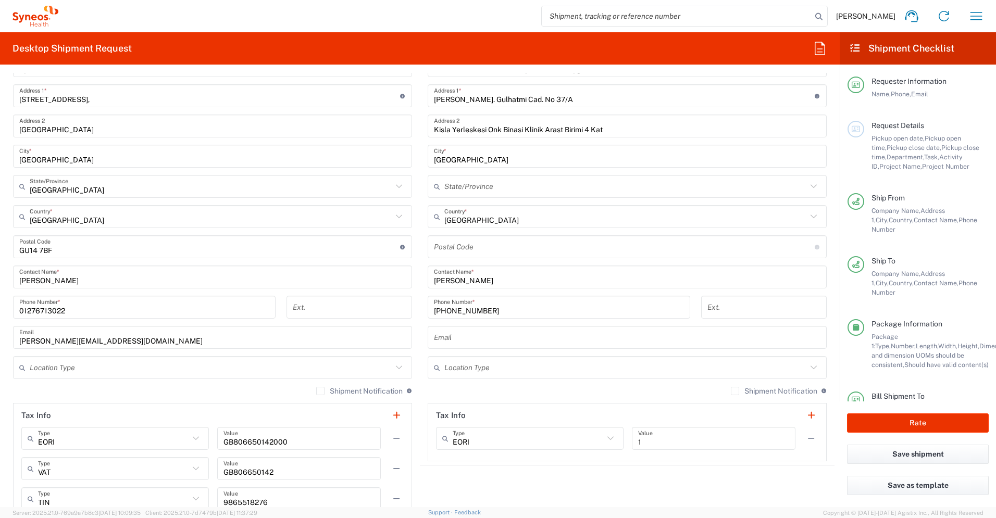
click at [539, 249] on input "undefined" at bounding box center [624, 247] width 381 height 18
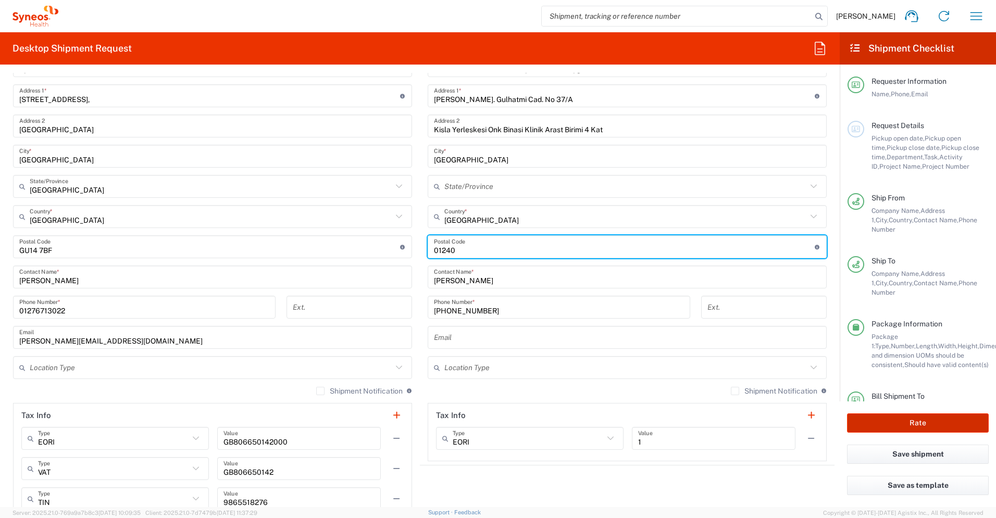
type input "01240"
click at [552, 364] on button "Rate" at bounding box center [918, 422] width 142 height 19
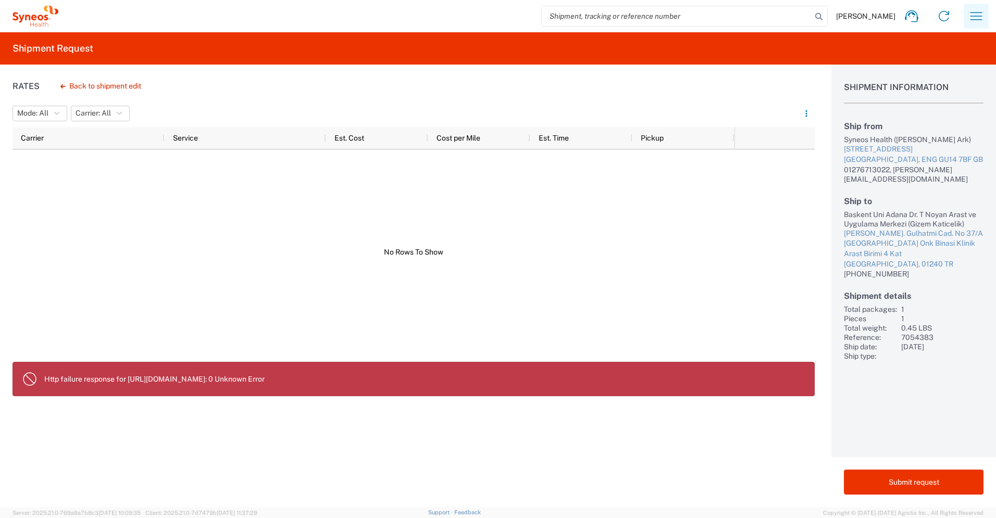
click at [552, 20] on icon "button" at bounding box center [975, 16] width 17 height 17
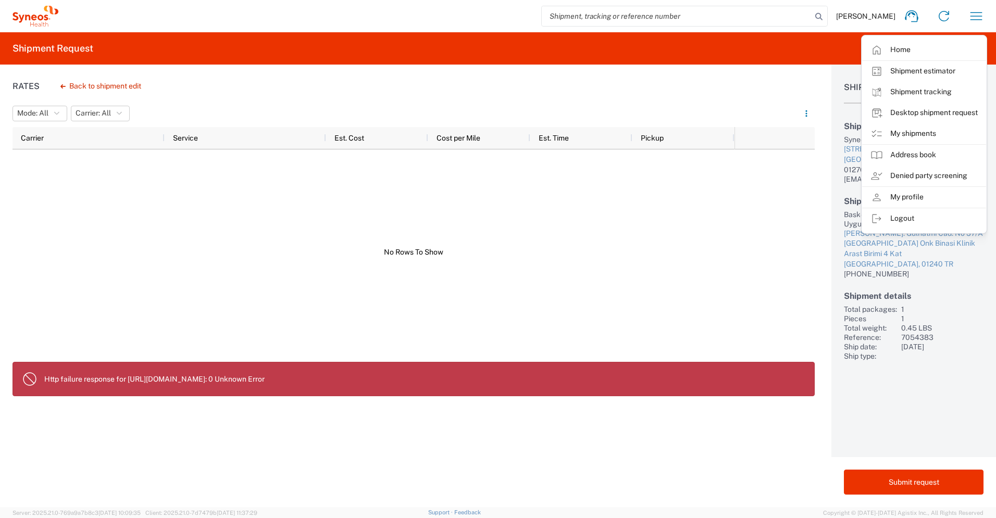
click at [552, 132] on link "My shipments" at bounding box center [924, 133] width 124 height 21
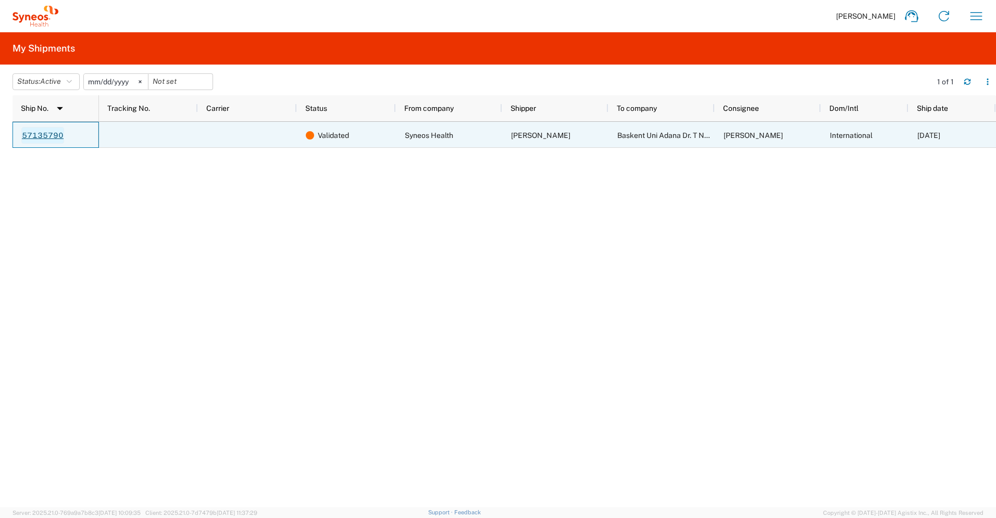
click at [46, 136] on link "57135790" at bounding box center [42, 135] width 43 height 17
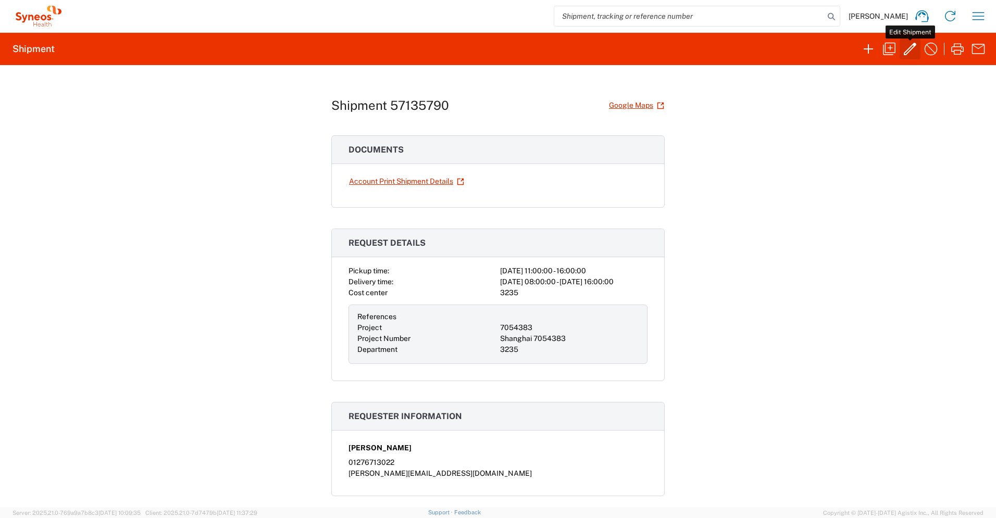
click at [552, 44] on icon "button" at bounding box center [909, 49] width 17 height 17
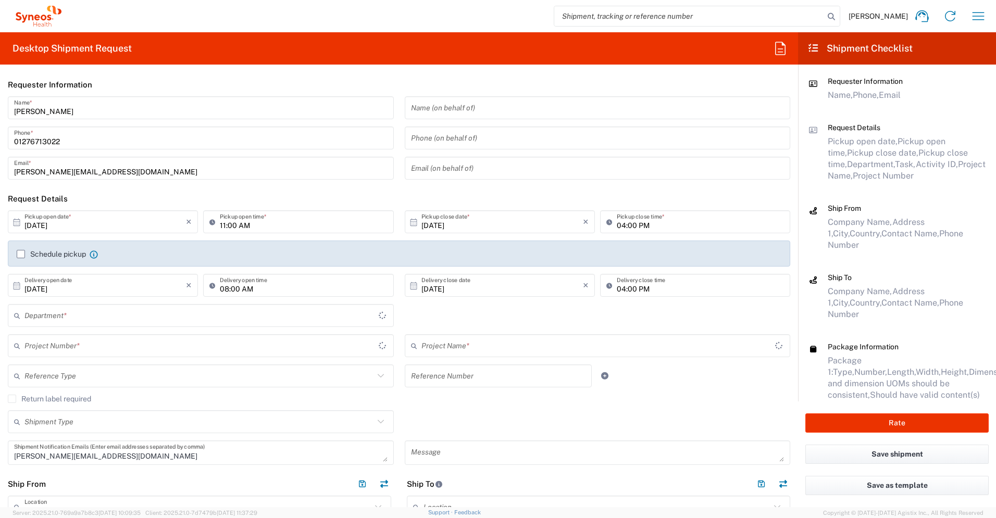
type input "7054383"
type input "[GEOGRAPHIC_DATA]"
type input "Envelope"
type input "Shanghai 7054383"
type input "3235"
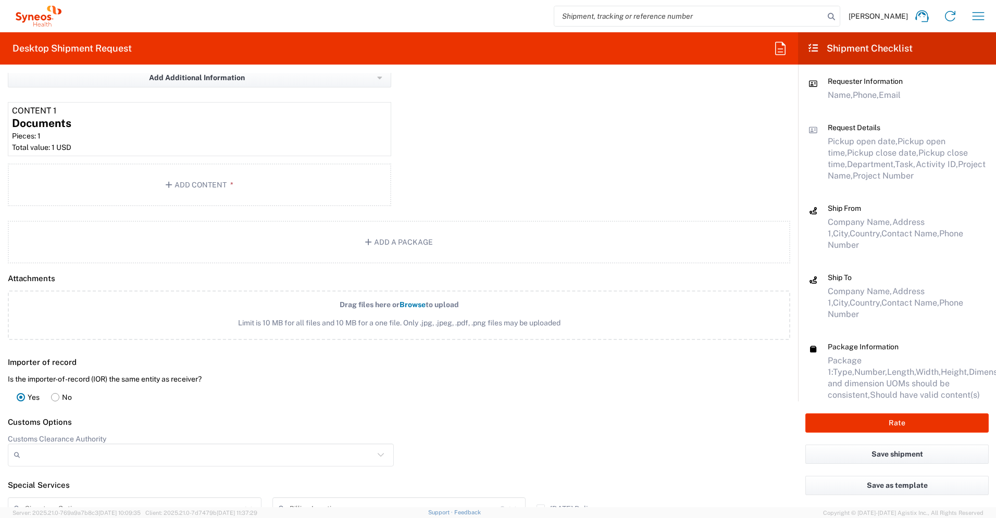
scroll to position [1266, 0]
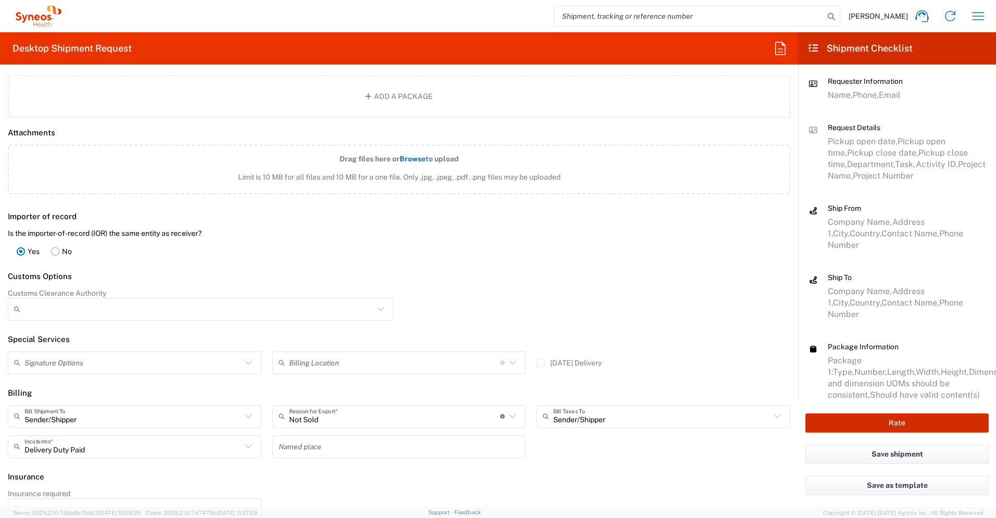
click at [552, 364] on button "Rate" at bounding box center [896, 422] width 183 height 19
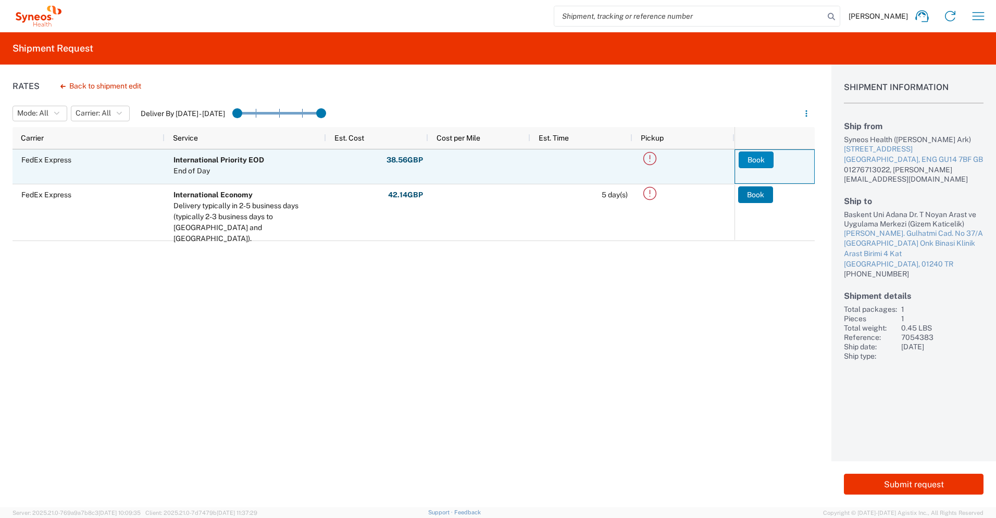
click at [552, 163] on button "Book" at bounding box center [755, 160] width 35 height 17
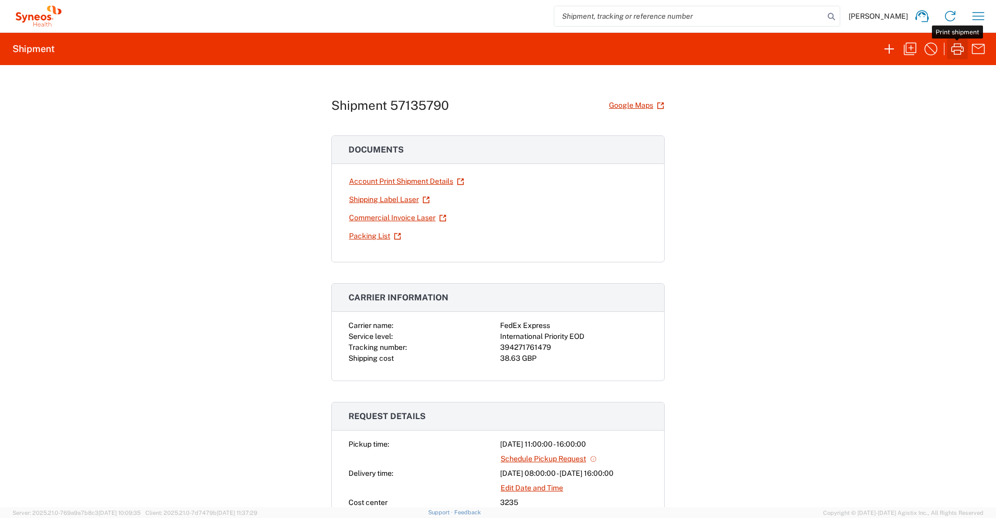
click at [552, 45] on icon "button" at bounding box center [957, 49] width 17 height 17
click at [552, 15] on icon "button" at bounding box center [978, 16] width 17 height 17
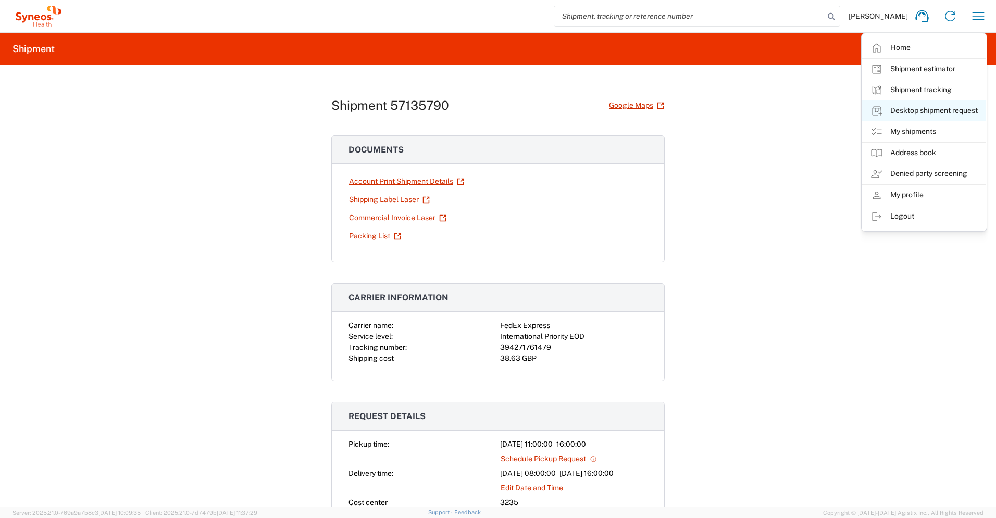
click at [552, 109] on link "Desktop shipment request" at bounding box center [924, 110] width 124 height 21
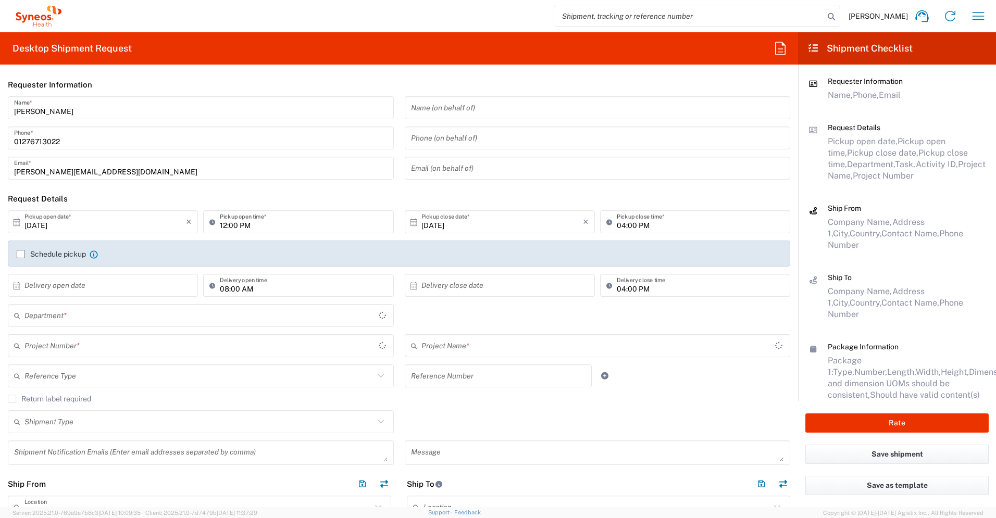
type input "[GEOGRAPHIC_DATA]"
type input "3235"
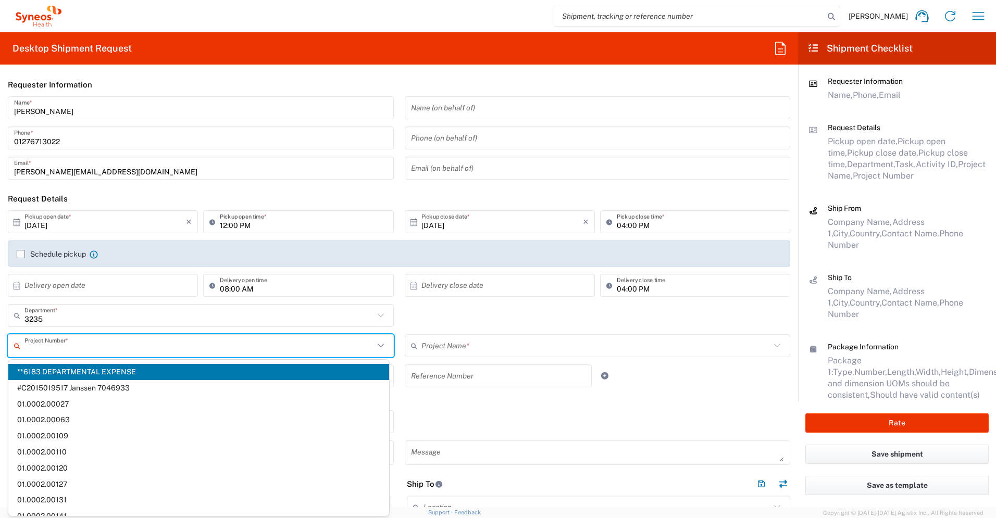
click at [86, 344] on input "text" at bounding box center [198, 346] width 349 height 18
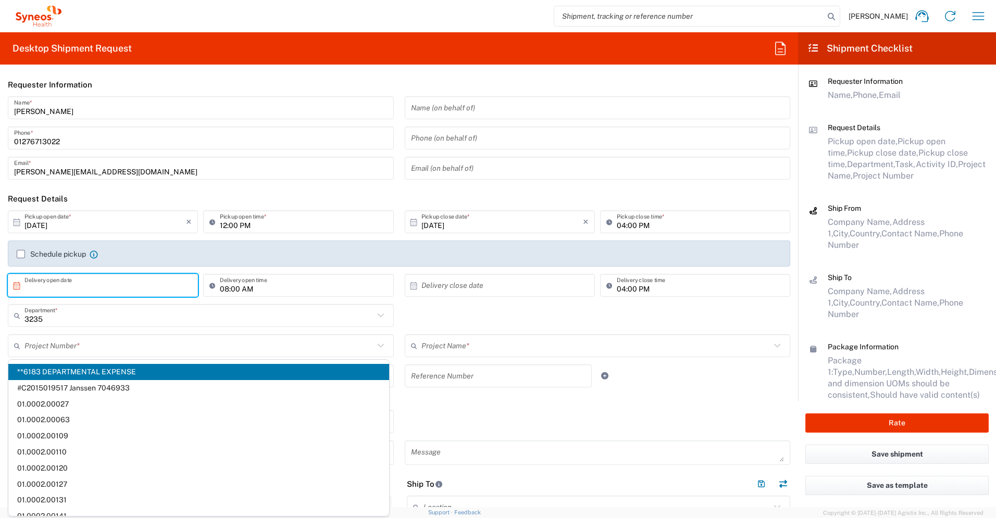
click at [98, 290] on input "text" at bounding box center [104, 285] width 161 height 18
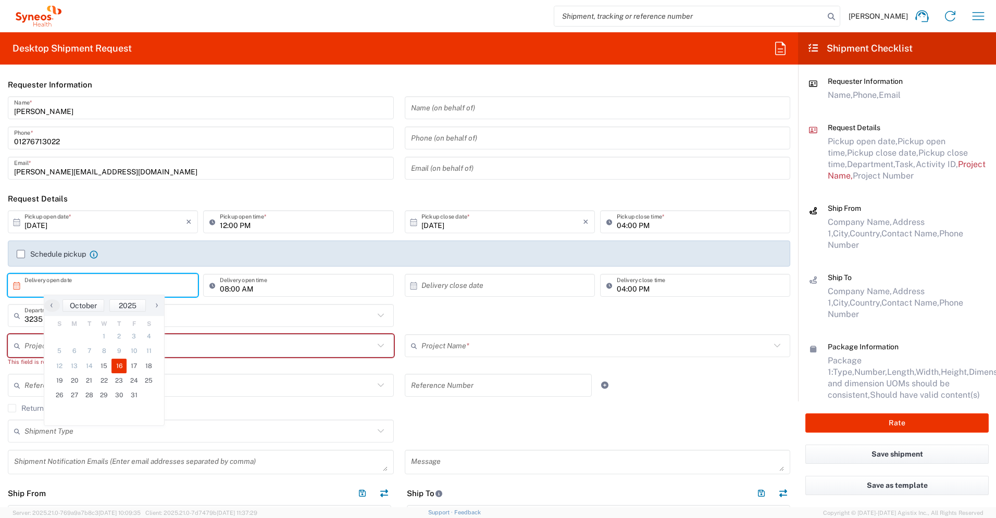
click at [123, 364] on span "16" at bounding box center [118, 366] width 15 height 15
type input "[DATE]"
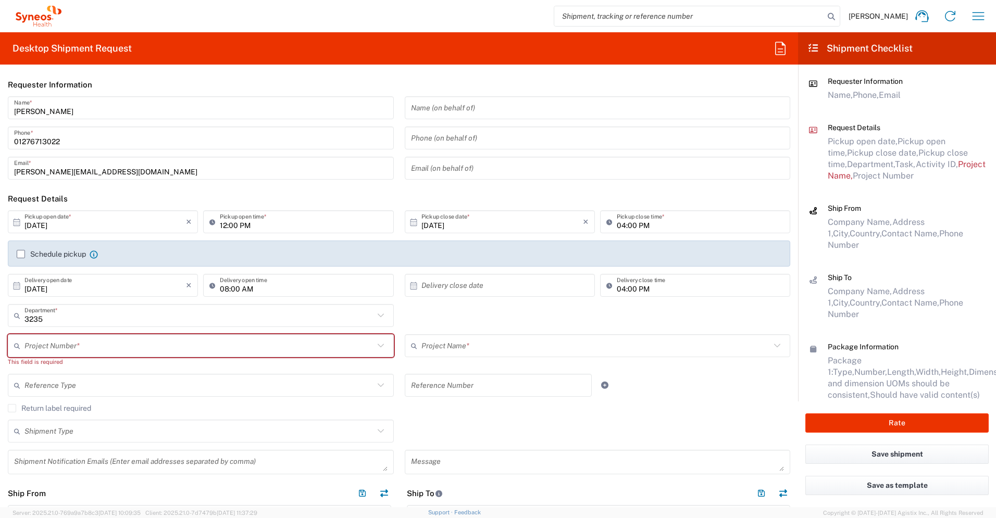
click at [530, 282] on input "text" at bounding box center [501, 285] width 161 height 18
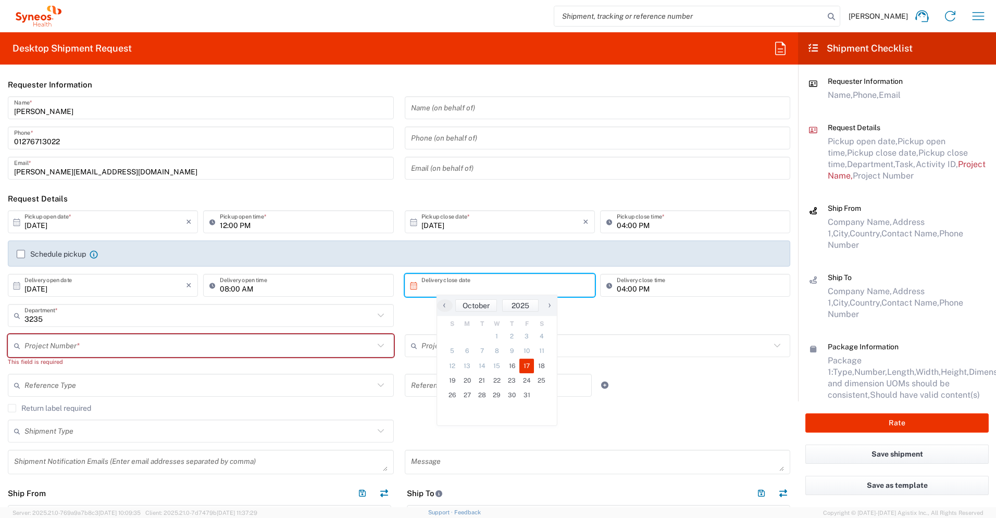
click at [523, 362] on span "17" at bounding box center [526, 366] width 15 height 15
type input "[DATE]"
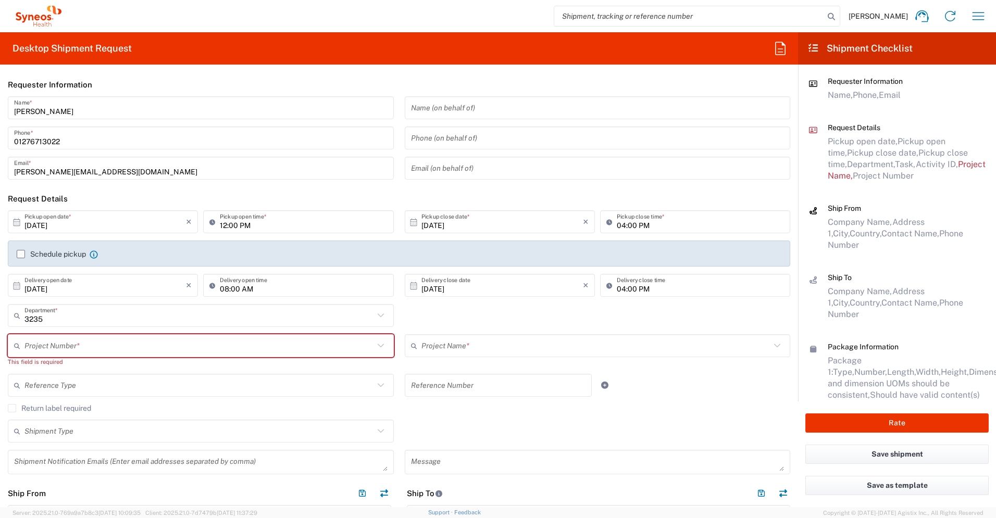
click at [264, 343] on input "text" at bounding box center [198, 346] width 349 height 18
type input "7043437"
click at [221, 358] on div "This field is required" at bounding box center [201, 361] width 386 height 9
click at [217, 335] on div "Project Number *" at bounding box center [201, 345] width 386 height 23
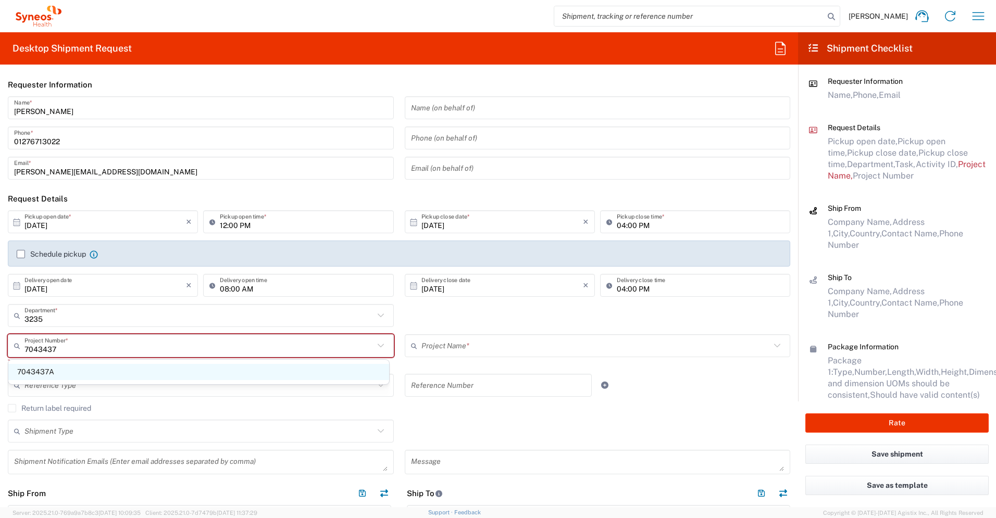
click at [65, 364] on span "7043437A" at bounding box center [198, 372] width 381 height 16
type input "7043437A"
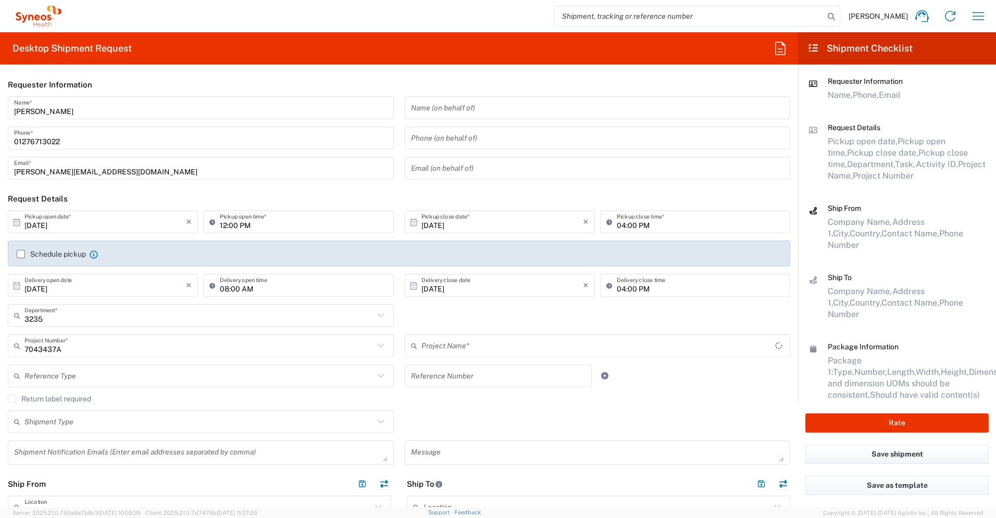
type input "Allergy 7043437A"
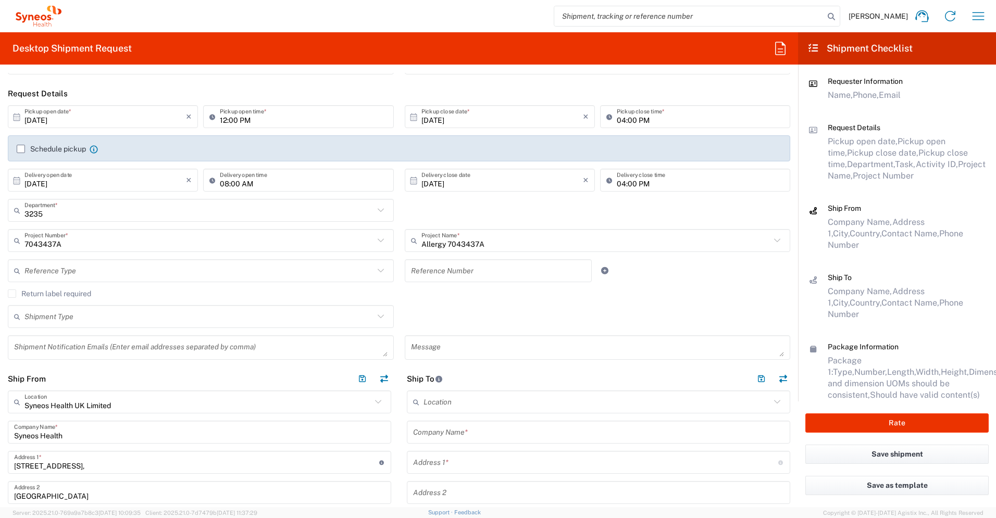
scroll to position [195, 0]
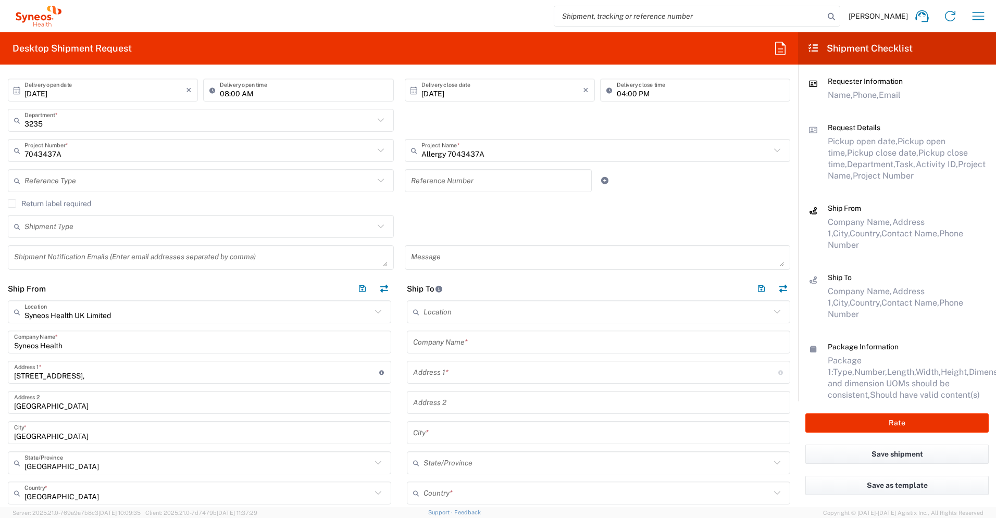
click at [488, 340] on input "text" at bounding box center [598, 342] width 371 height 18
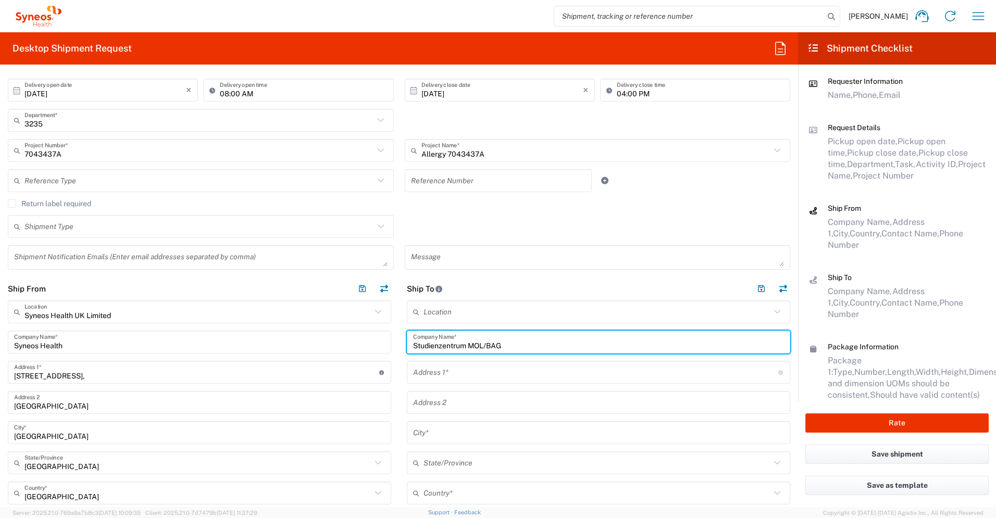
type input "Studienzentrum MOL/BAG"
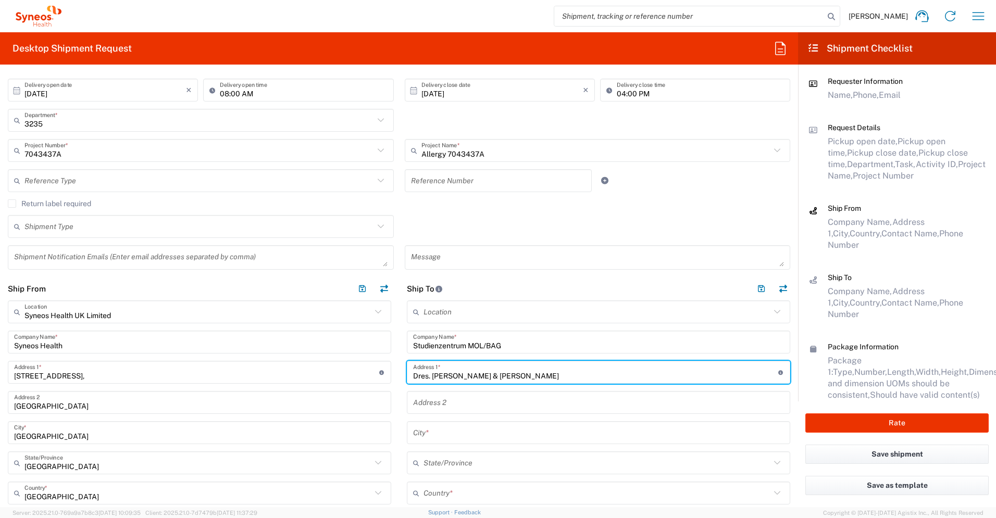
type input "Dres. [PERSON_NAME] & [PERSON_NAME]"
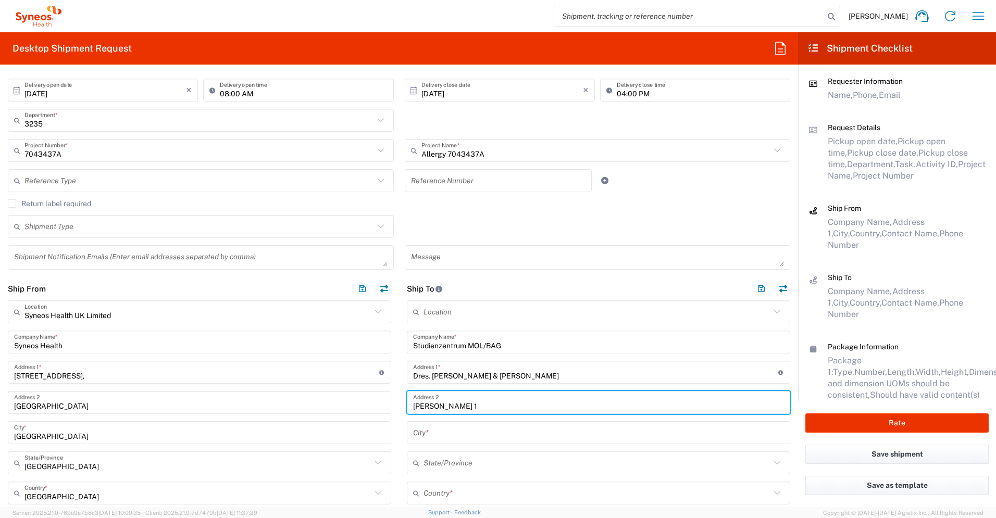
type input "[PERSON_NAME] 1"
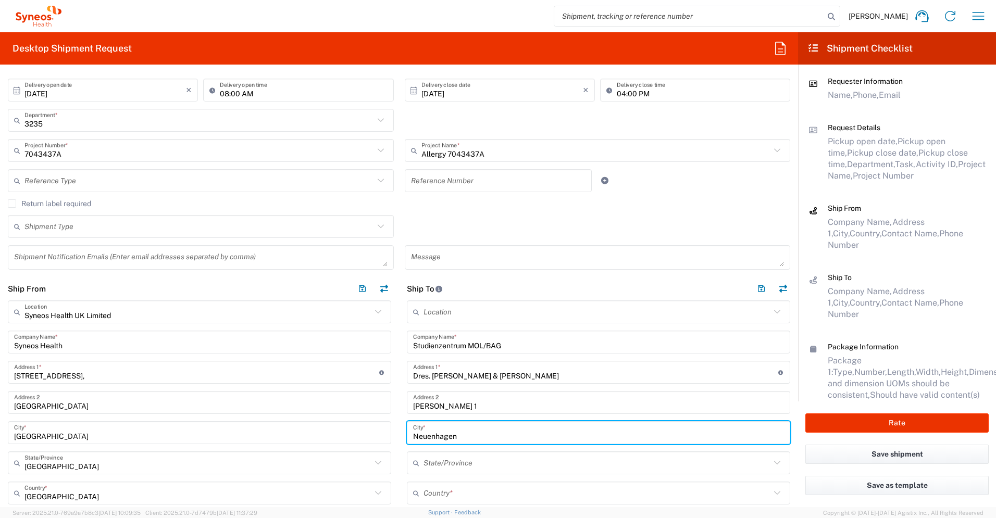
type input "Neuenhagen"
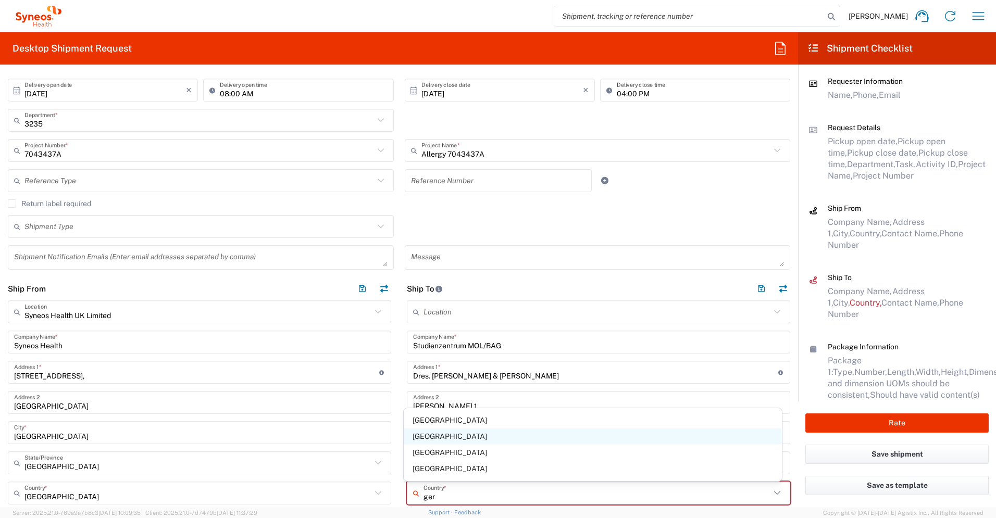
click at [431, 364] on span "[GEOGRAPHIC_DATA]" at bounding box center [593, 437] width 379 height 16
type input "[GEOGRAPHIC_DATA]"
type input "Sender/Shipper"
type input "Delivery Duty Paid"
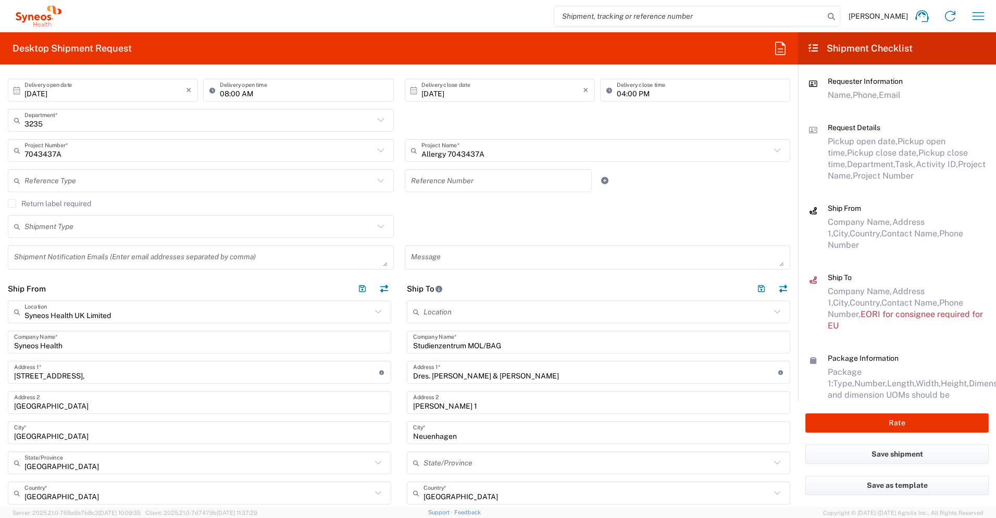
scroll to position [338, 0]
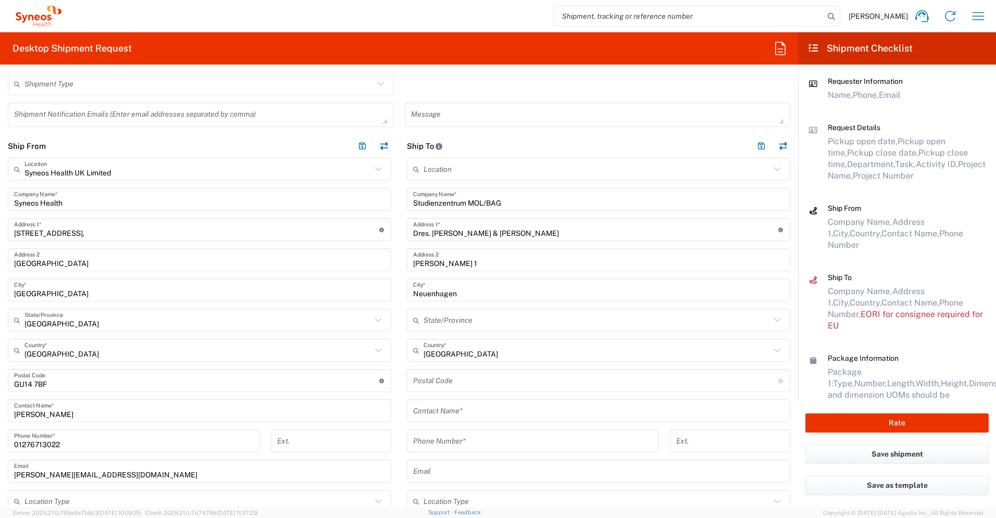
click at [474, 364] on input "undefined" at bounding box center [595, 381] width 365 height 18
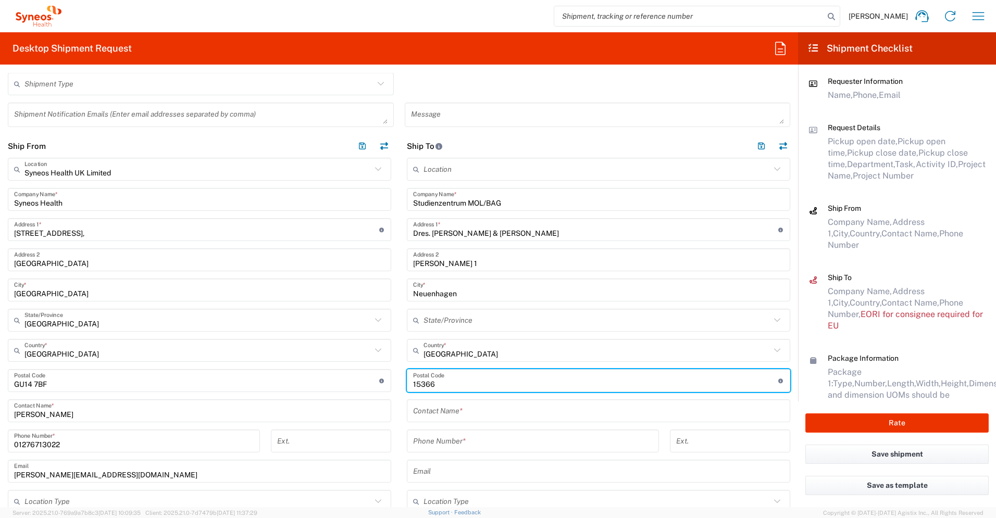
type input "15366"
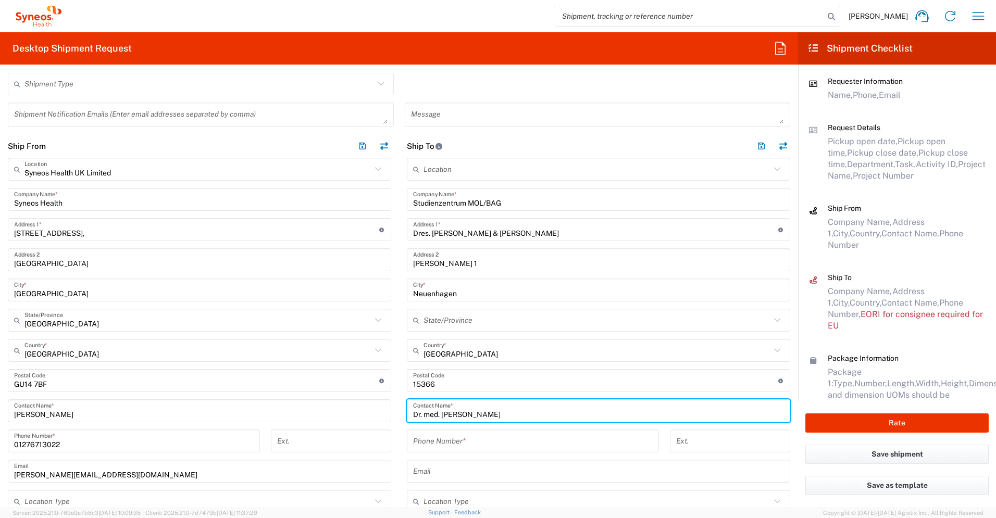
type input "Dr. med. [PERSON_NAME]"
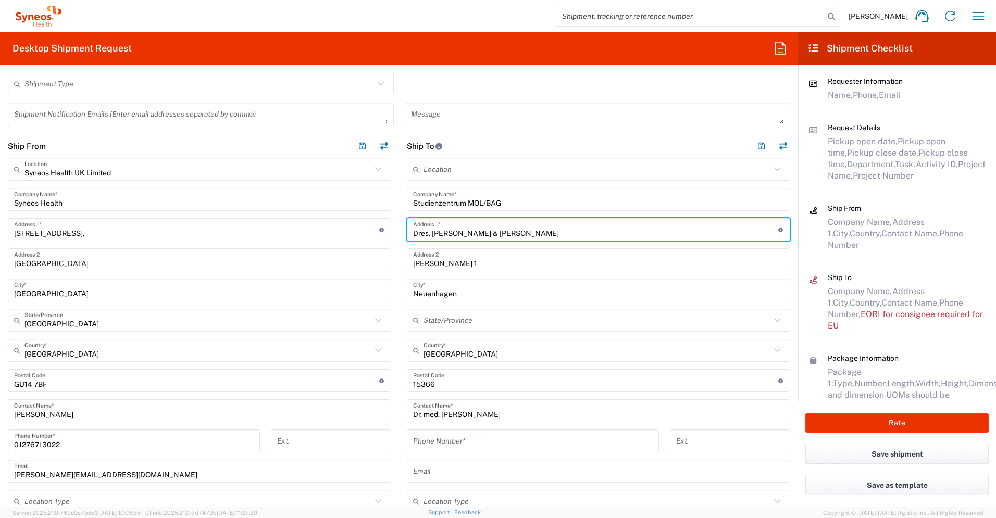
click at [436, 234] on input "Dres. [PERSON_NAME] & [PERSON_NAME]" at bounding box center [595, 230] width 365 height 18
type input "Dres. [PERSON_NAME] & [PERSON_NAME]"
click at [480, 364] on input "tel" at bounding box center [533, 441] width 240 height 18
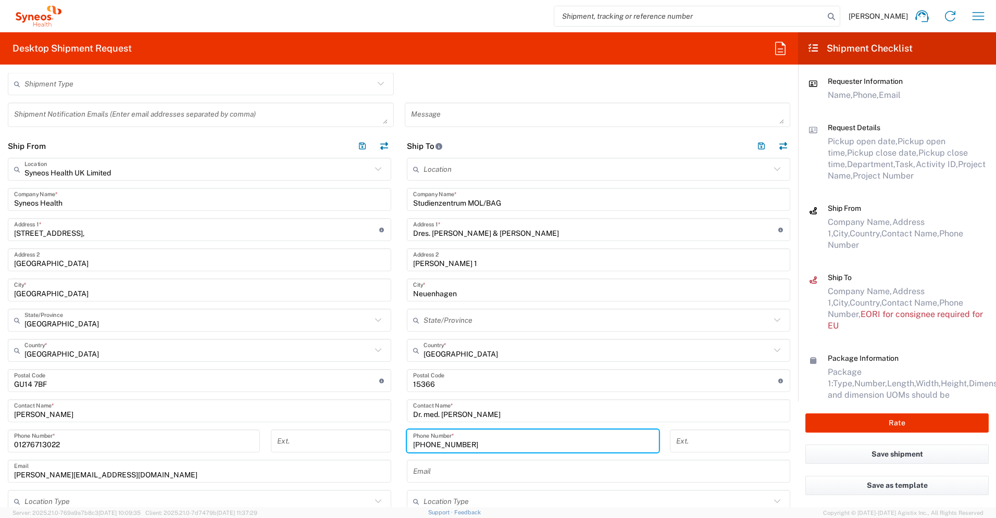
type input "[PHONE_NUMBER]"
click at [482, 364] on input "text" at bounding box center [598, 471] width 371 height 18
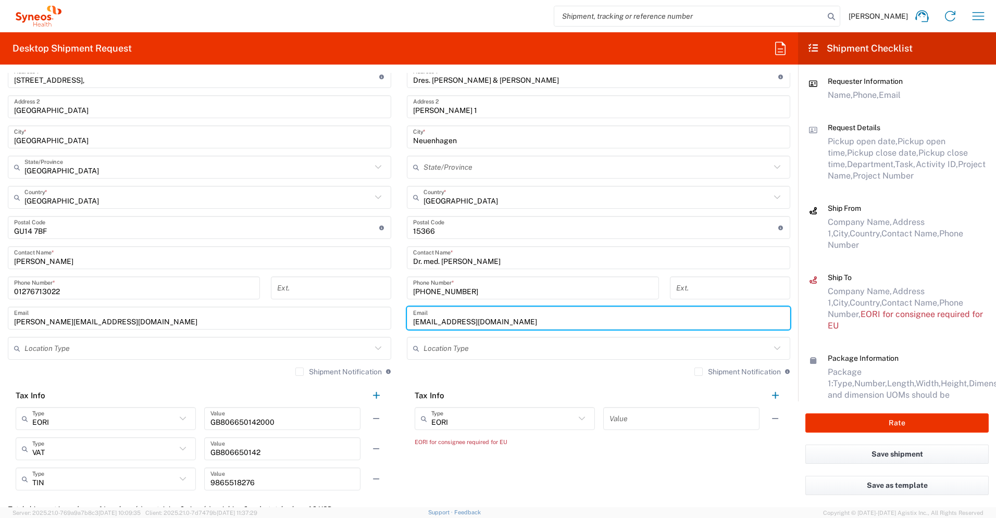
scroll to position [517, 0]
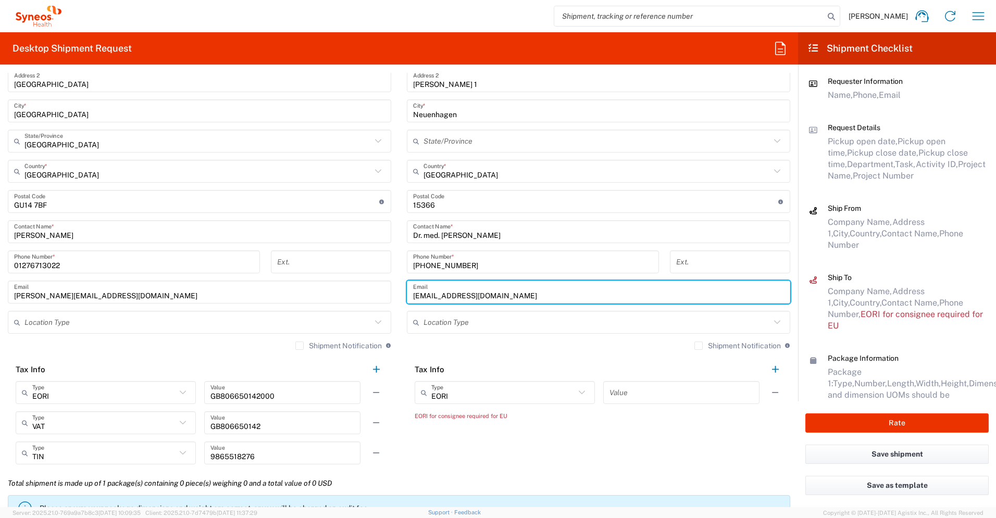
type input "[EMAIL_ADDRESS][DOMAIN_NAME]"
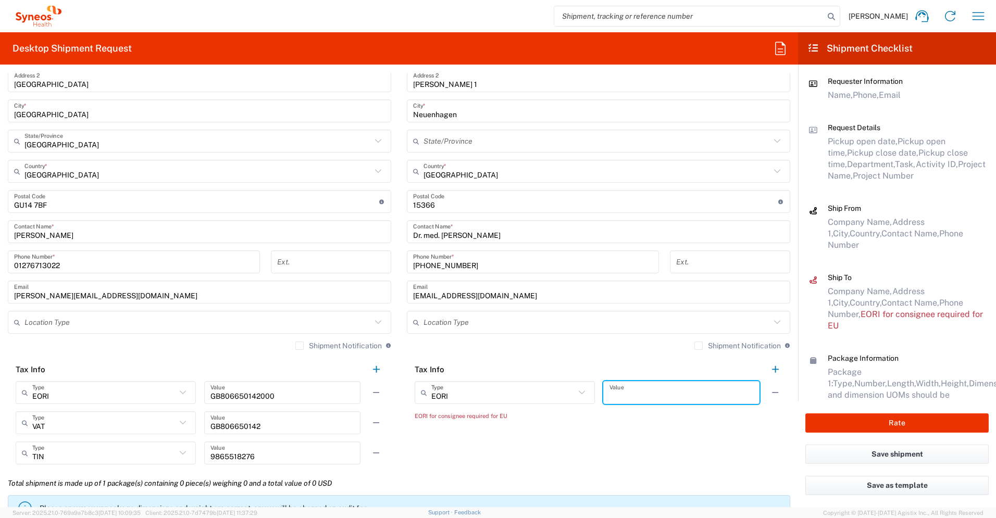
click at [552, 364] on input "text" at bounding box center [681, 393] width 144 height 18
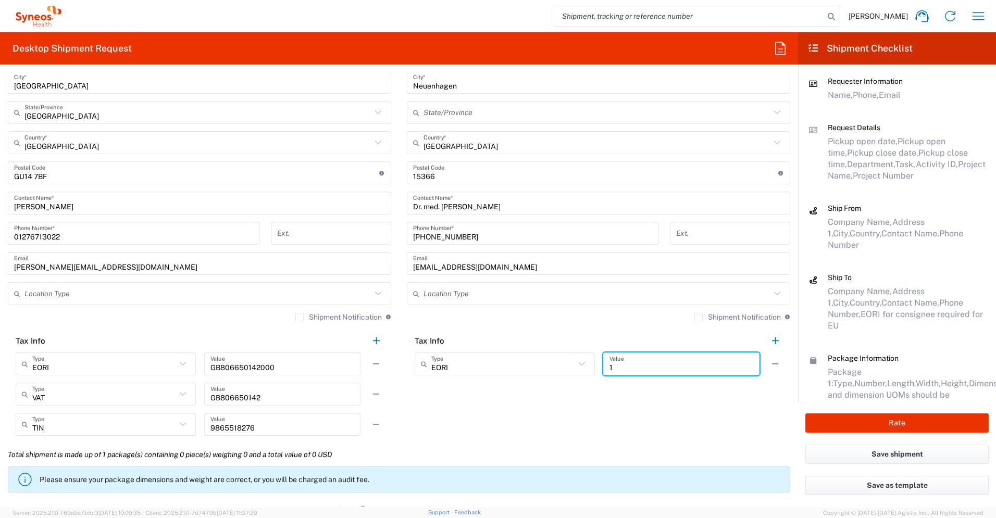
scroll to position [670, 0]
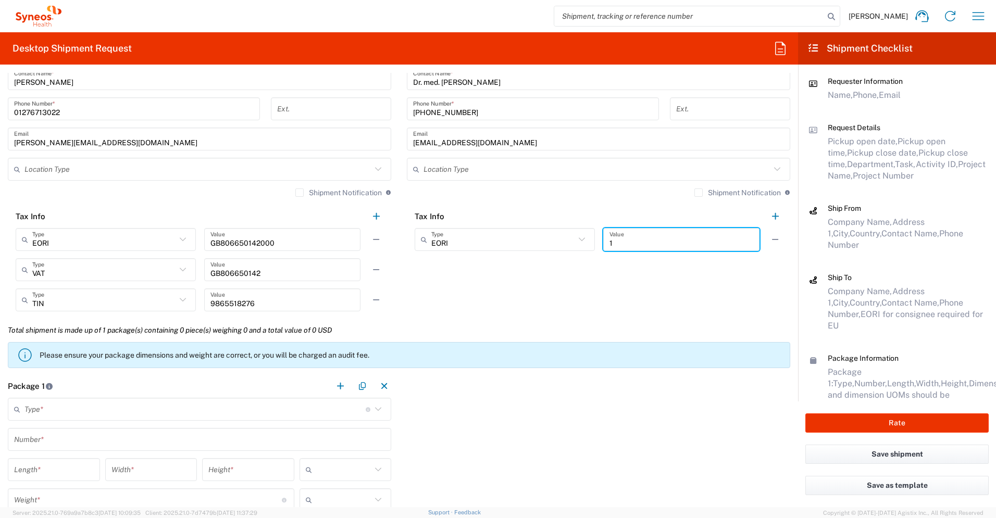
type input "1"
click at [237, 364] on input "text" at bounding box center [194, 409] width 341 height 18
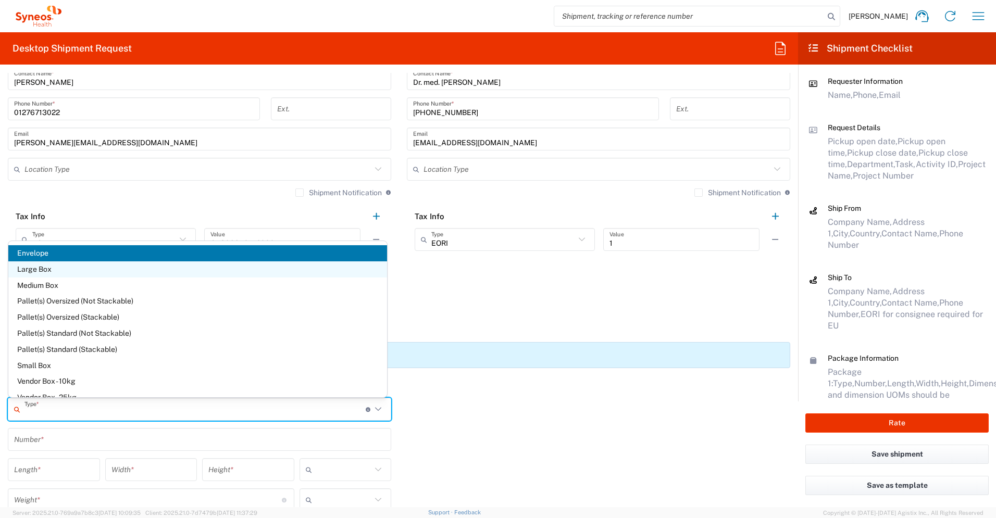
click at [131, 265] on span "Large Box" at bounding box center [197, 269] width 379 height 16
type input "Large Box"
type input "17.5"
type input "12.5"
type input "3"
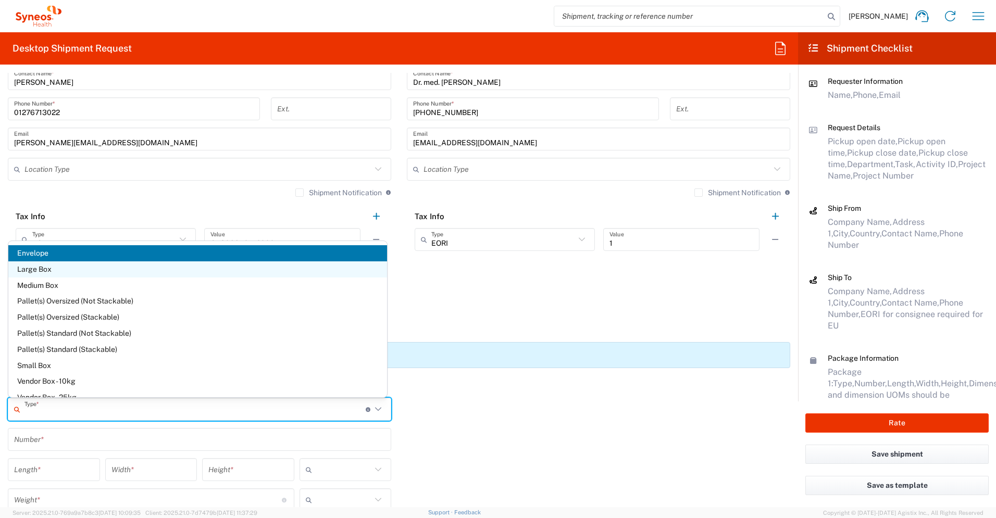
type input "in"
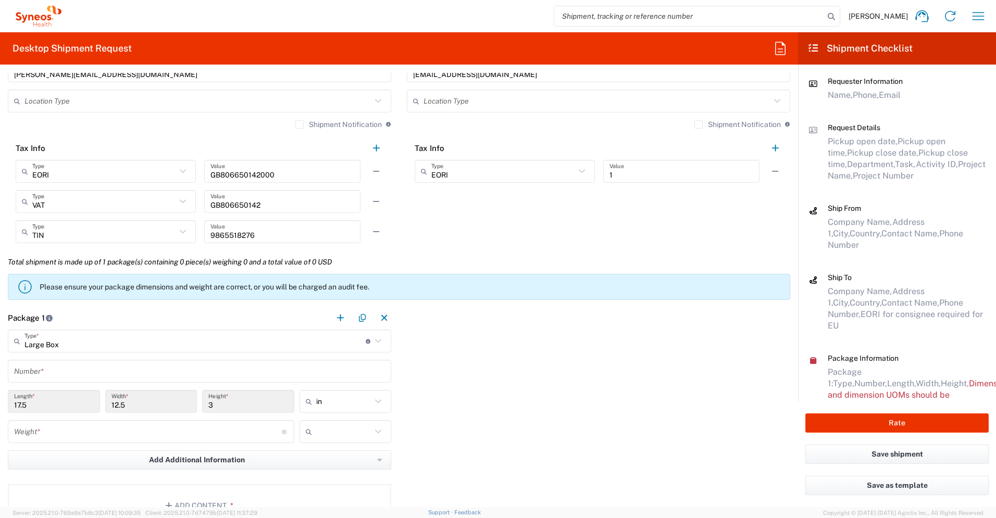
scroll to position [831, 0]
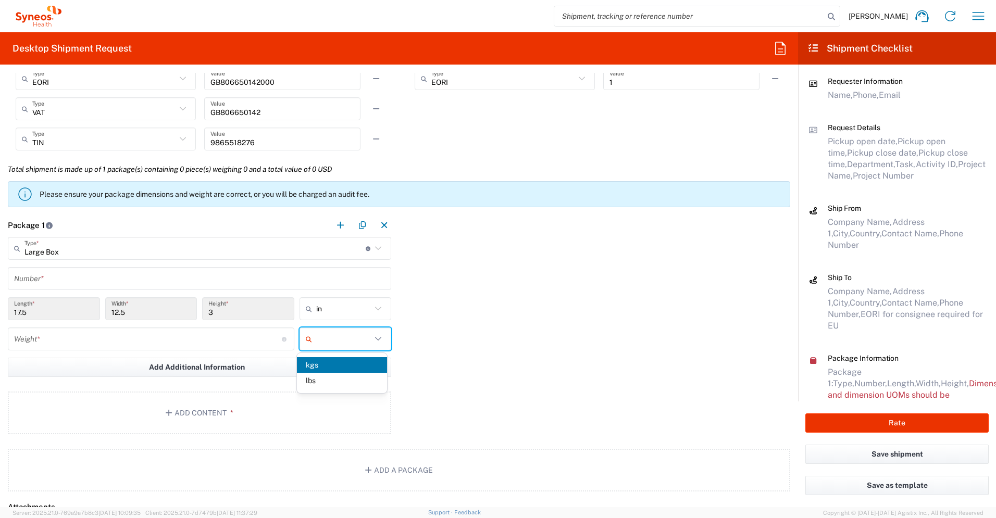
click at [341, 343] on input "text" at bounding box center [344, 339] width 56 height 17
click at [332, 364] on span "lbs" at bounding box center [342, 381] width 90 height 16
type input "lbs"
click at [253, 364] on button "Add Content *" at bounding box center [199, 413] width 383 height 43
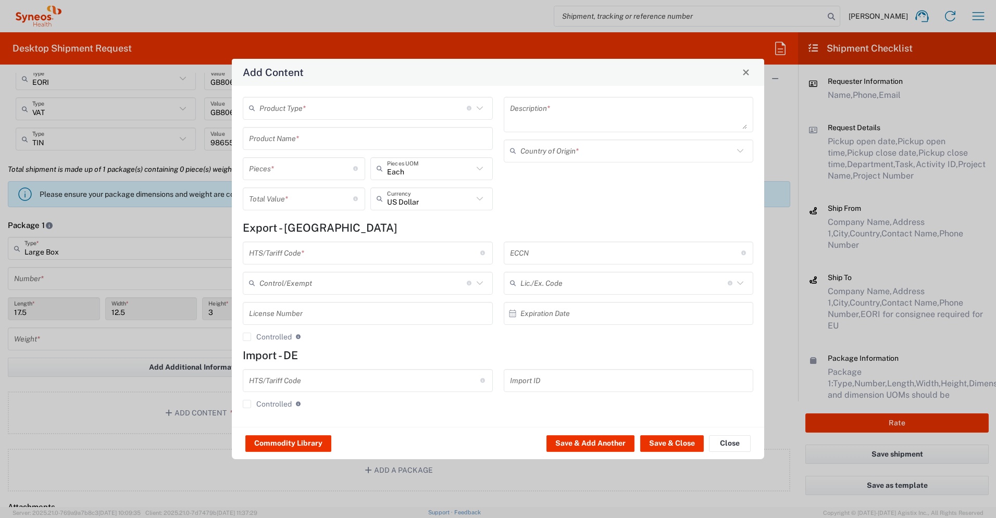
click at [369, 97] on div "Product Type * Document: Paper document generated internally by Syneos, a clien…" at bounding box center [368, 108] width 250 height 23
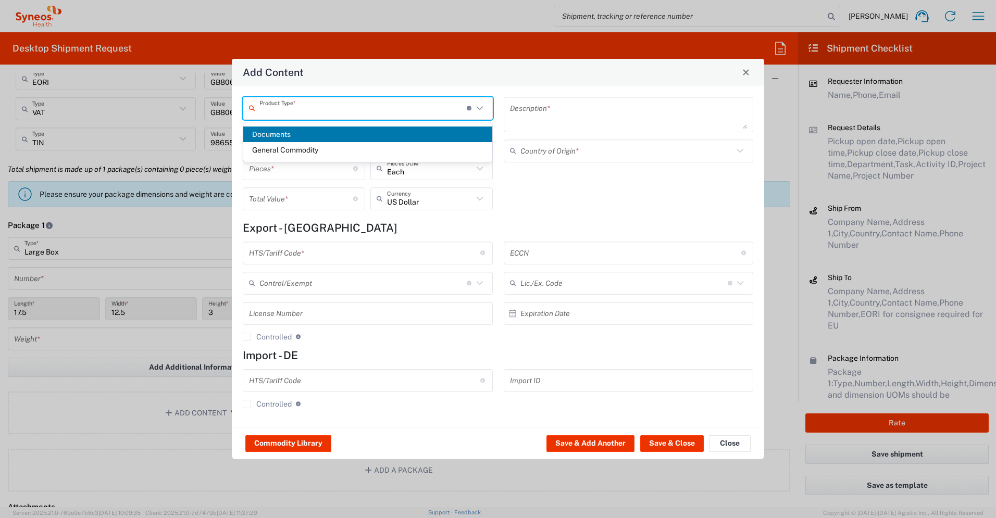
click at [369, 133] on span "Documents" at bounding box center [367, 135] width 249 height 16
type input "Documents"
type input "1"
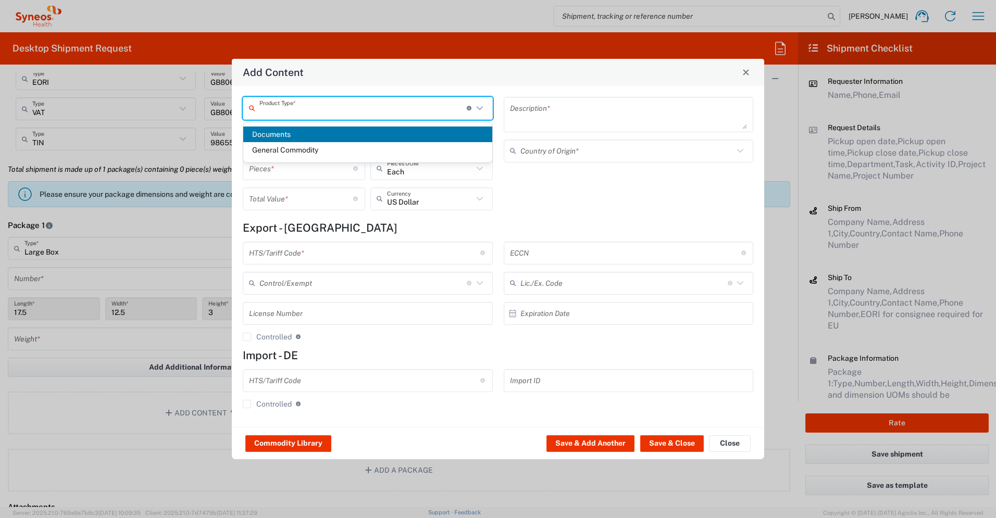
type textarea "Documents"
type input "[GEOGRAPHIC_DATA]"
type input "0000.00.0000"
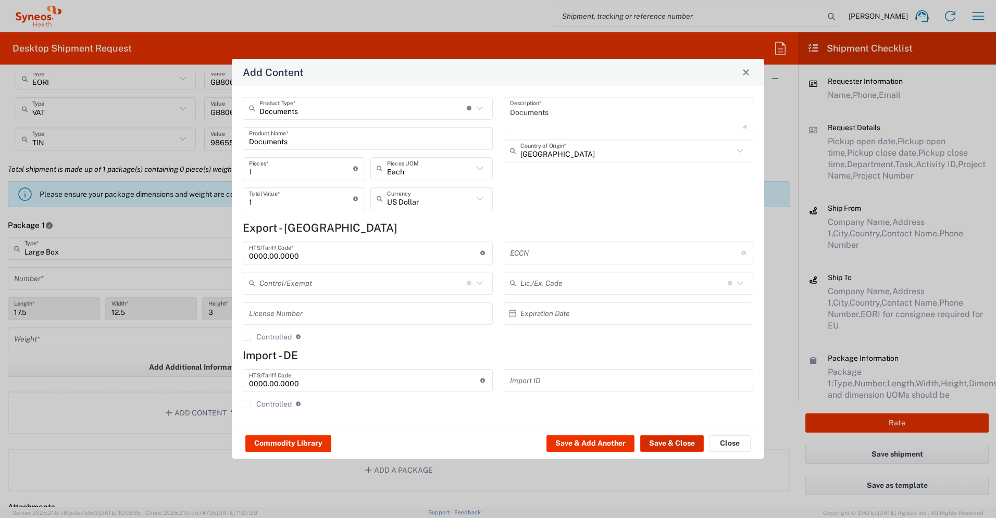
click at [552, 364] on button "Save & Close" at bounding box center [672, 443] width 64 height 17
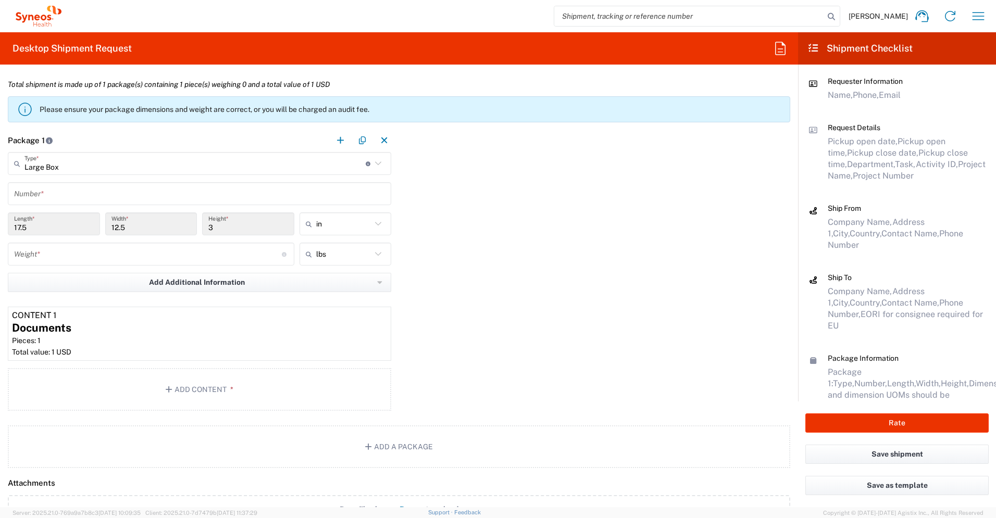
scroll to position [1260, 0]
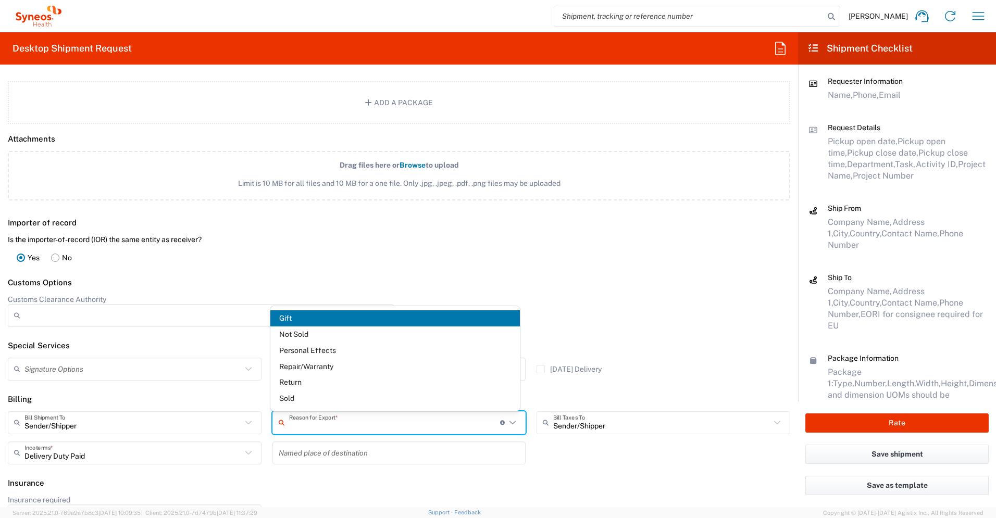
click at [363, 364] on input "text" at bounding box center [394, 422] width 211 height 18
click at [329, 336] on span "Not Sold" at bounding box center [395, 334] width 250 height 16
type input "Not Sold"
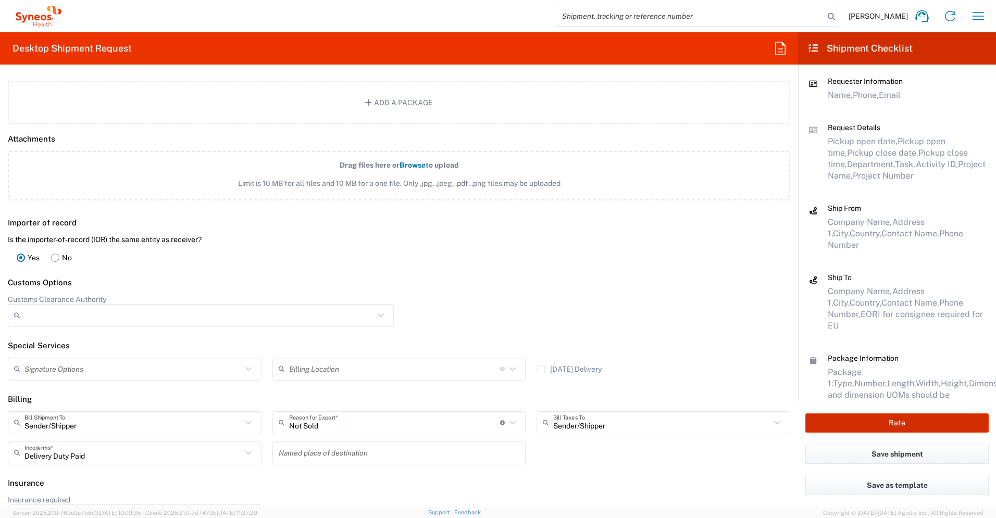
click at [552, 364] on button "Rate" at bounding box center [896, 422] width 183 height 19
type input "3235"
type input "7043437A"
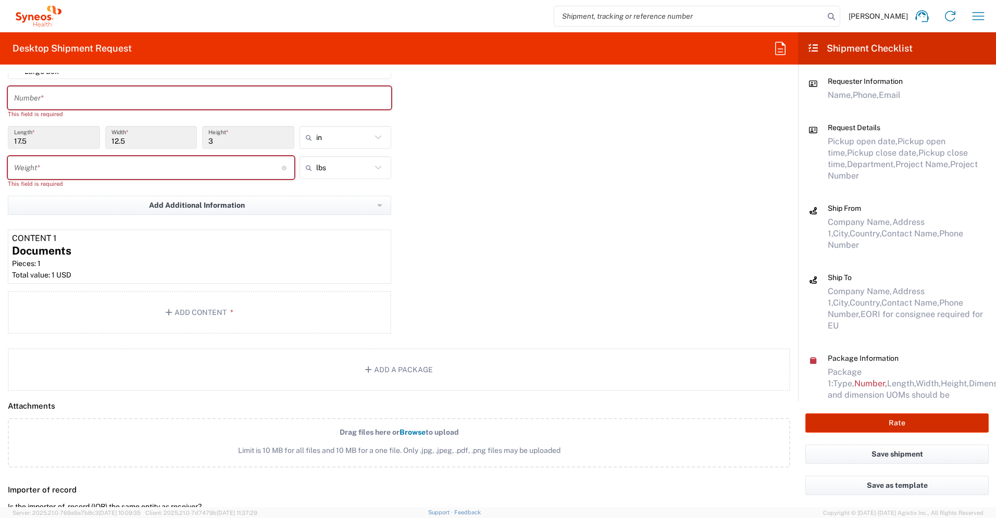
scroll to position [923, 0]
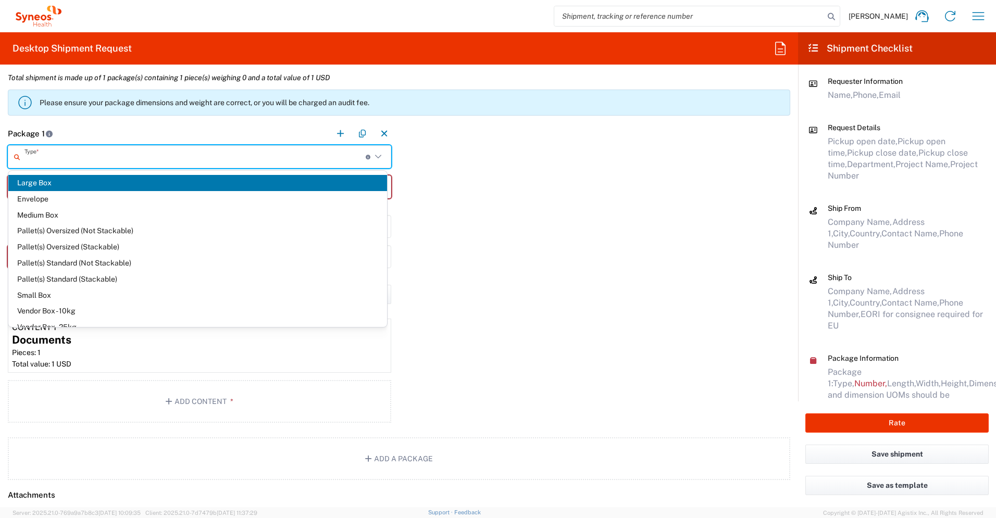
click at [197, 161] on input "text" at bounding box center [194, 157] width 341 height 18
click at [182, 197] on span "Envelope" at bounding box center [197, 199] width 379 height 16
type input "Envelope"
type input "1"
type input "9.5"
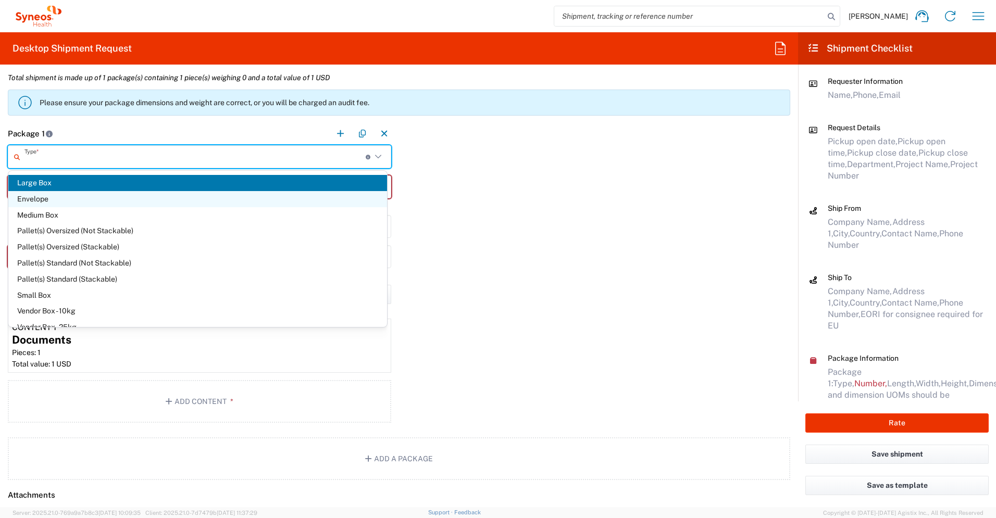
type input "0.25"
type input "1"
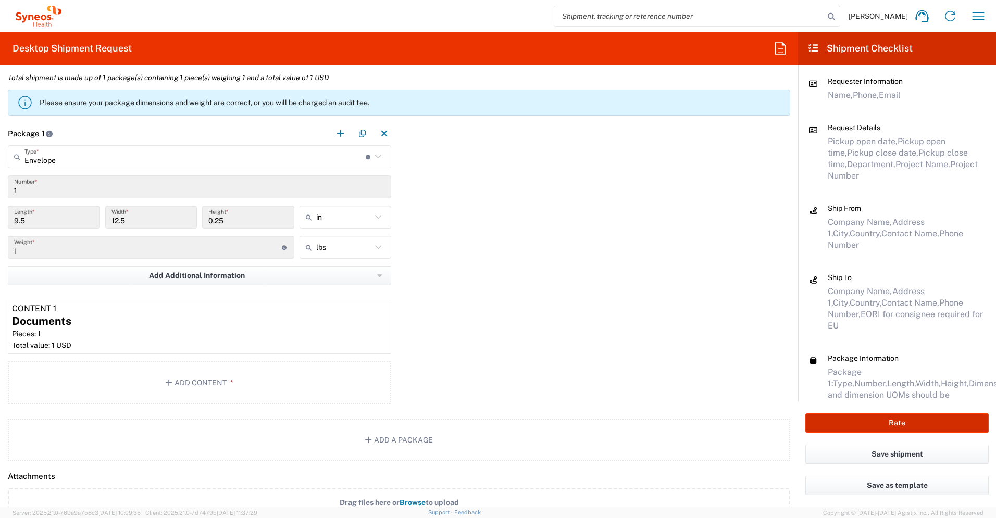
click at [552, 364] on button "Rate" at bounding box center [896, 422] width 183 height 19
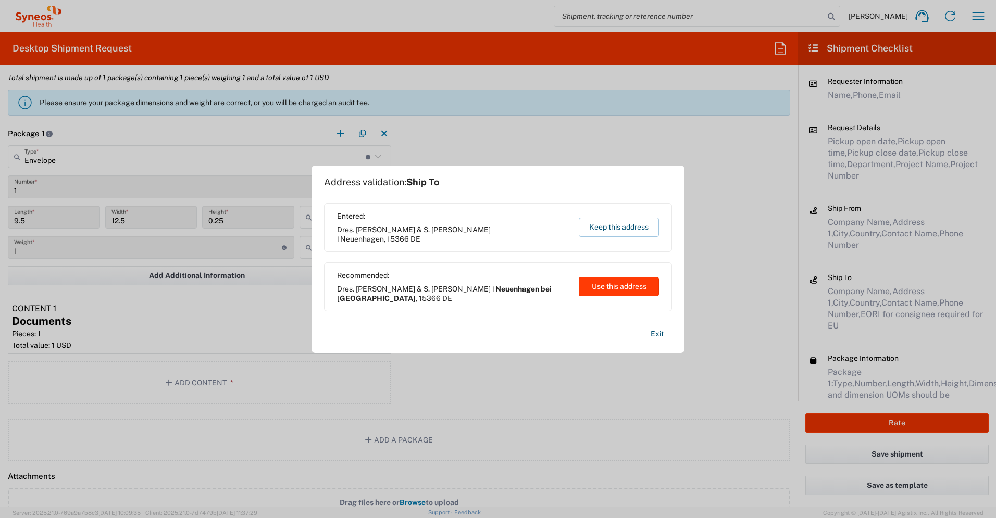
click at [552, 288] on button "Use this address" at bounding box center [618, 286] width 80 height 19
type input "Neuenhagen bei [GEOGRAPHIC_DATA]"
type input "[GEOGRAPHIC_DATA]"
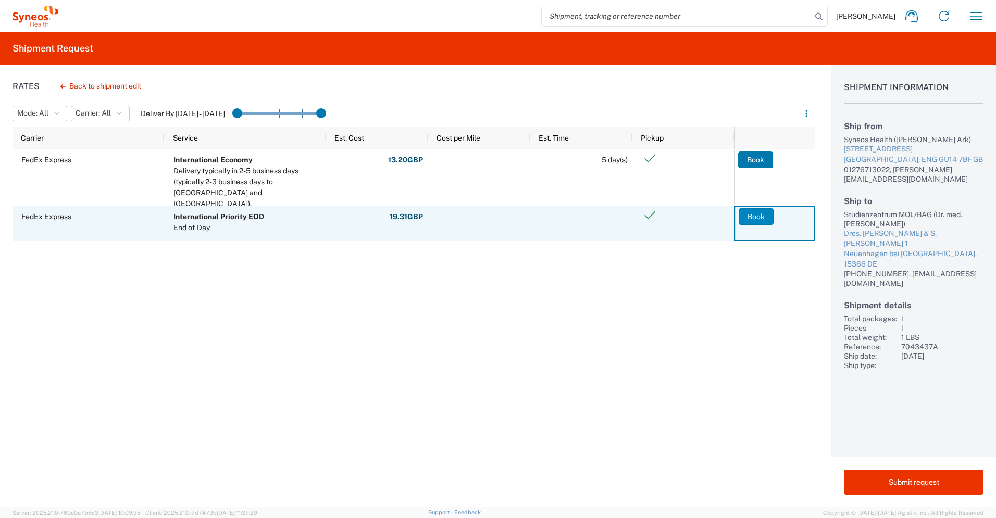
click at [552, 219] on button "Book" at bounding box center [755, 216] width 35 height 17
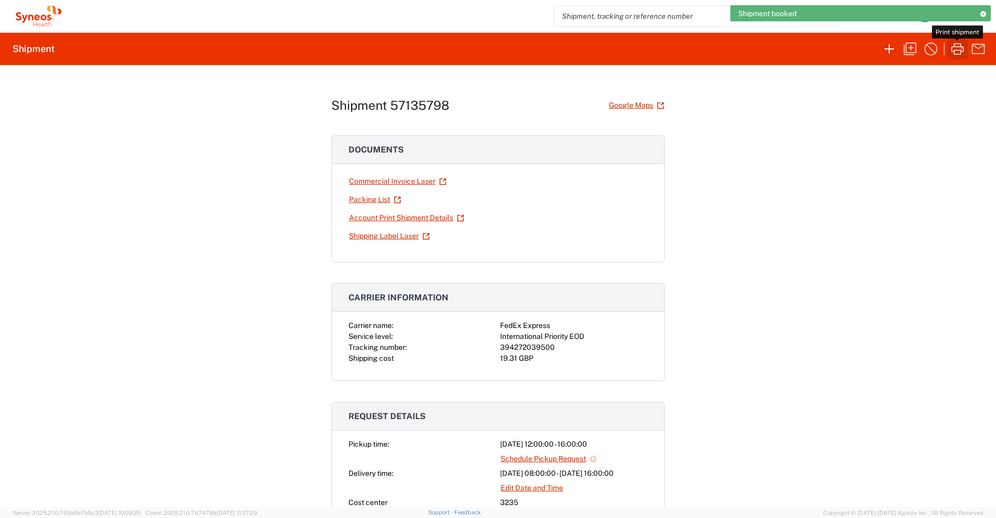
click at [552, 46] on icon "button" at bounding box center [957, 48] width 12 height 11
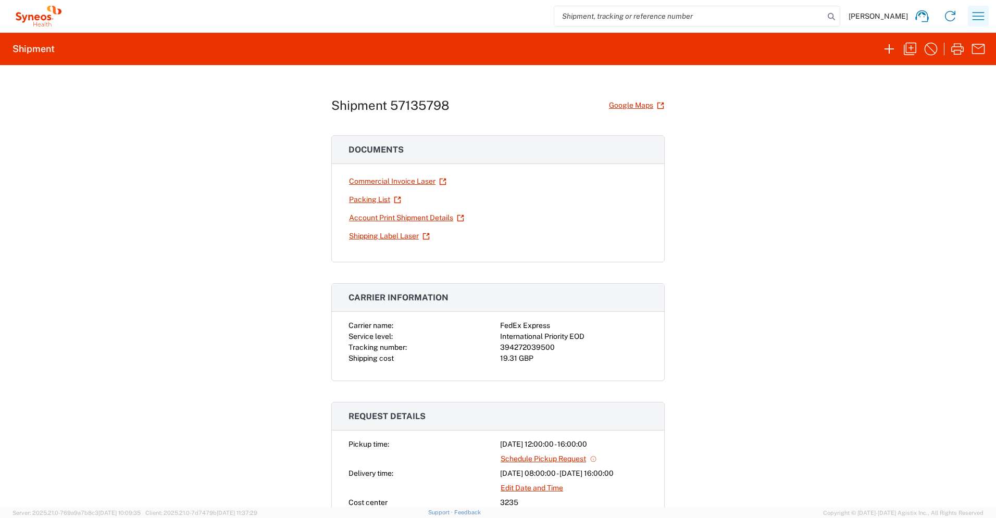
click at [552, 22] on icon "button" at bounding box center [978, 16] width 17 height 17
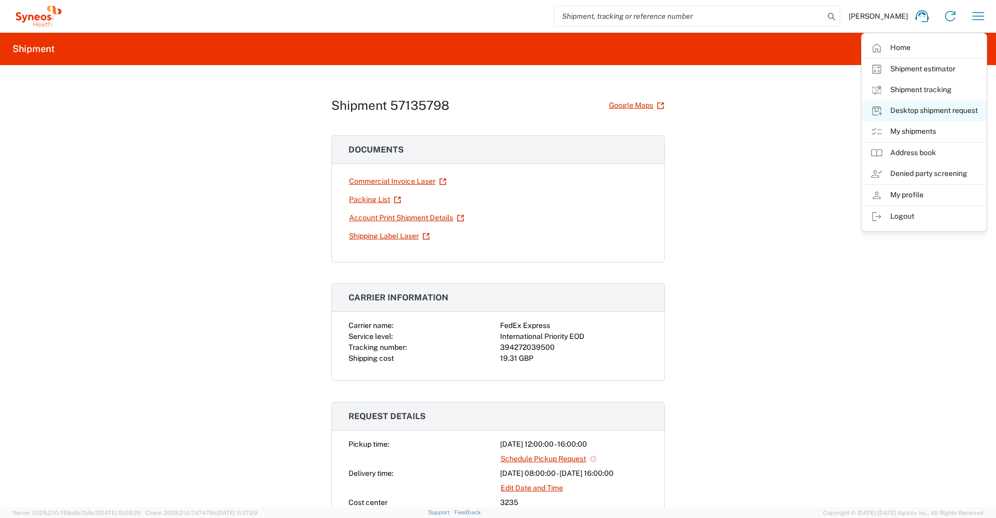
click at [552, 111] on link "Desktop shipment request" at bounding box center [924, 110] width 124 height 21
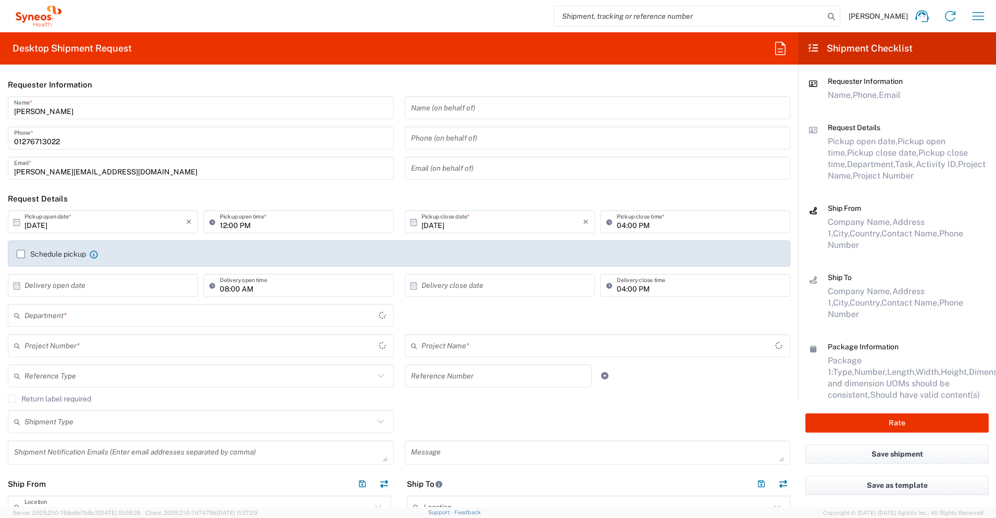
type input "[GEOGRAPHIC_DATA]"
type input "3235"
click at [145, 288] on input "text" at bounding box center [104, 285] width 161 height 18
click at [116, 364] on span "16" at bounding box center [118, 366] width 15 height 15
type input "[DATE]"
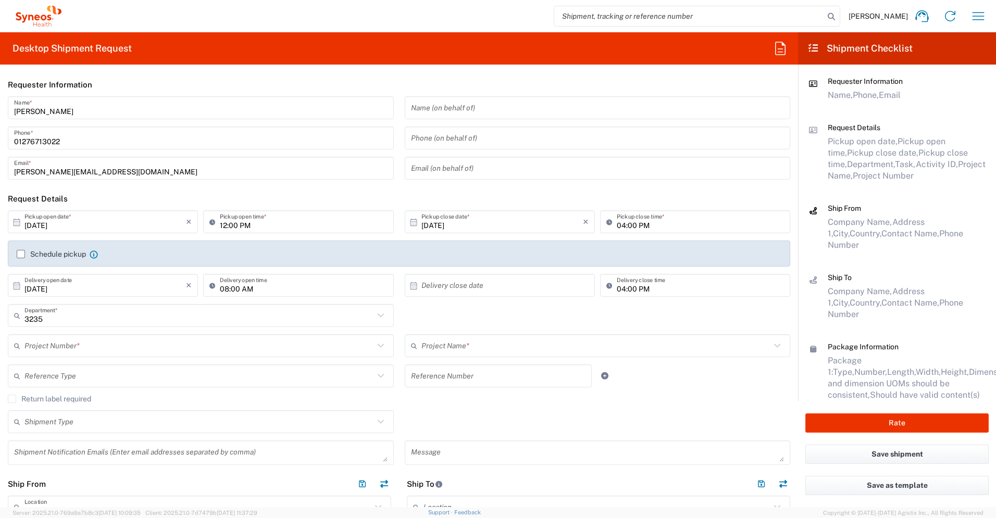
click at [452, 290] on input "text" at bounding box center [501, 285] width 161 height 18
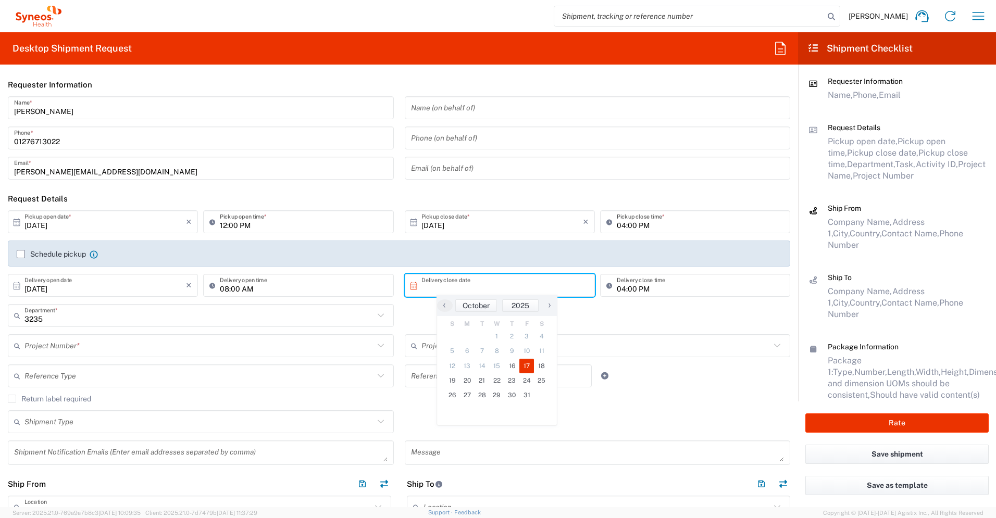
click at [524, 362] on span "17" at bounding box center [526, 366] width 15 height 15
type input "[DATE]"
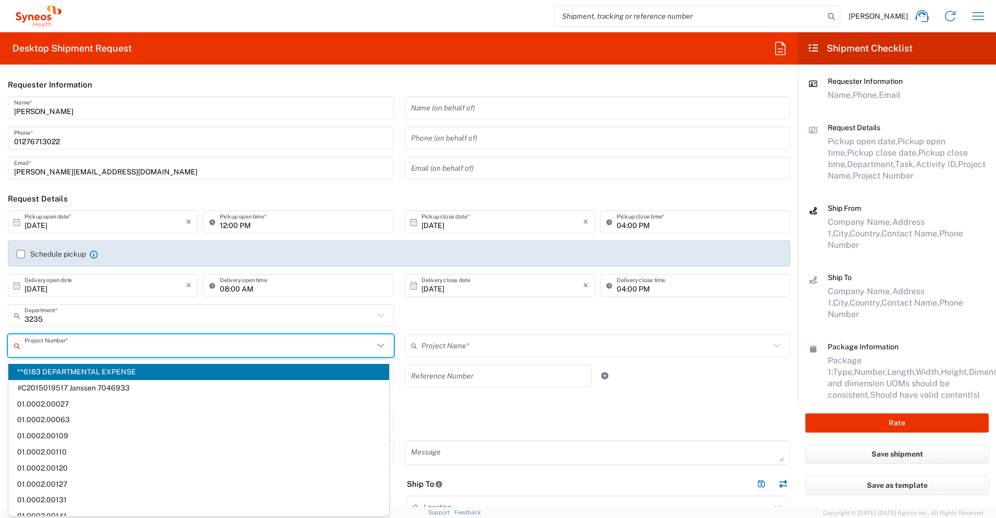
click at [143, 339] on input "text" at bounding box center [198, 346] width 349 height 18
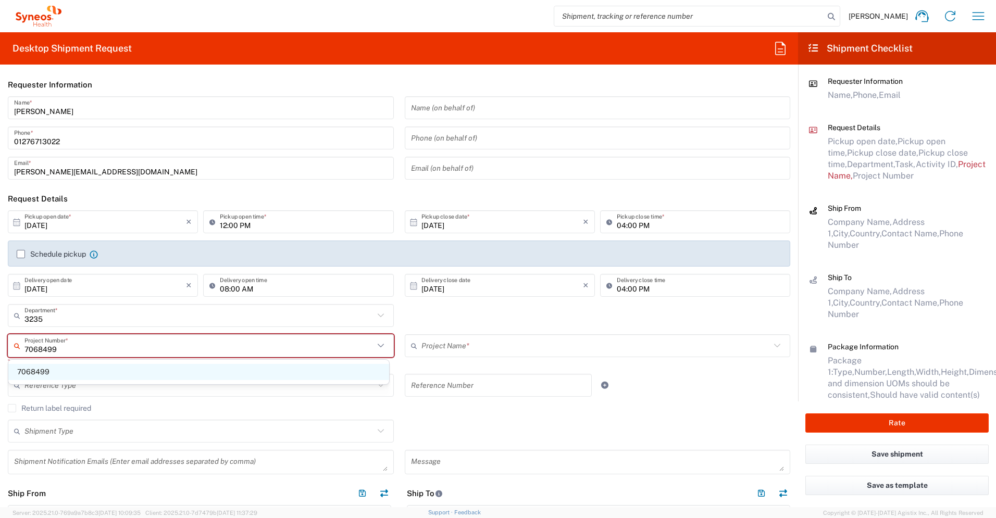
type input "7068499"
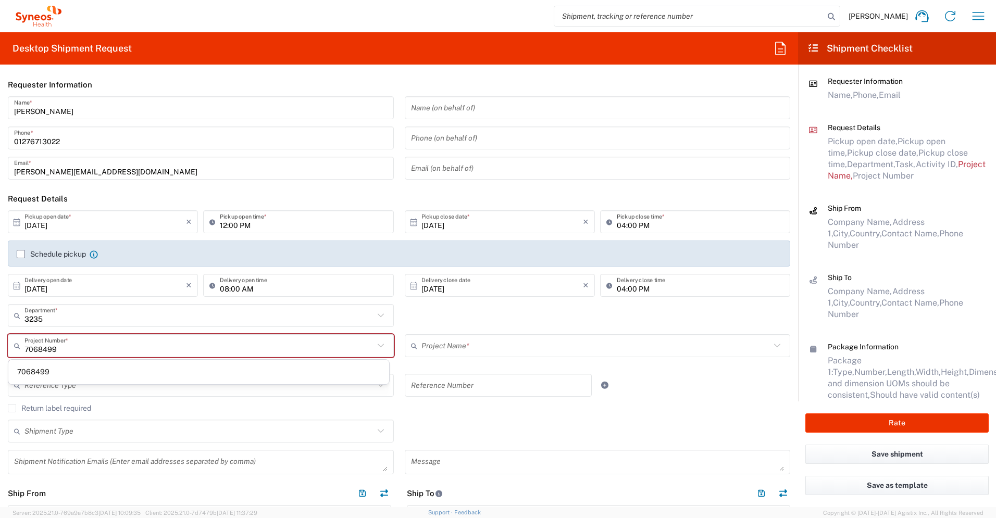
drag, startPoint x: 118, startPoint y: 373, endPoint x: 133, endPoint y: 376, distance: 14.9
click at [118, 364] on span "7068499" at bounding box center [198, 372] width 381 height 16
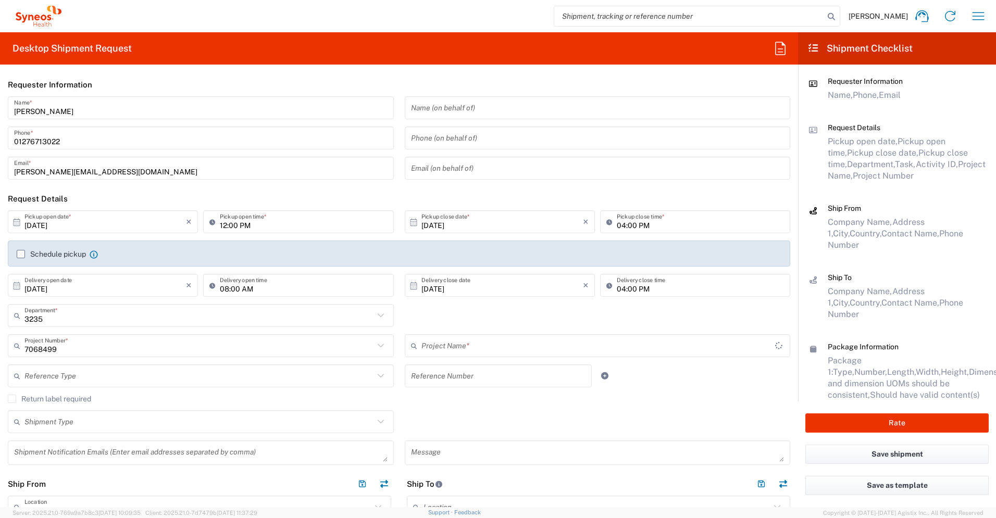
type input "Vir 7068499"
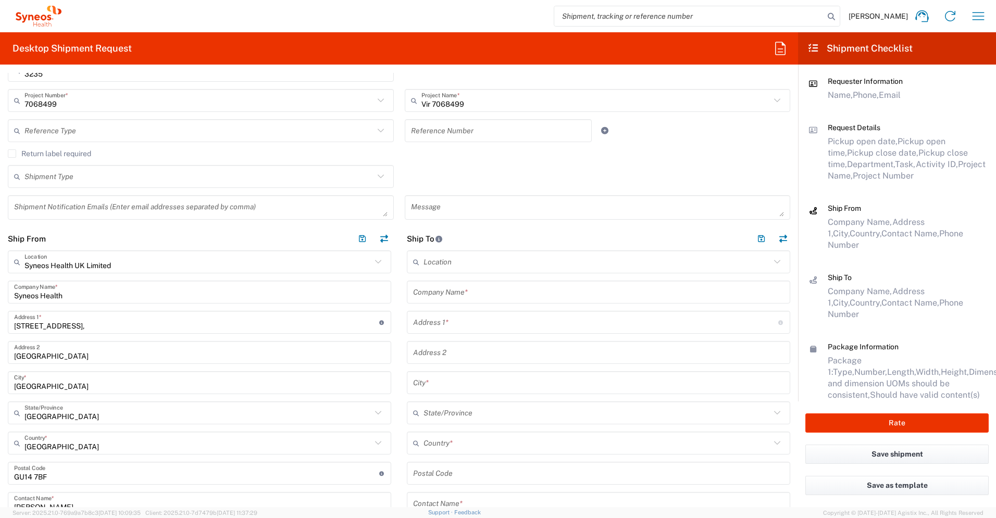
scroll to position [247, 0]
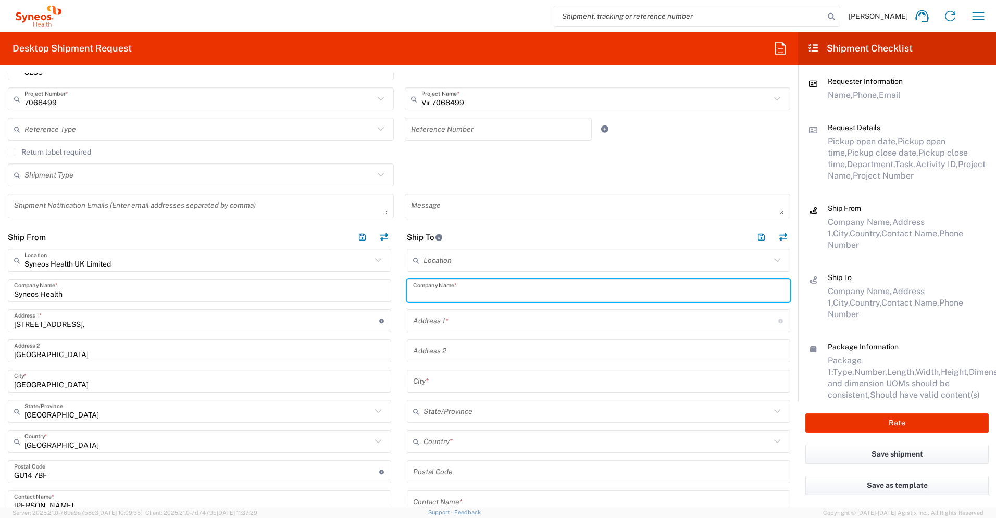
click at [474, 285] on input "text" at bounding box center [598, 291] width 371 height 18
type input "UMHAT Sv. [PERSON_NAME]"
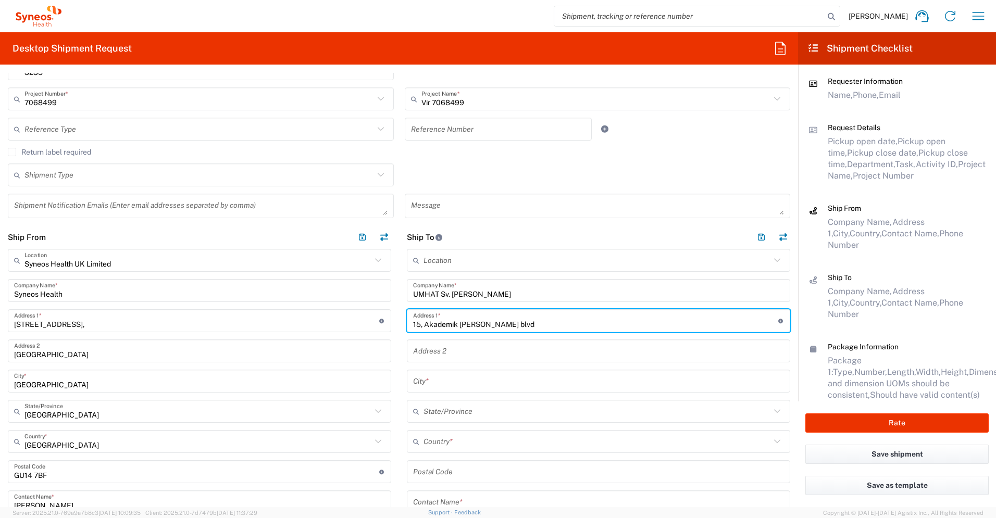
type input "15, Akademik [PERSON_NAME] blvd"
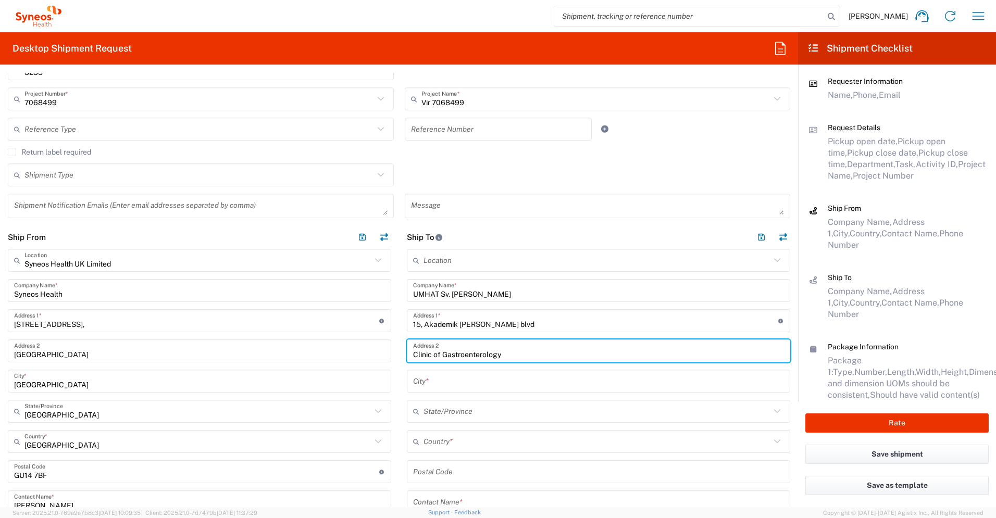
type input "Clinic of Gastroenterology"
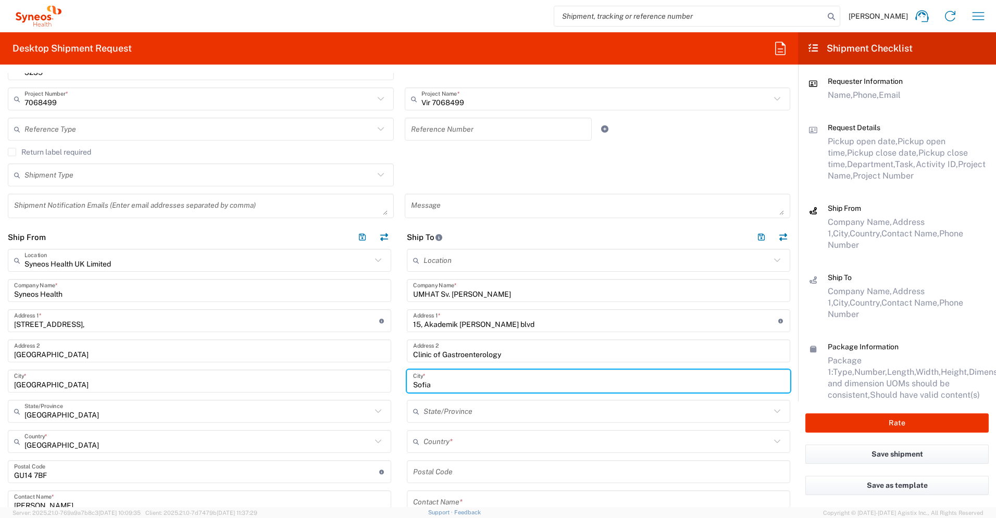
type input "Sofia"
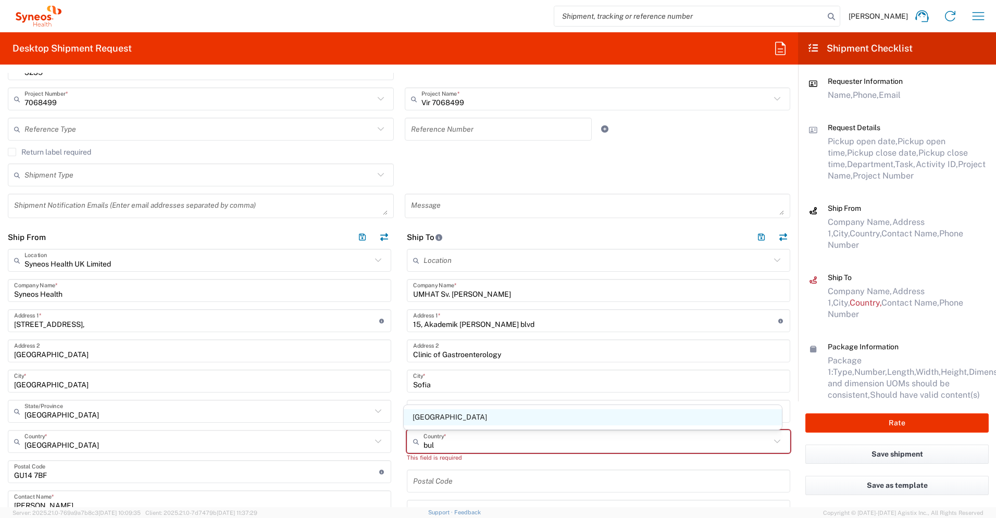
click at [415, 364] on span "[GEOGRAPHIC_DATA]" at bounding box center [593, 417] width 379 height 16
type input "[GEOGRAPHIC_DATA]"
type input "Sender/Shipper"
type input "Delivery Duty Paid"
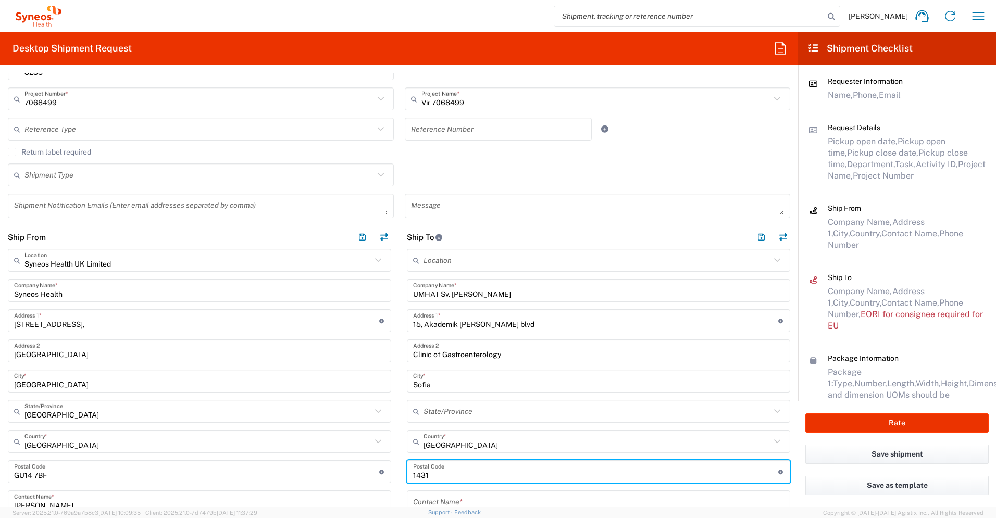
type input "1431"
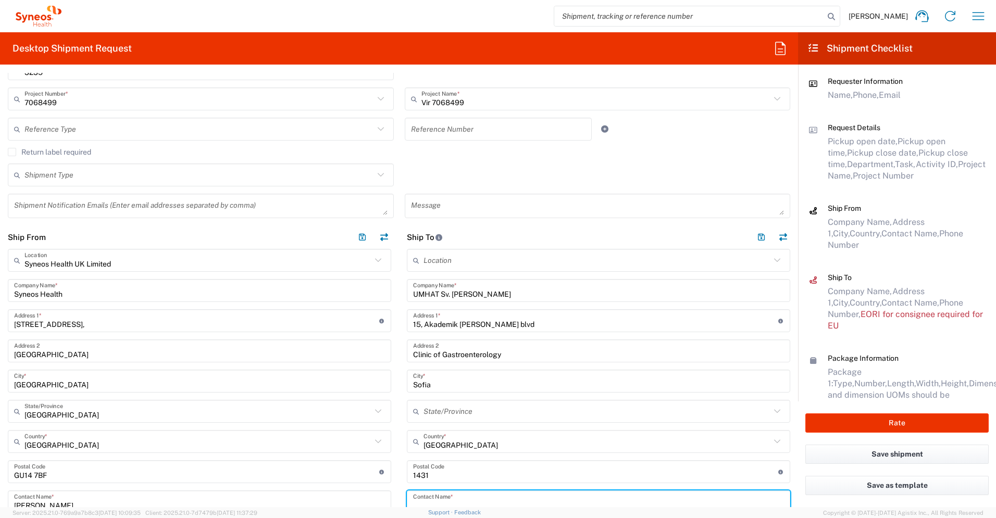
scroll to position [250, 0]
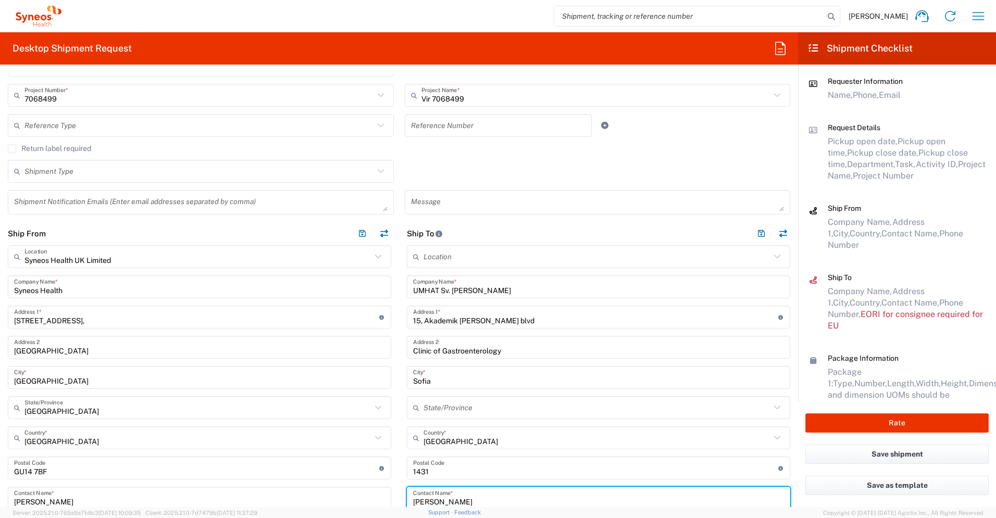
type input "[PERSON_NAME]"
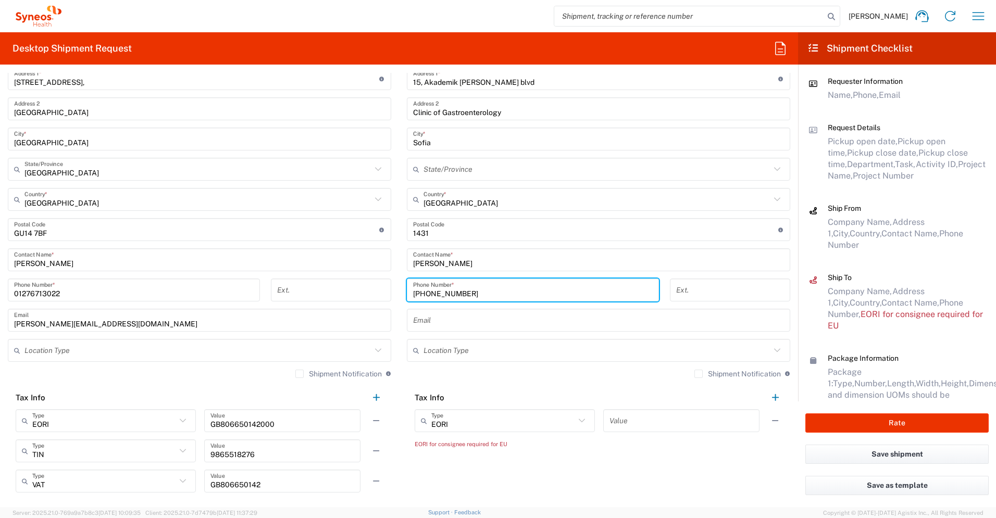
type input "[PHONE_NUMBER]"
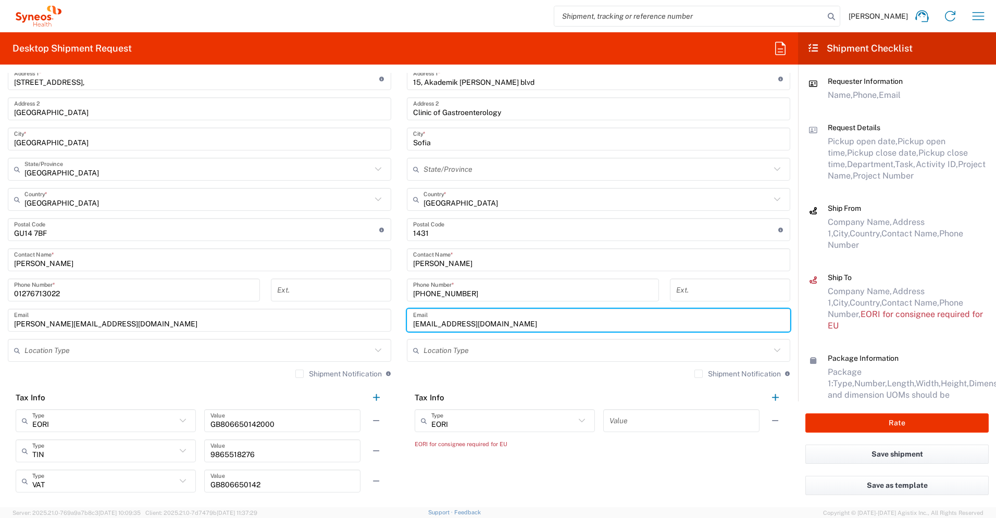
type input "[EMAIL_ADDRESS][DOMAIN_NAME]"
click at [552, 364] on input "text" at bounding box center [681, 421] width 144 height 18
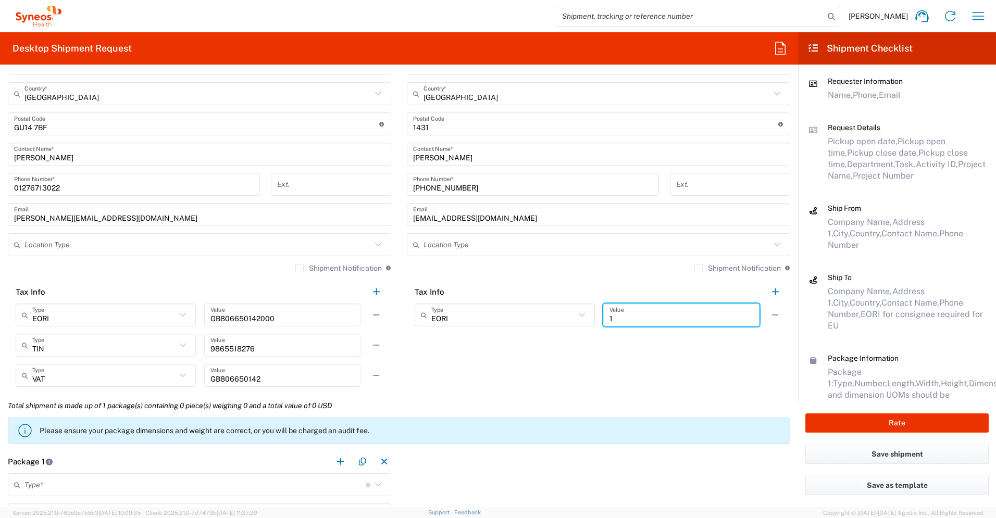
scroll to position [857, 0]
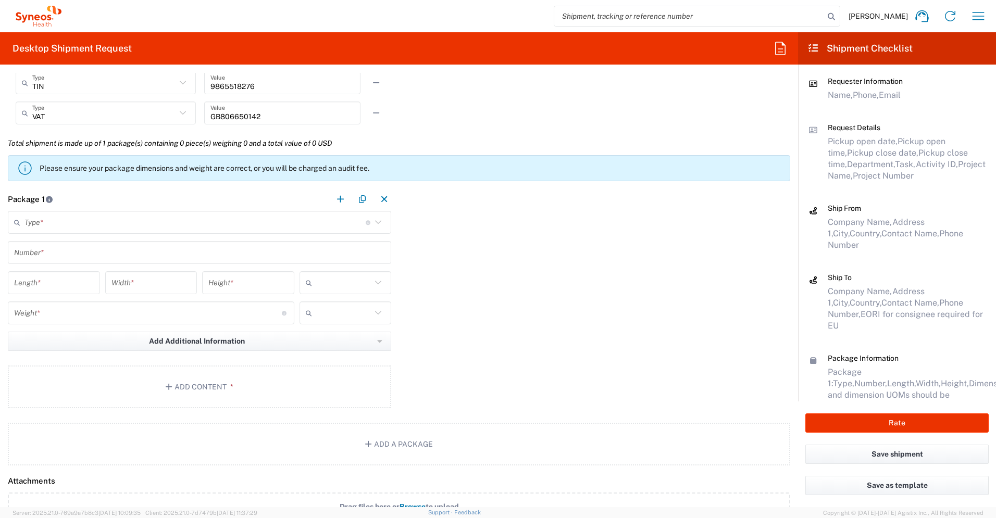
type input "1"
click at [131, 221] on input "text" at bounding box center [194, 222] width 341 height 18
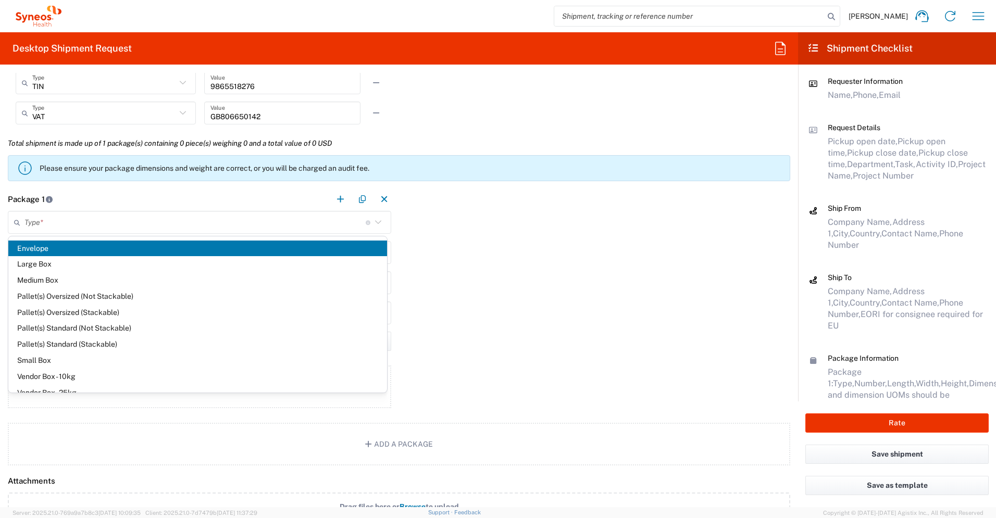
click at [127, 249] on span "Envelope" at bounding box center [197, 249] width 379 height 16
type input "Envelope"
type input "1"
type input "9.5"
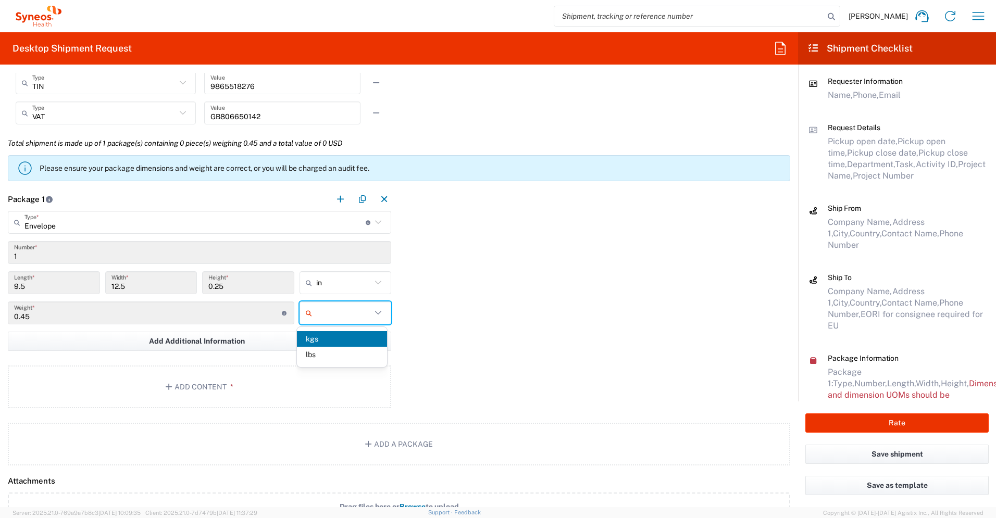
click at [357, 315] on input "text" at bounding box center [344, 313] width 56 height 17
click at [342, 356] on span "lbs" at bounding box center [342, 355] width 90 height 16
click at [249, 364] on button "Add Content *" at bounding box center [199, 387] width 383 height 43
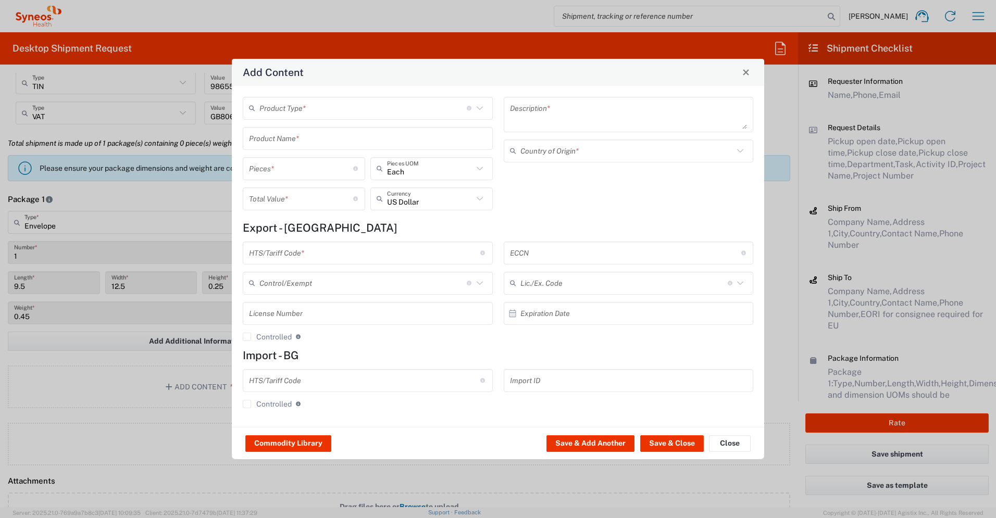
click at [321, 109] on input "text" at bounding box center [362, 108] width 207 height 18
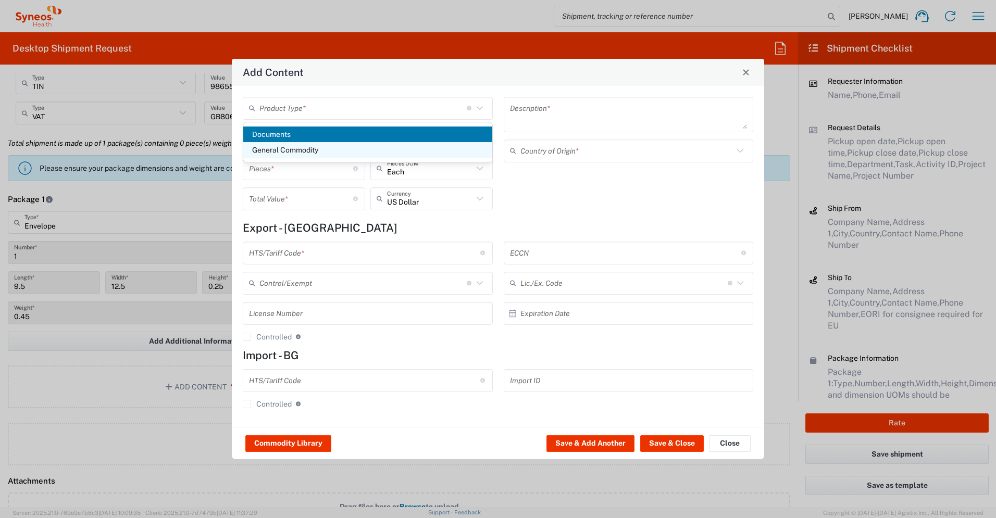
click at [319, 148] on span "General Commodity" at bounding box center [367, 150] width 249 height 16
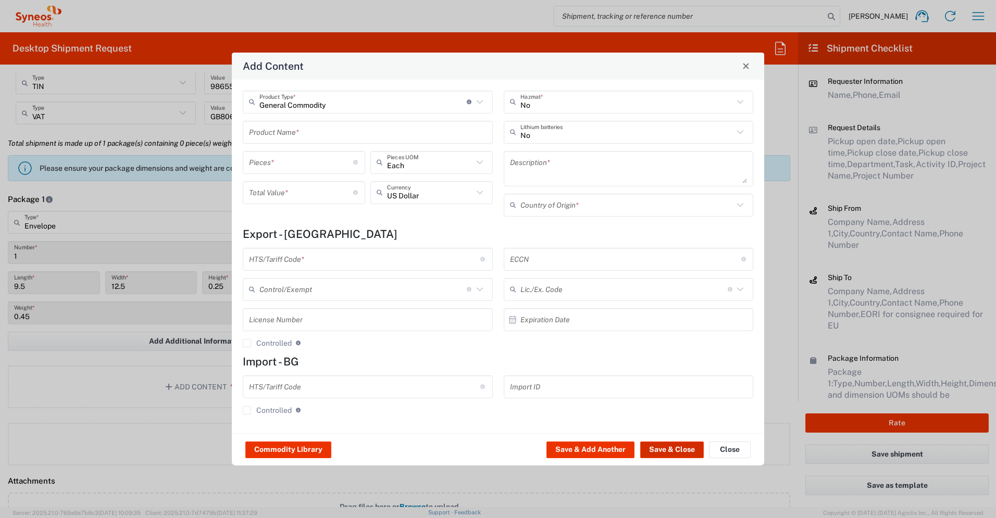
click at [552, 364] on button "Save & Close" at bounding box center [672, 450] width 64 height 17
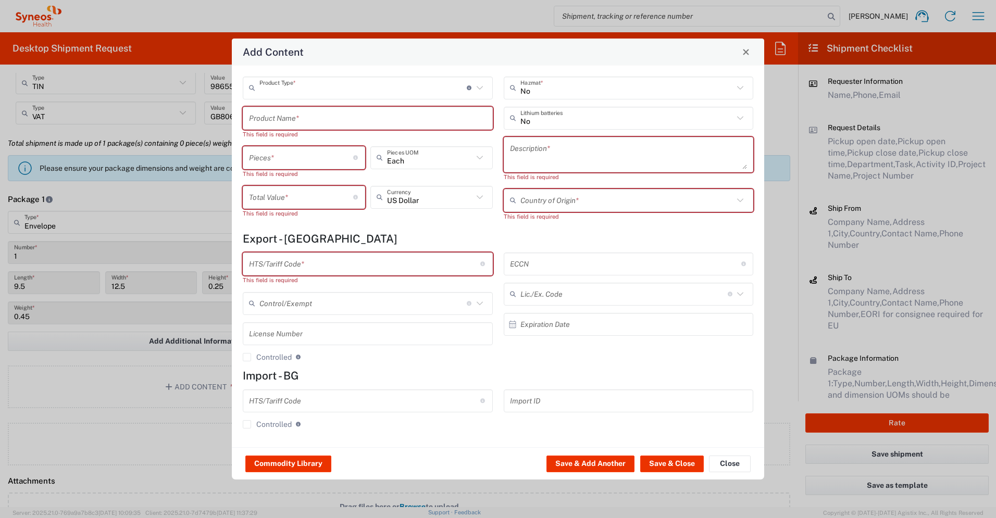
click at [319, 84] on input "text" at bounding box center [362, 88] width 207 height 18
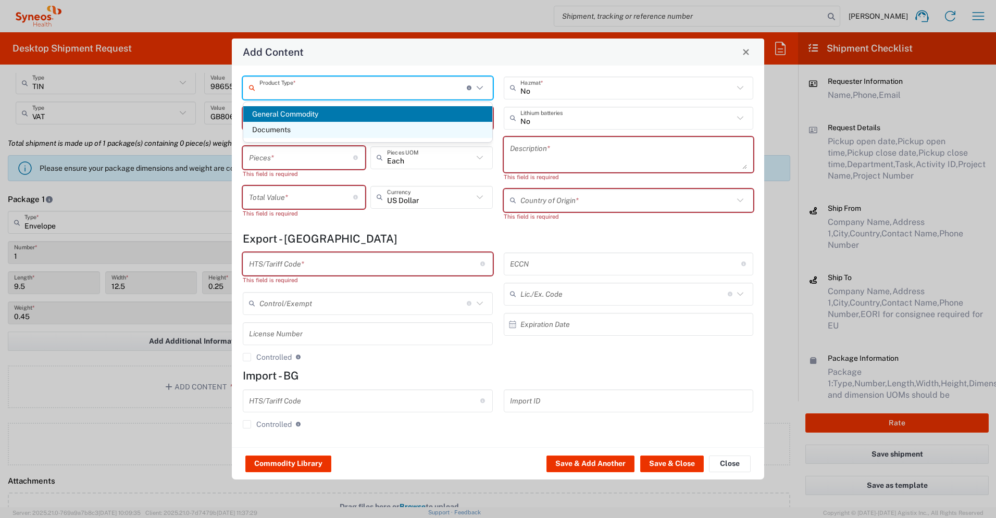
click at [312, 129] on span "Documents" at bounding box center [367, 130] width 249 height 16
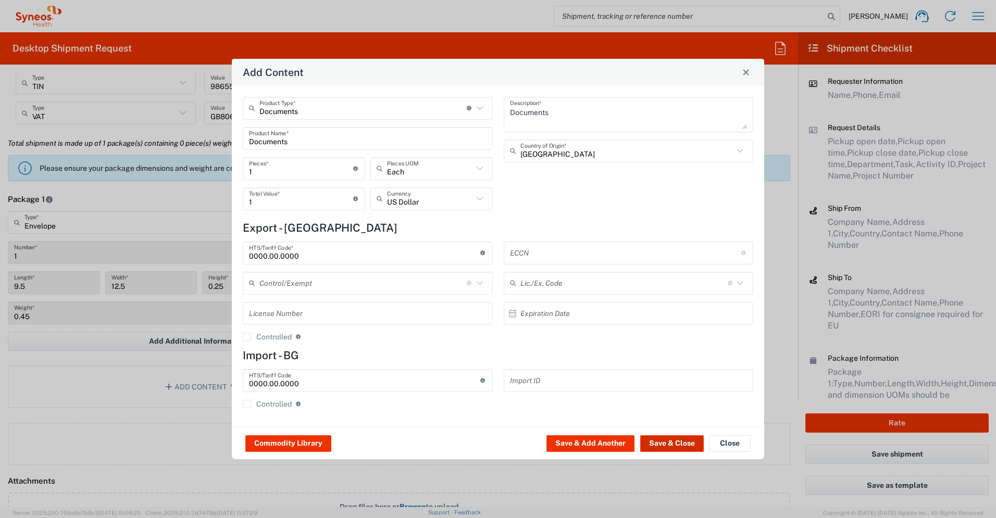
click at [552, 364] on button "Save & Close" at bounding box center [672, 443] width 64 height 17
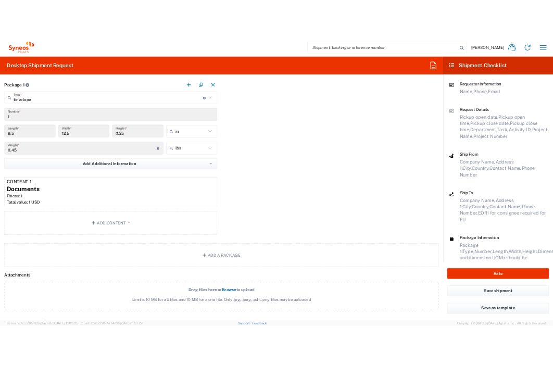
scroll to position [1284, 0]
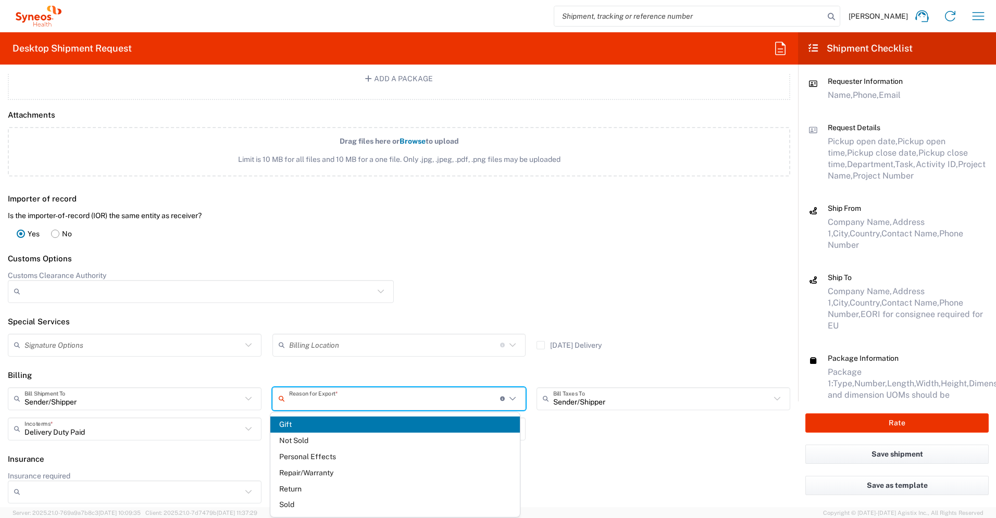
click at [388, 364] on input "text" at bounding box center [394, 398] width 211 height 18
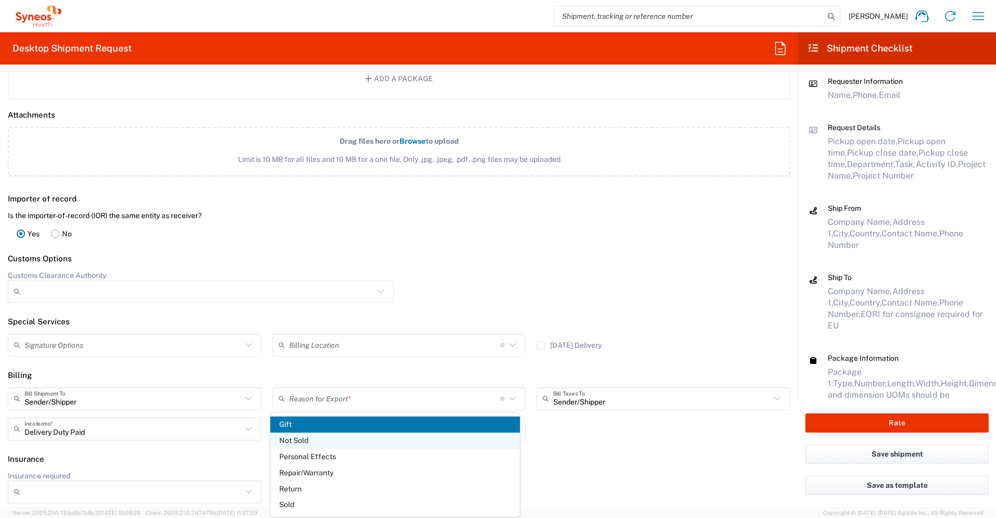
click at [374, 364] on span "Not Sold" at bounding box center [395, 441] width 250 height 16
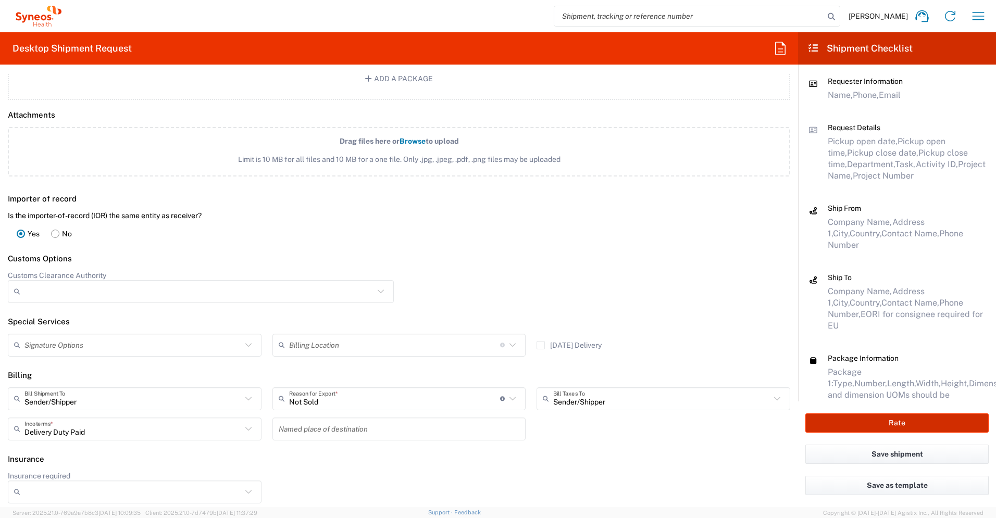
click at [552, 364] on button "Rate" at bounding box center [896, 422] width 183 height 19
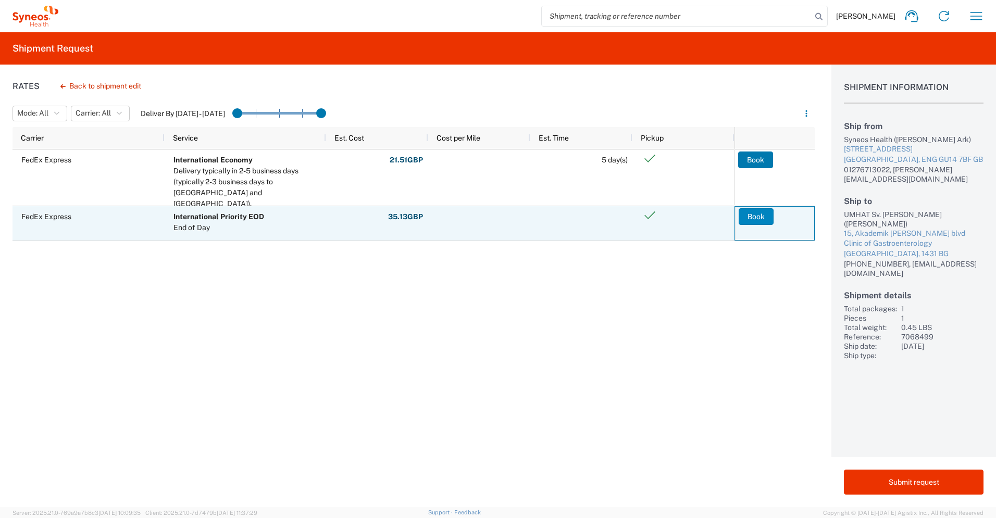
click at [552, 218] on button "Book" at bounding box center [755, 216] width 35 height 17
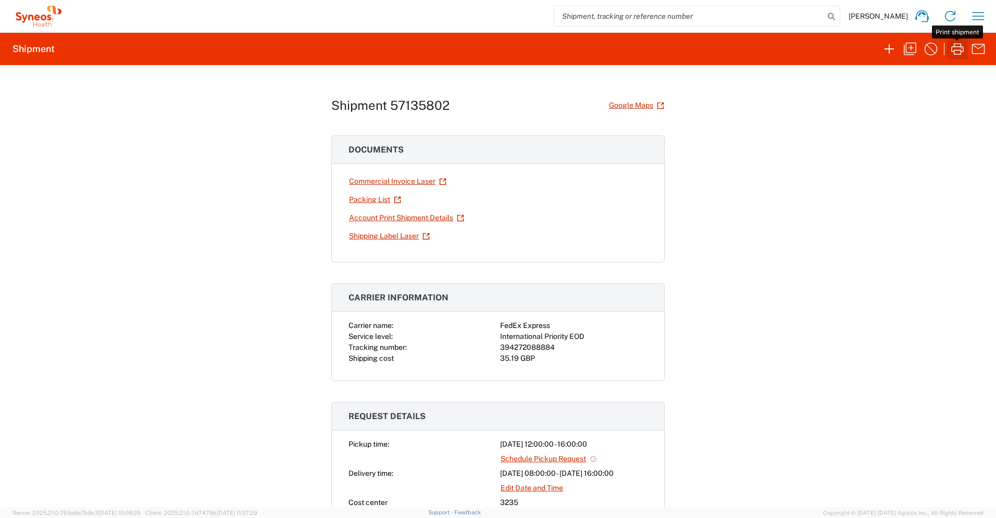
click at [552, 49] on icon "button" at bounding box center [957, 49] width 17 height 17
